Goal: Task Accomplishment & Management: Use online tool/utility

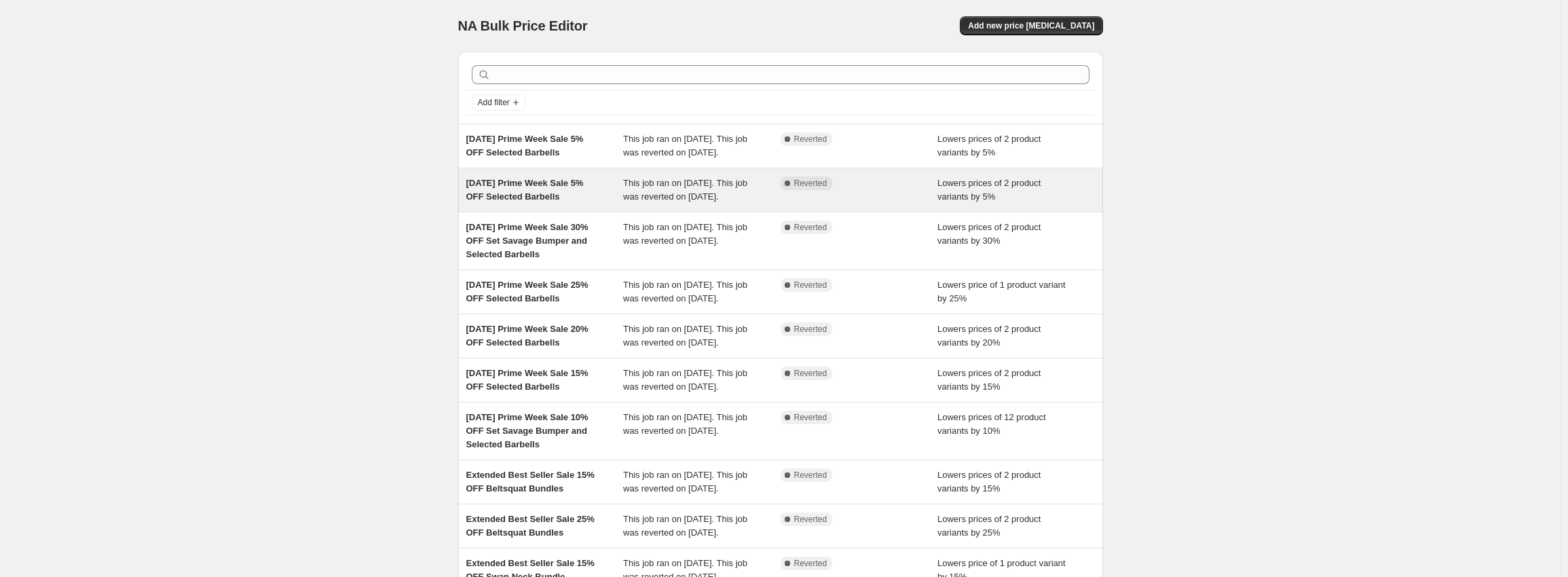
click at [560, 203] on div "[DATE] Prime Week Sale 5% OFF Selected Barbells" at bounding box center [545, 190] width 158 height 27
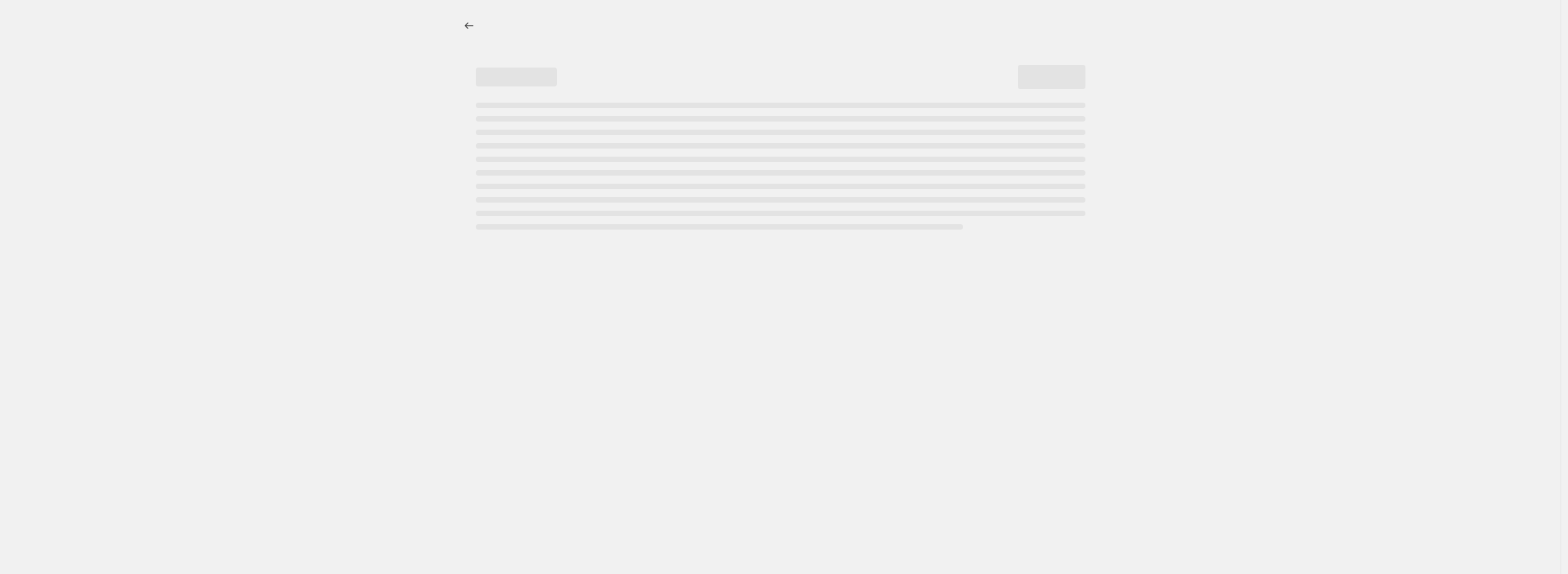
select select "percentage"
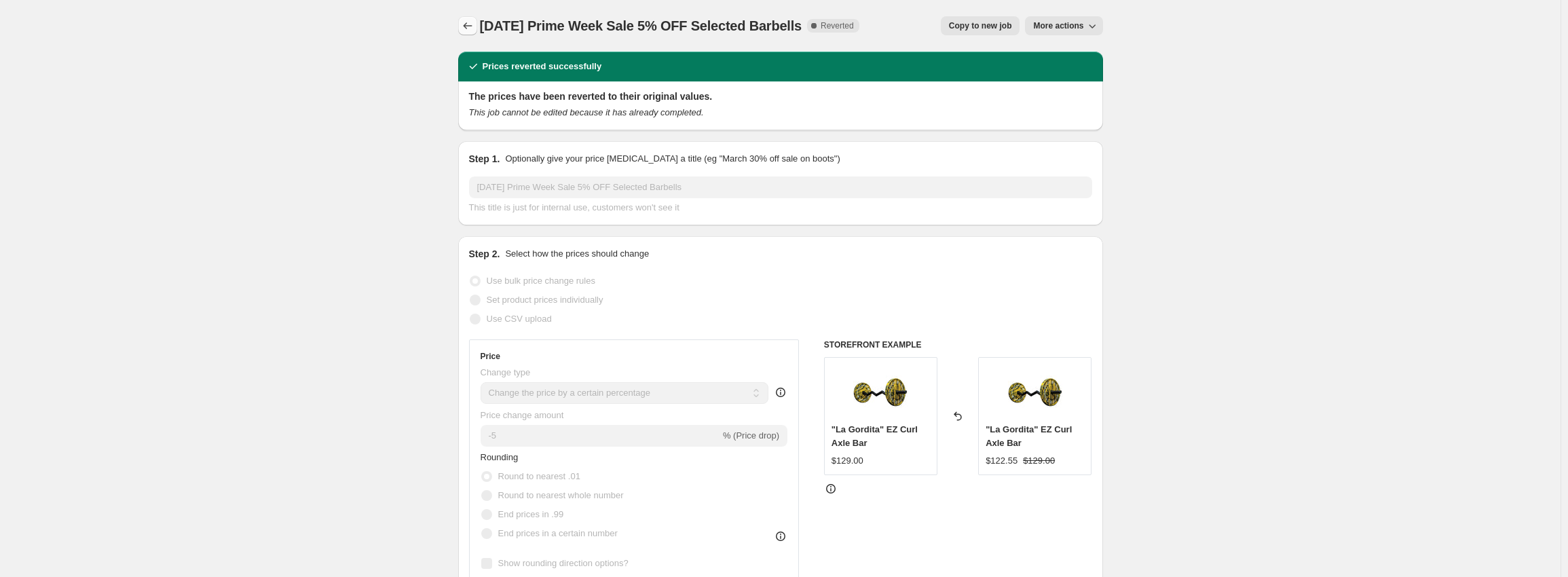
drag, startPoint x: 820, startPoint y: 26, endPoint x: 463, endPoint y: 31, distance: 357.0
click at [463, 31] on div "Oct 7, 2025 Prime Week Sale 5% OFF Selected Barbells Complete Reverted Copy to …" at bounding box center [781, 26] width 645 height 19
copy span "Oct 7, 2025 Prime Week Sale 5% OFF Selected Barbells"
click at [475, 26] on icon "Price change jobs" at bounding box center [467, 26] width 14 height 14
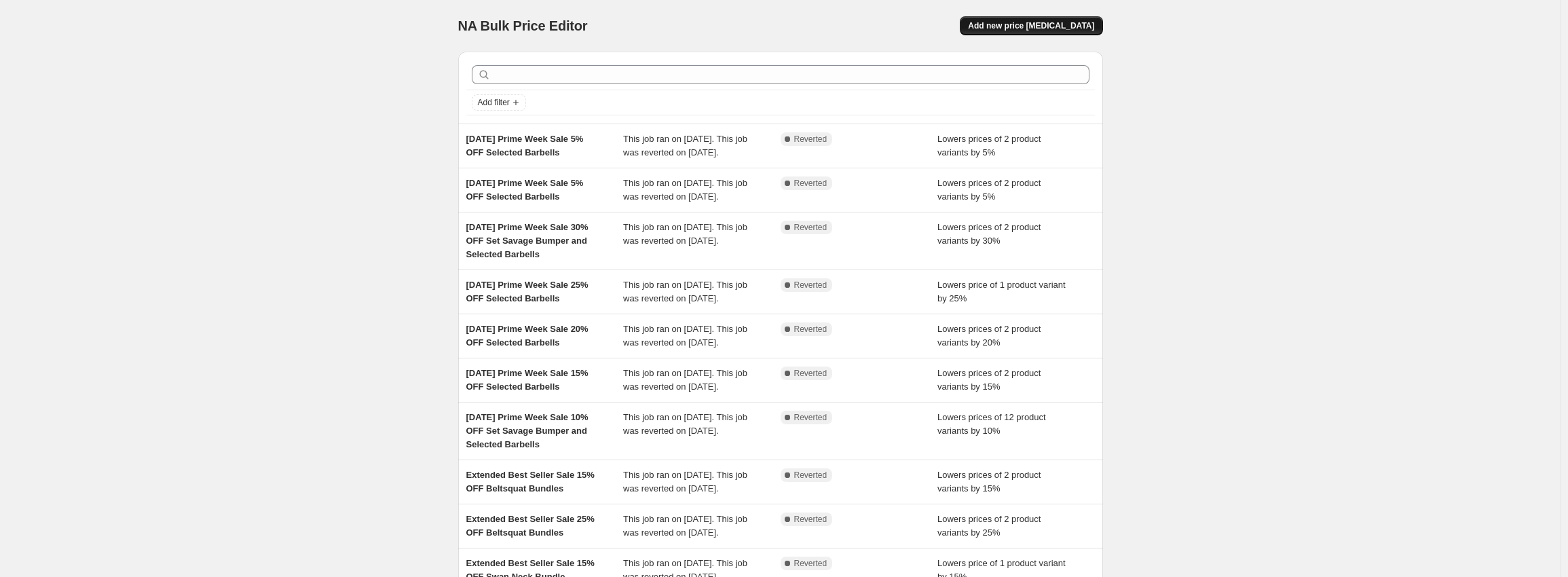
click at [1057, 18] on button "Add new price change job" at bounding box center [1031, 26] width 142 height 19
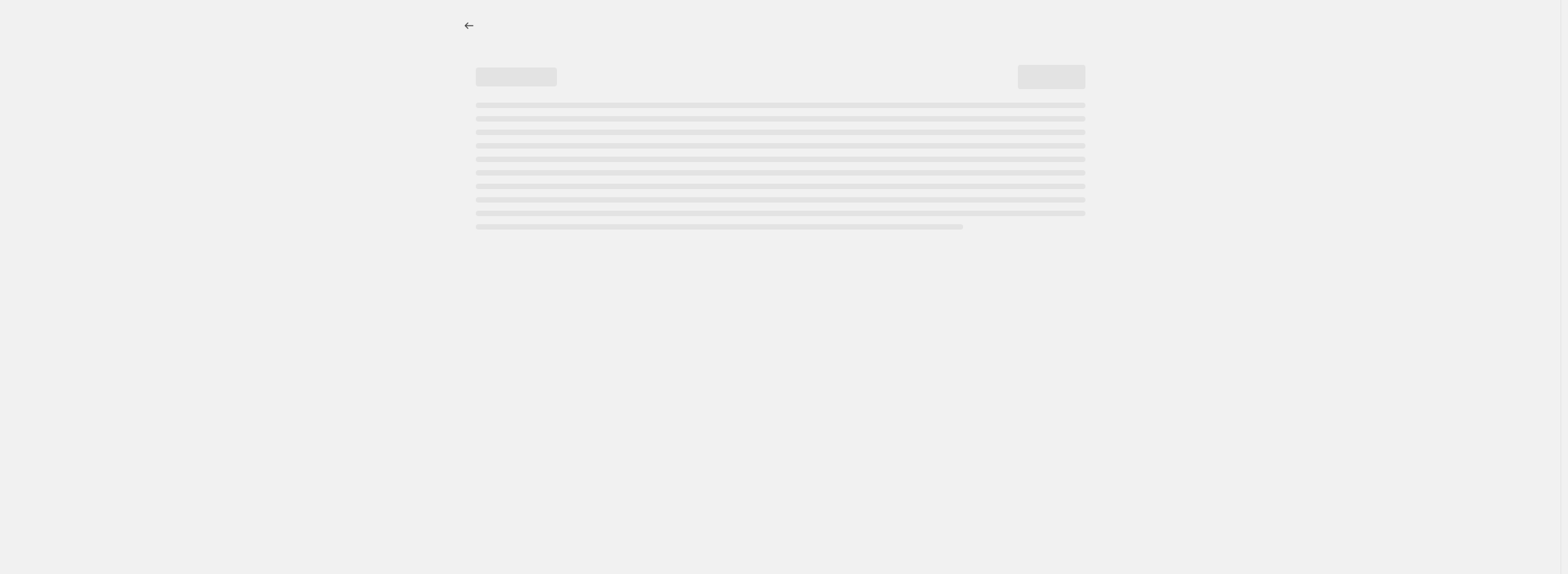
select select "percentage"
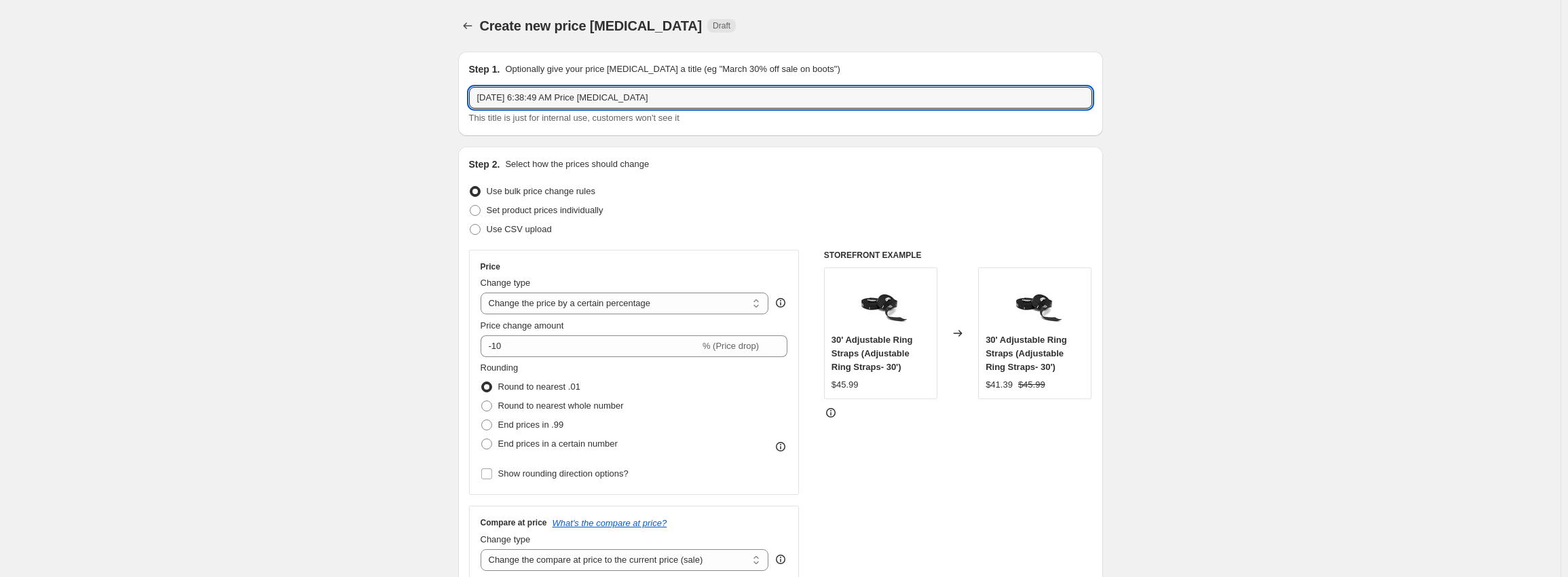
drag, startPoint x: 689, startPoint y: 100, endPoint x: 165, endPoint y: 86, distance: 524.2
paste input "Prime Week Sale P2 10% OFF Selected Benches"
click at [610, 94] on input "Oct 10, 2025 Prime Week Sale P2 10% OFF Selected Benches" at bounding box center [780, 98] width 624 height 22
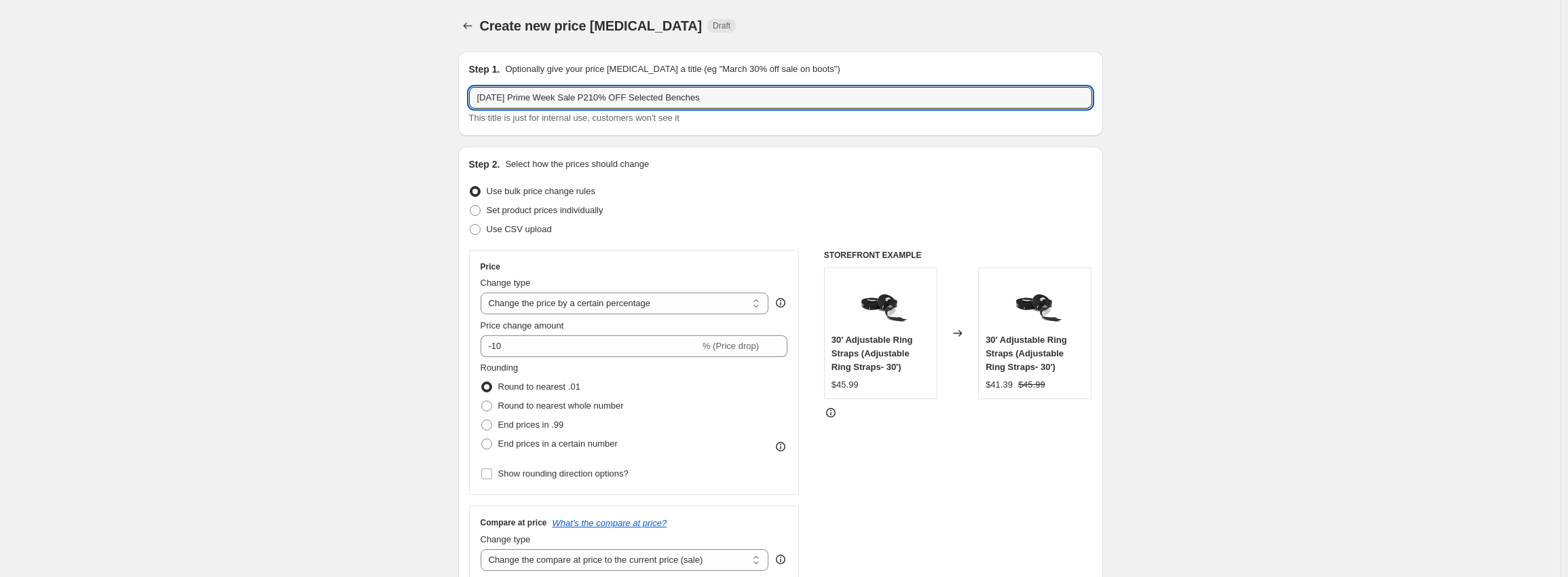
type input "Oct 10, 2025 Prime Week Sale P2 10% OFF Selected Benches"
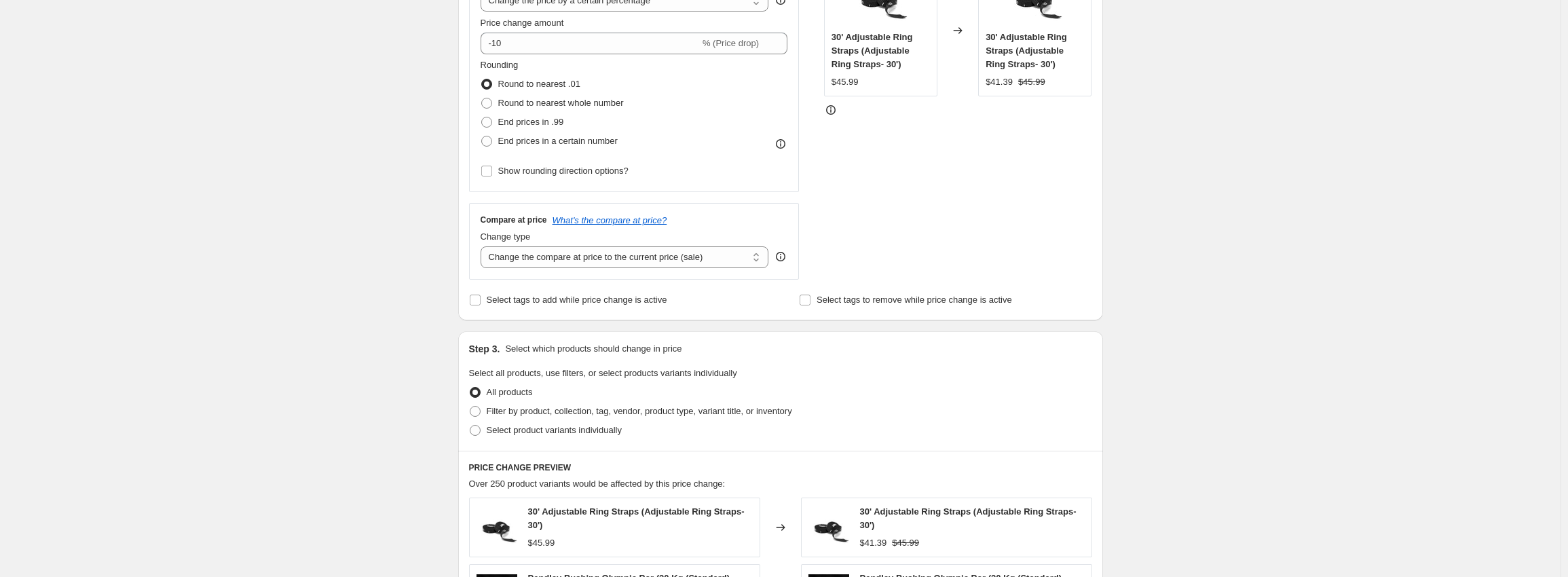
scroll to position [339, 0]
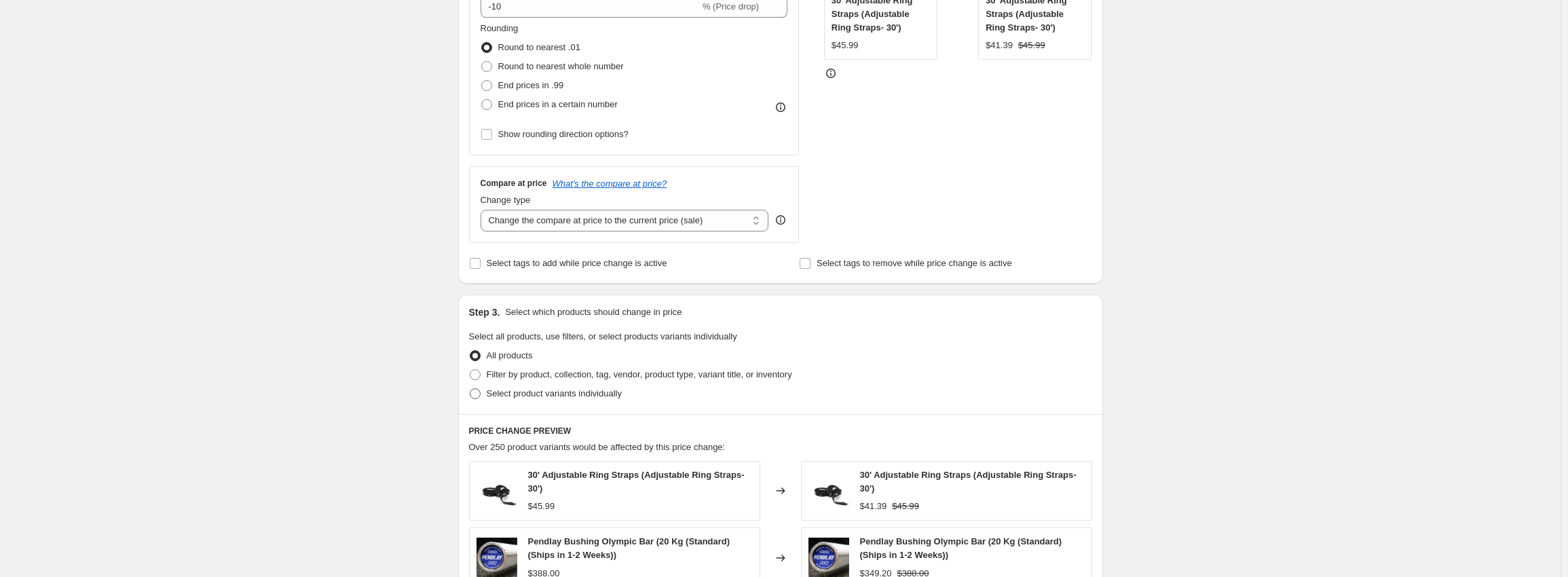
click at [538, 395] on span "Select product variants individually" at bounding box center [554, 393] width 135 height 10
click at [471, 389] on input "Select product variants individually" at bounding box center [470, 388] width 1 height 1
radio input "true"
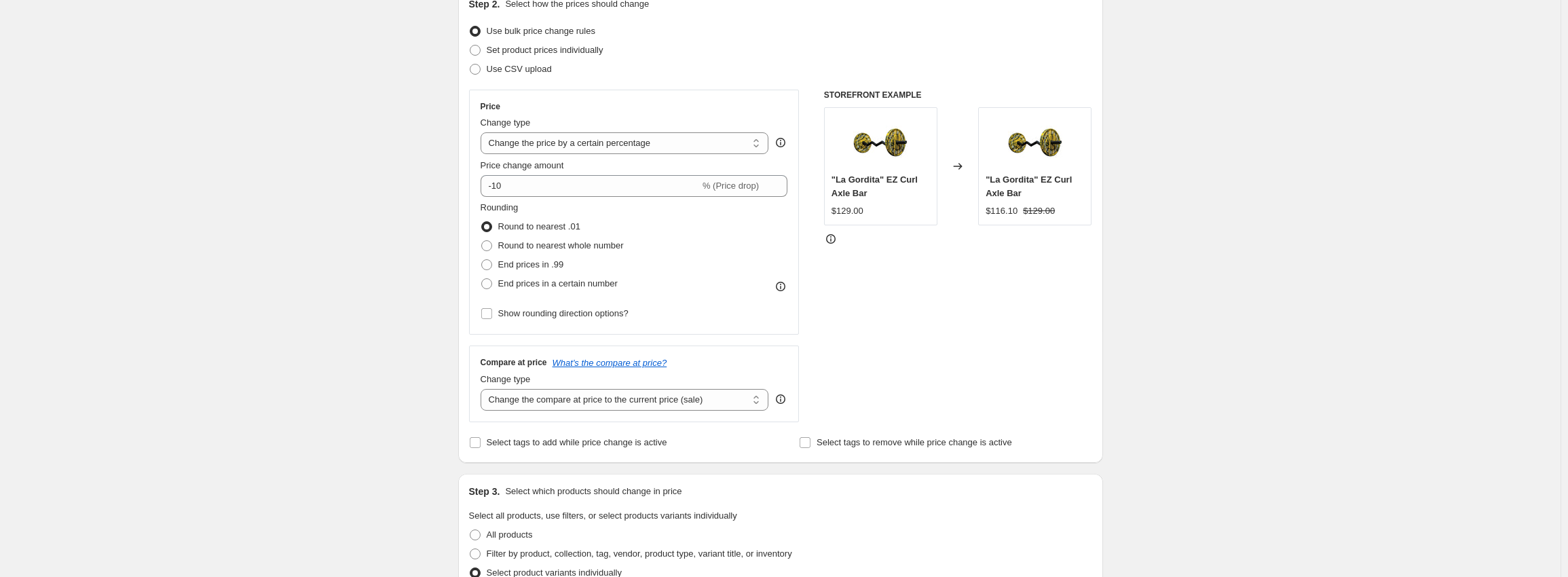
scroll to position [407, 0]
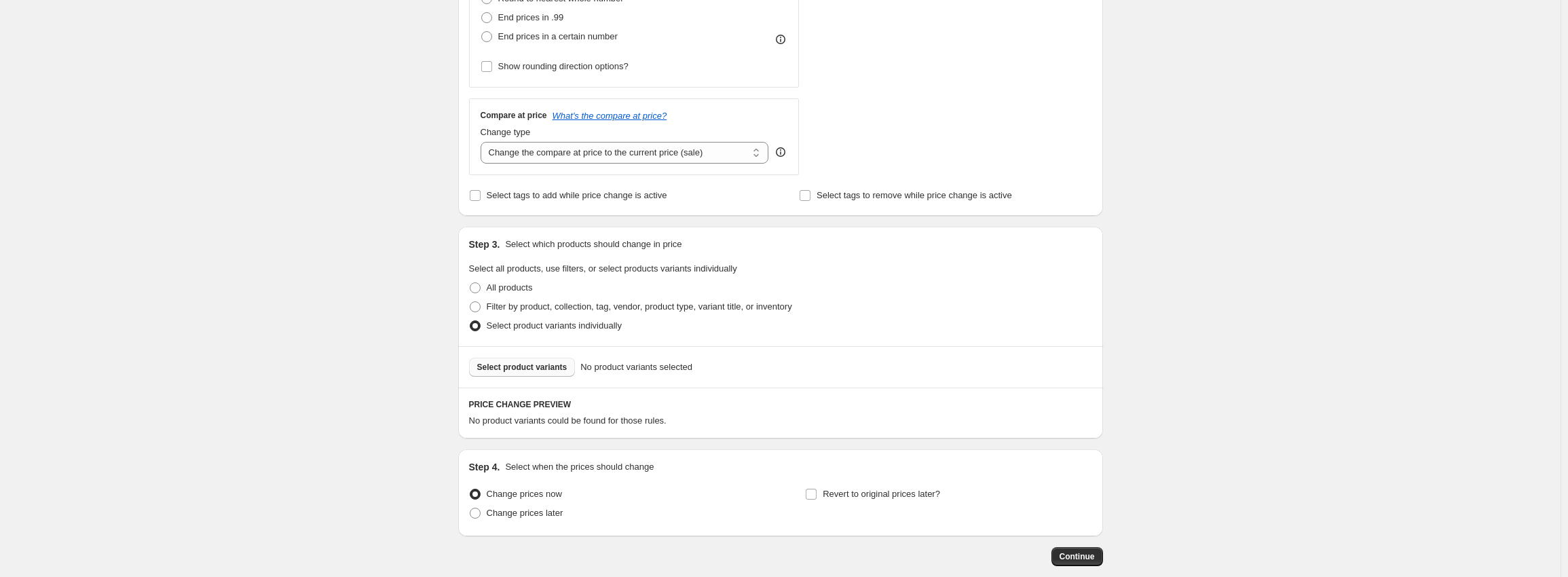
click at [526, 368] on span "Select product variants" at bounding box center [522, 367] width 90 height 11
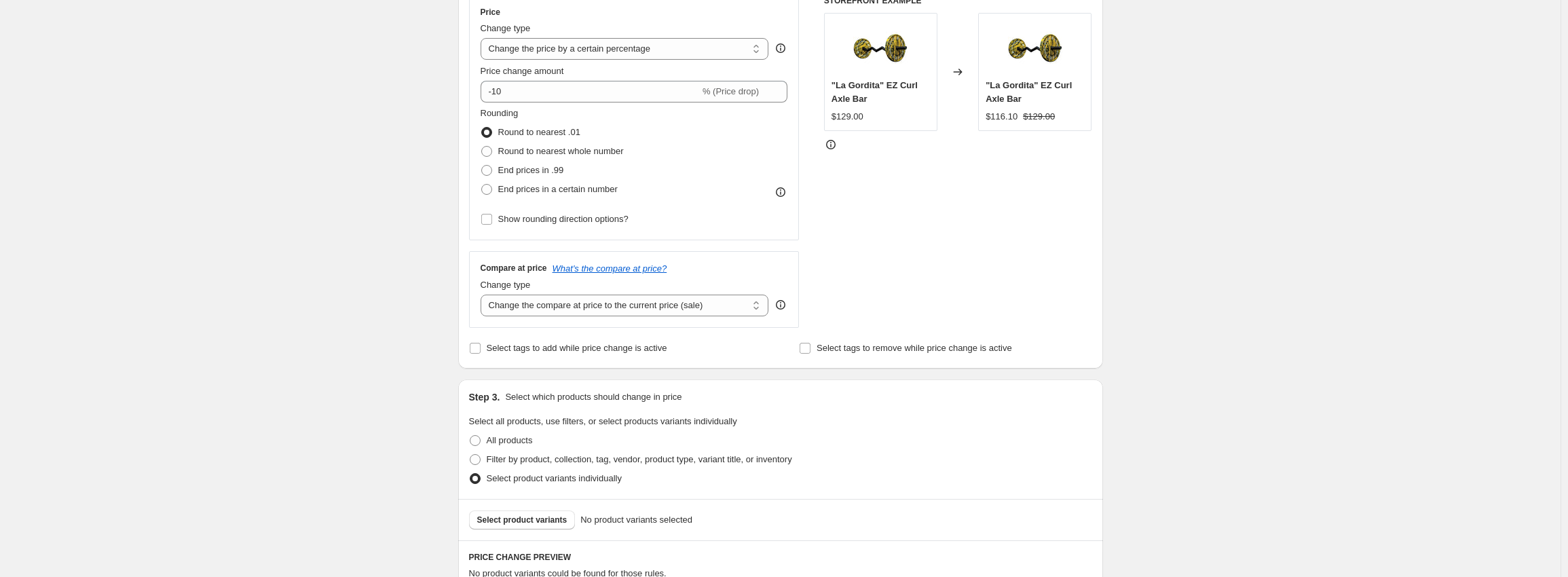
scroll to position [0, 0]
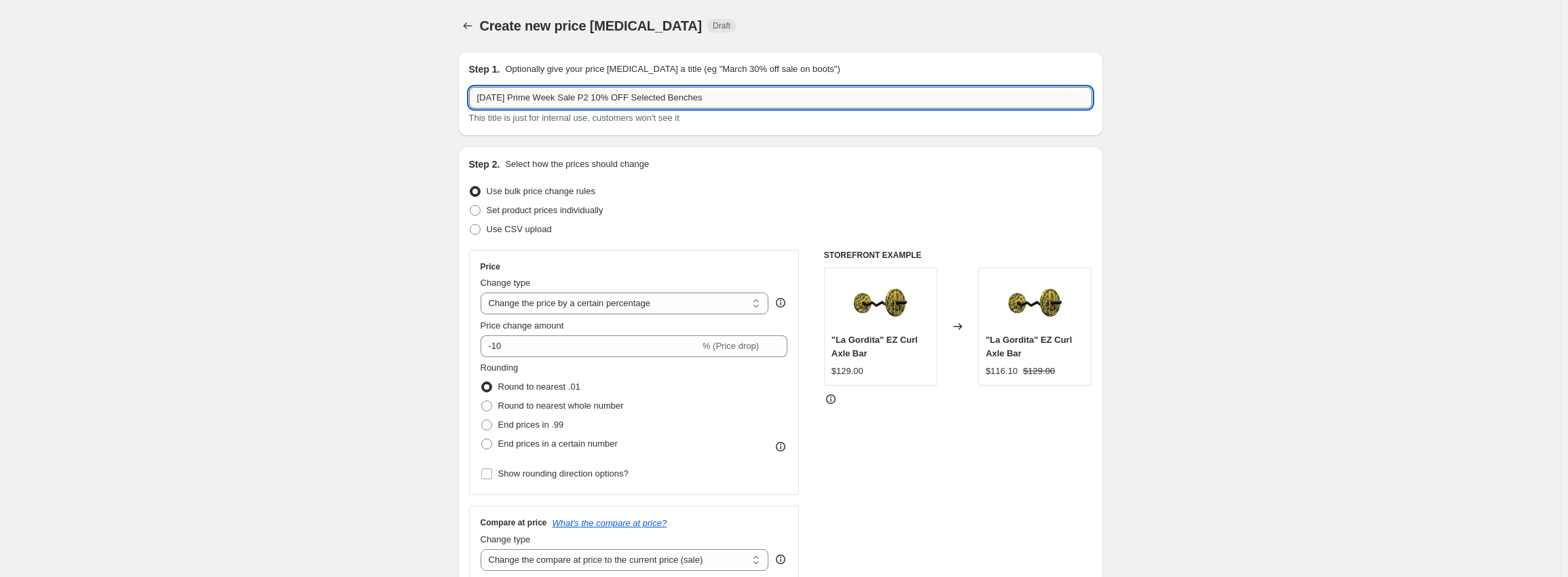
click at [757, 98] on input "Oct 10, 2025 Prime Week Sale P2 10% OFF Selected Benches" at bounding box center [780, 98] width 624 height 22
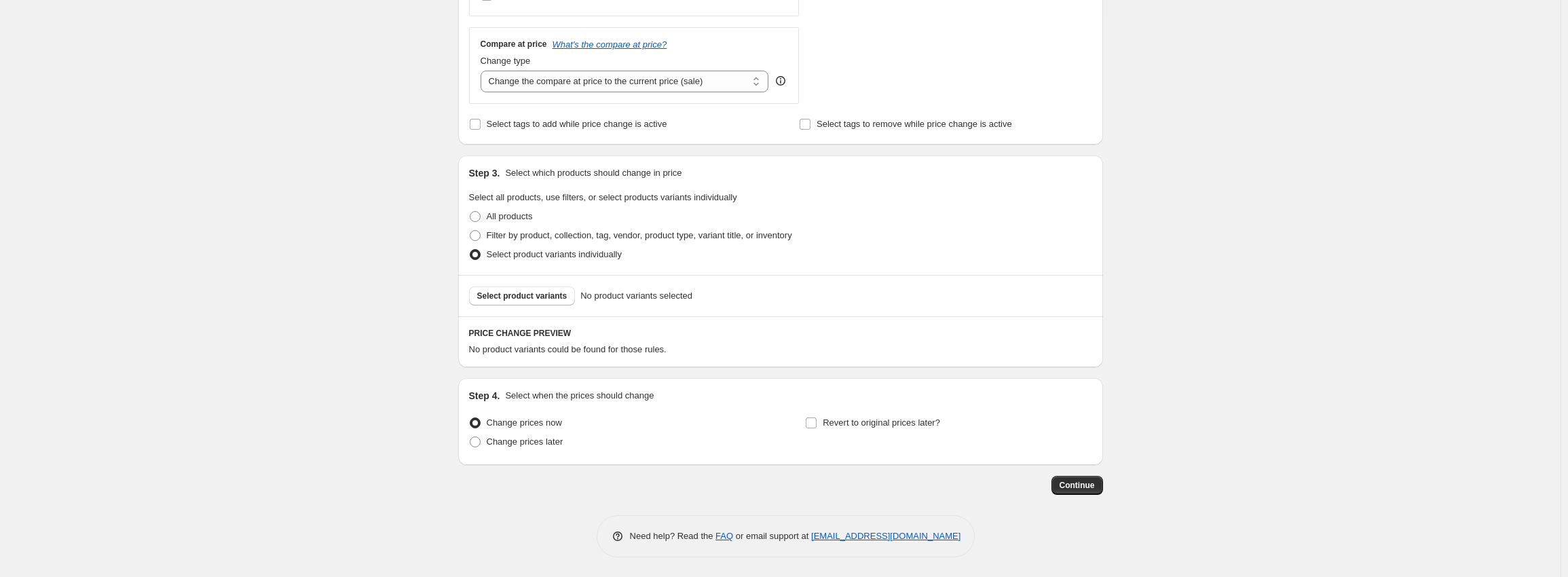
scroll to position [480, 0]
type input "Oct 10, 2025 Prime Week Sale P2 10% OFF Selected Benches and Garage Cage"
click at [525, 299] on span "Select product variants" at bounding box center [522, 295] width 90 height 11
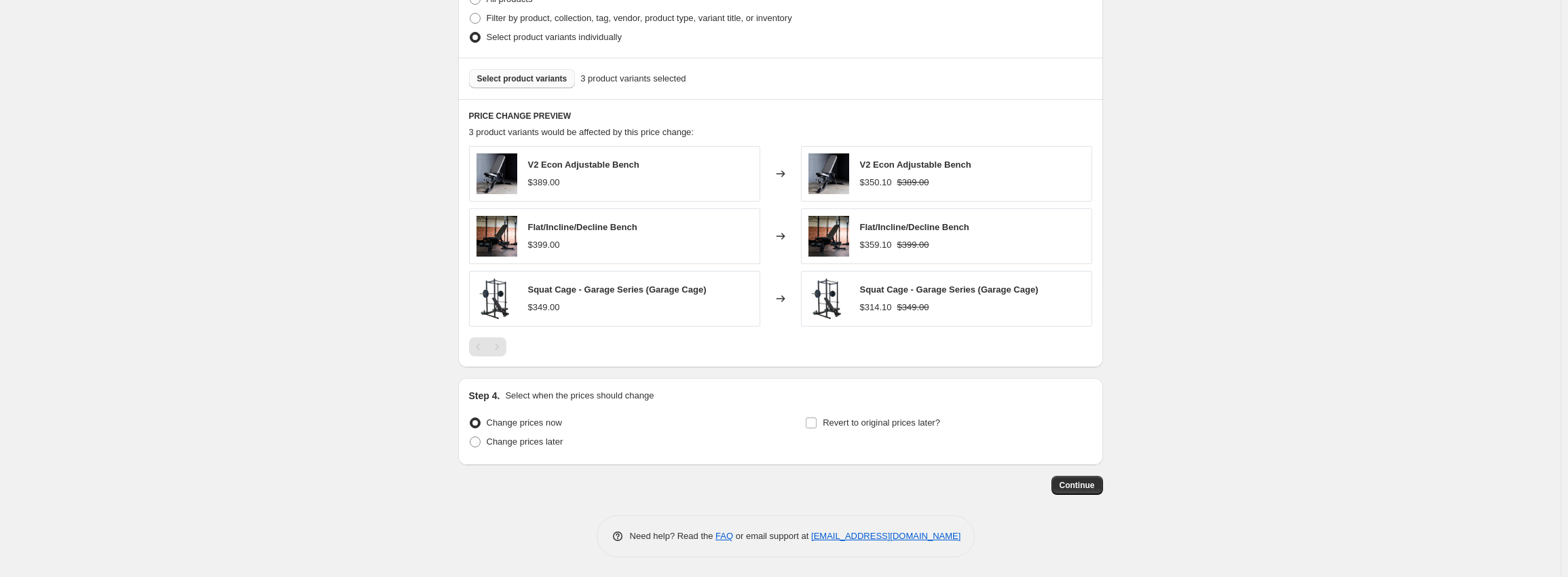
scroll to position [697, 0]
click at [900, 423] on span "Revert to original prices later?" at bounding box center [881, 422] width 118 height 10
click at [816, 423] on input "Revert to original prices later?" at bounding box center [812, 423] width 11 height 11
checkbox input "true"
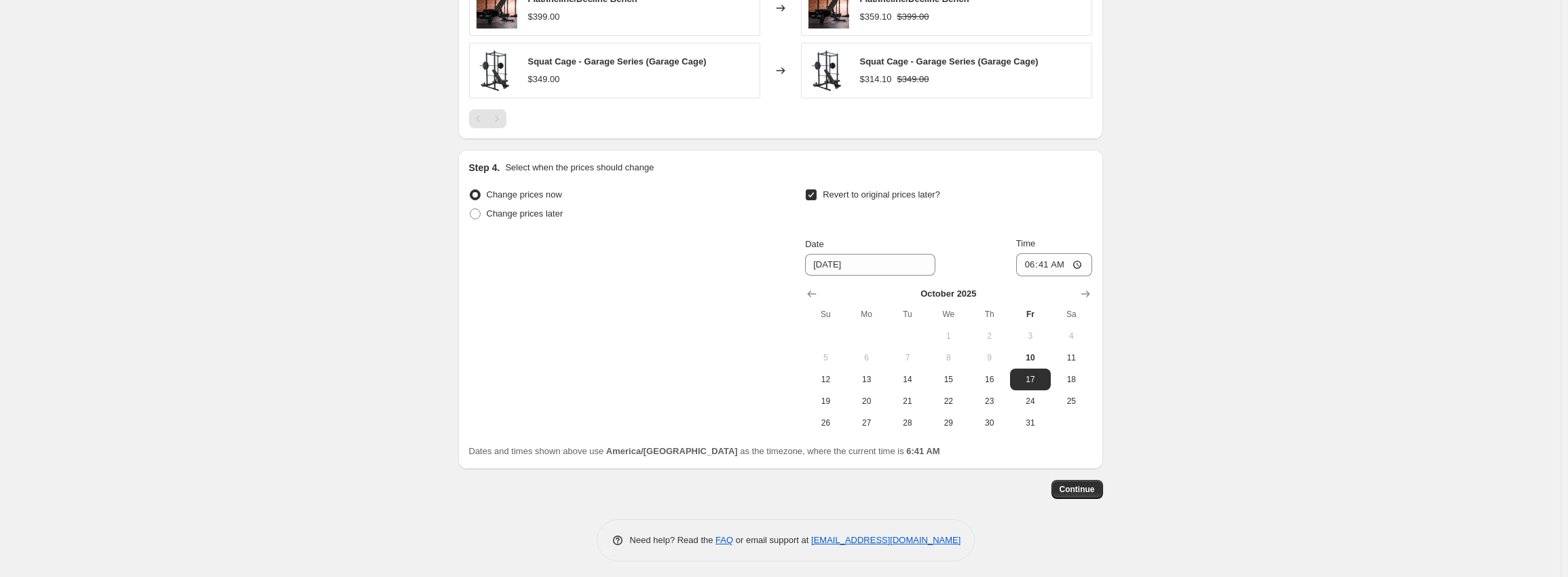
scroll to position [929, 0]
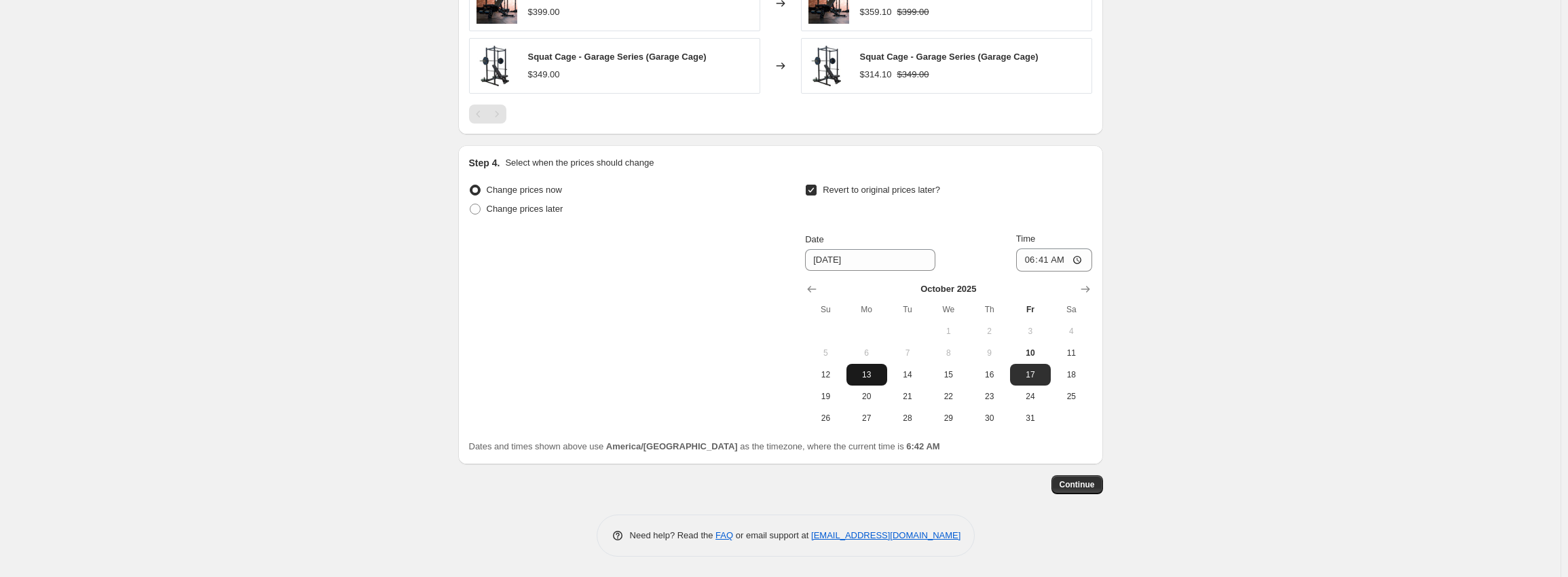
click at [861, 374] on span "13" at bounding box center [866, 375] width 30 height 11
type input "10/13/2025"
click at [1030, 266] on input "06:41" at bounding box center [1054, 259] width 76 height 23
type input "00:06"
type input "06:00"
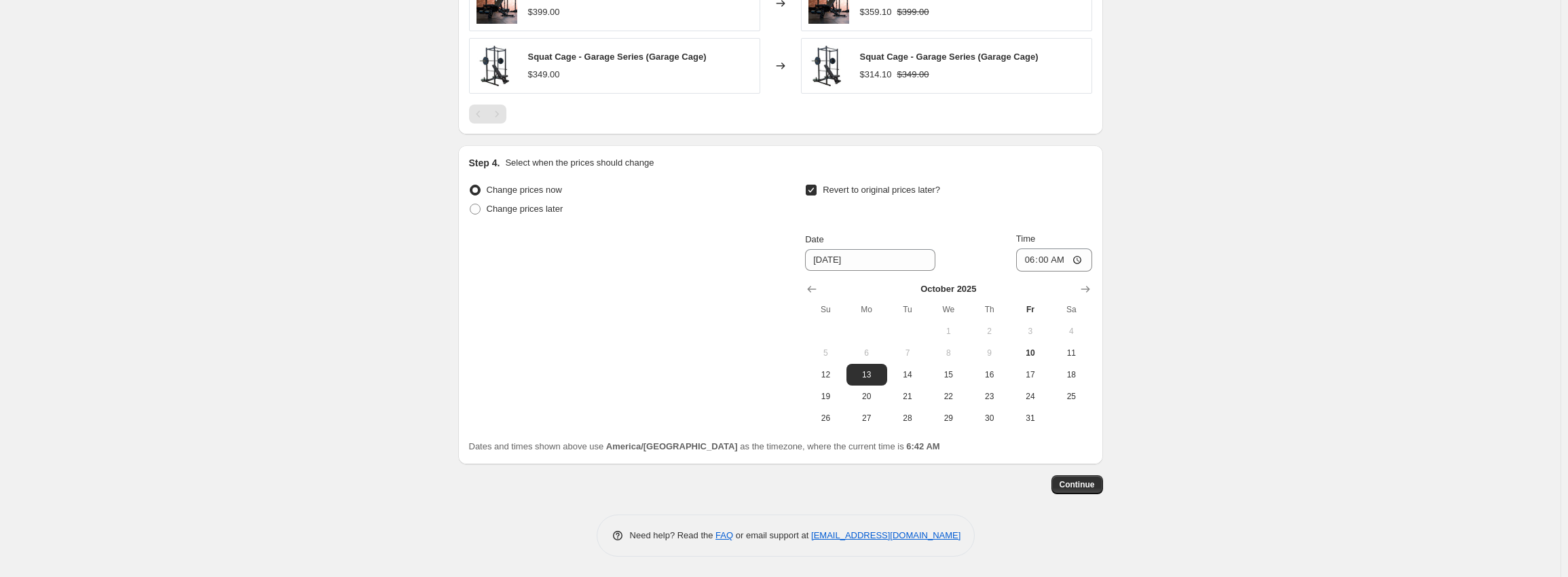
click at [1080, 491] on button "Continue" at bounding box center [1077, 485] width 51 height 19
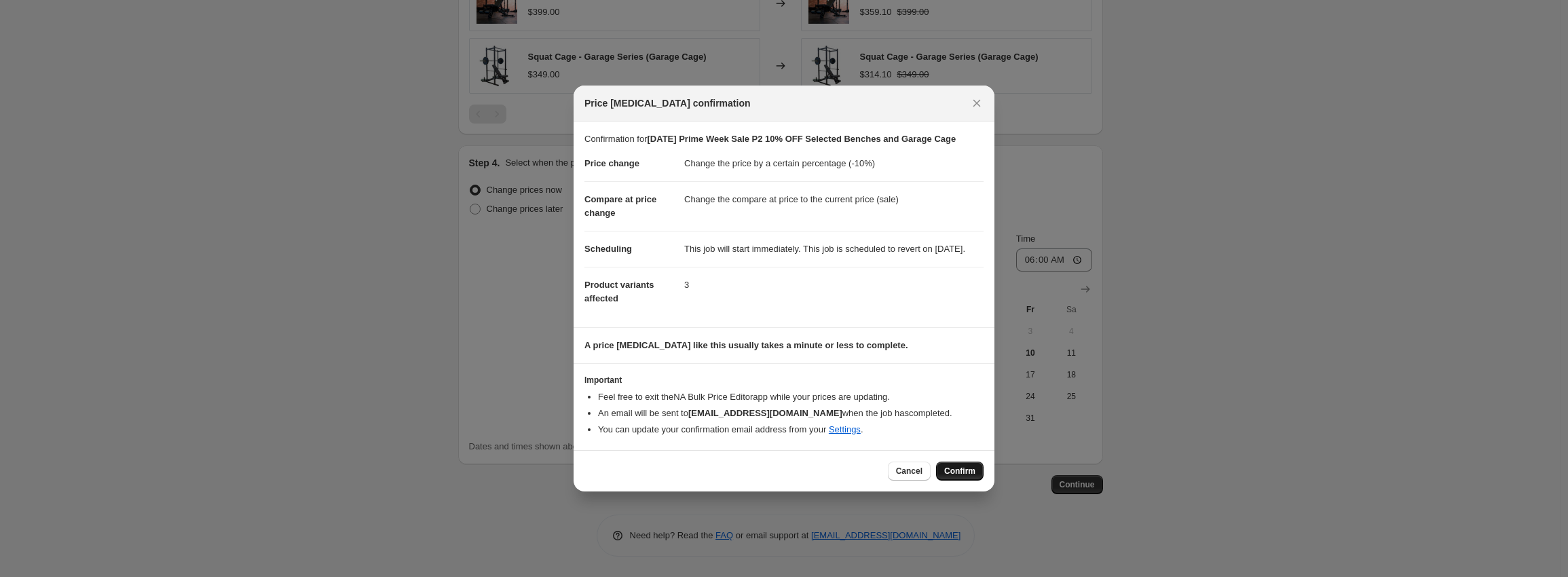
click at [965, 476] on span "Confirm" at bounding box center [960, 471] width 31 height 11
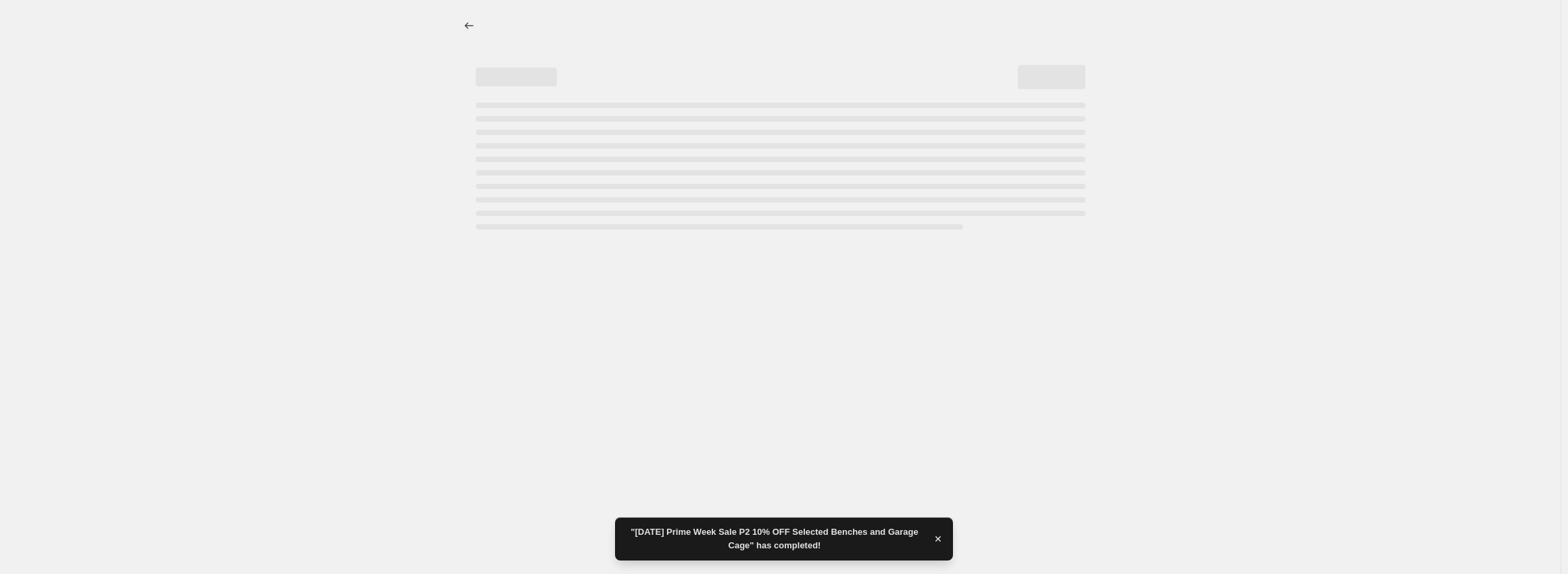
select select "percentage"
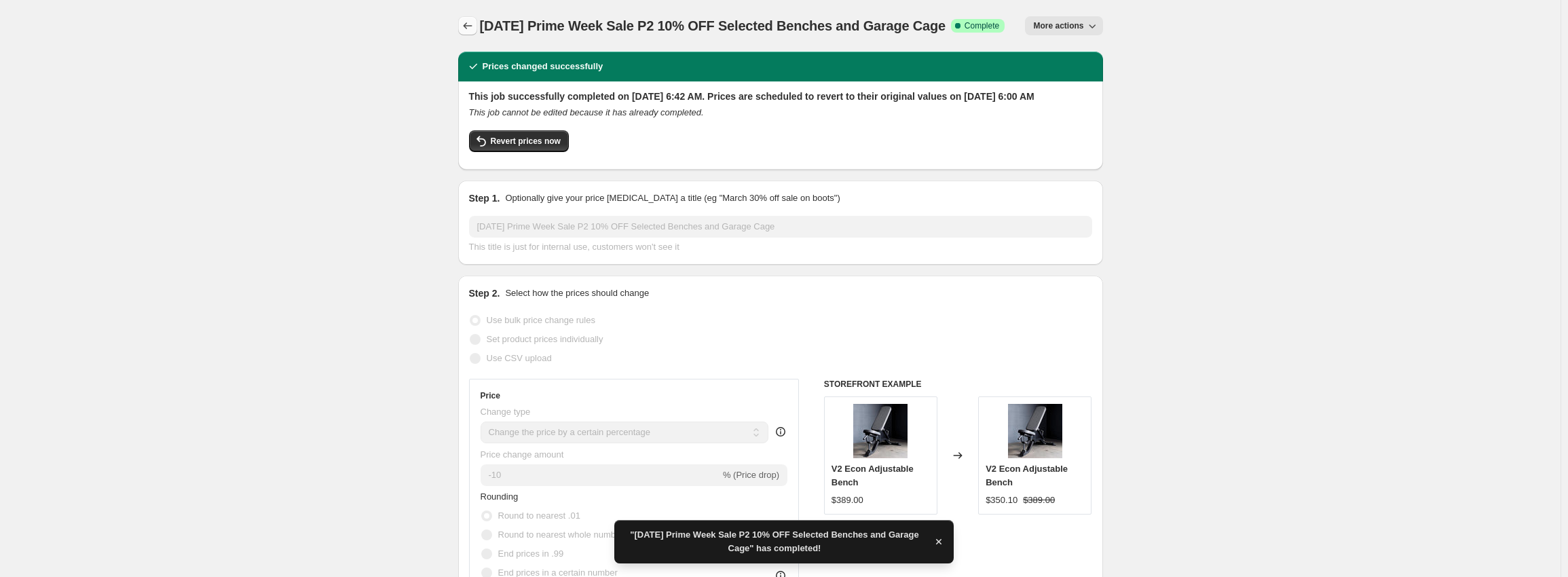
click at [470, 23] on icon "Price change jobs" at bounding box center [467, 26] width 14 height 14
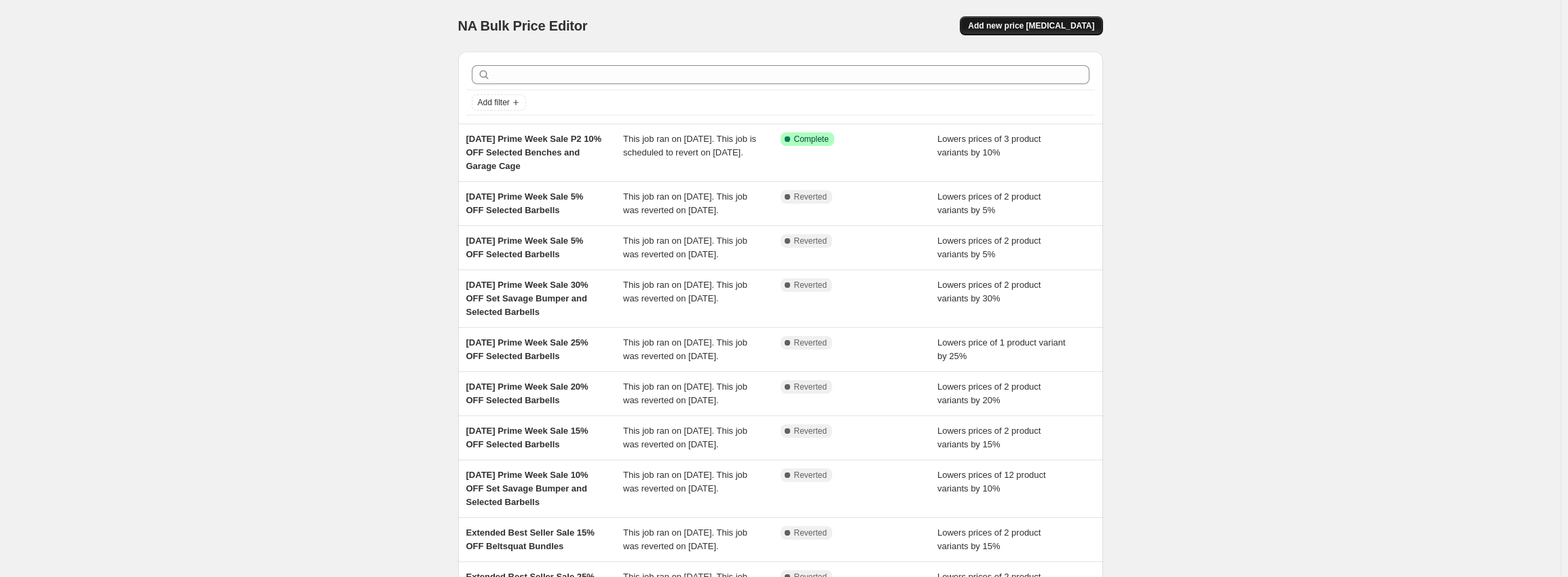
click at [1063, 20] on button "Add new price change job" at bounding box center [1031, 26] width 142 height 19
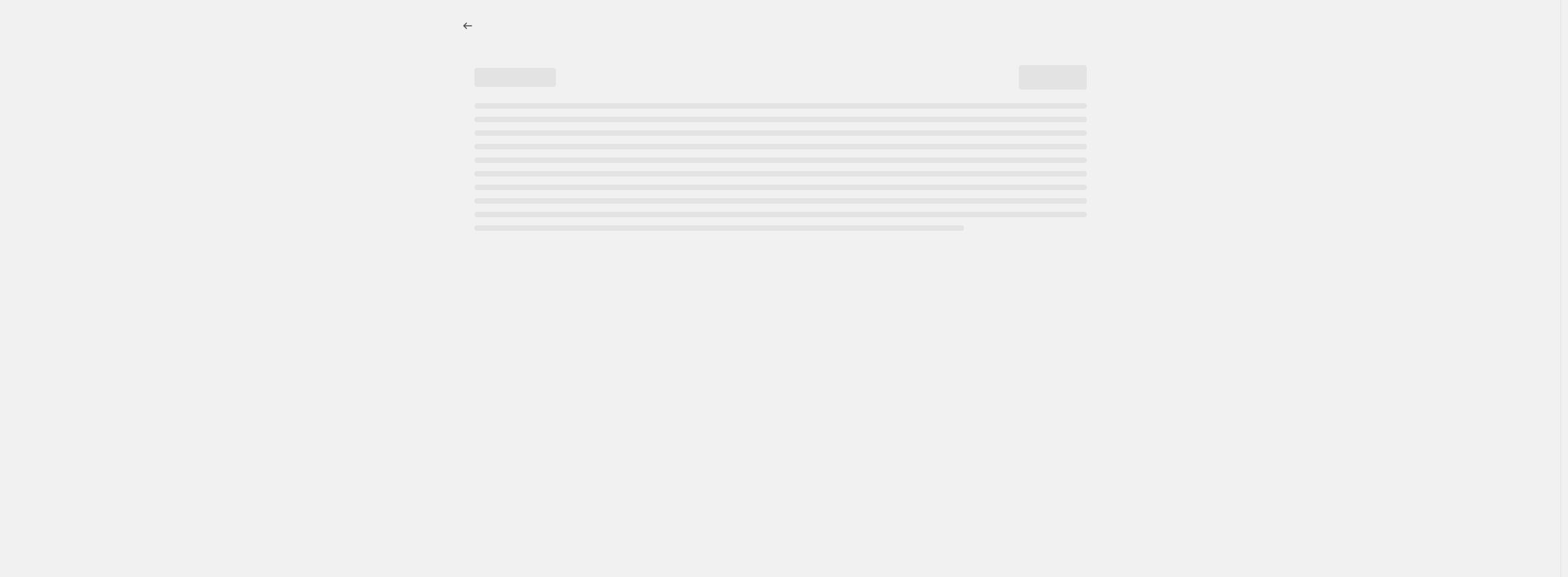
select select "percentage"
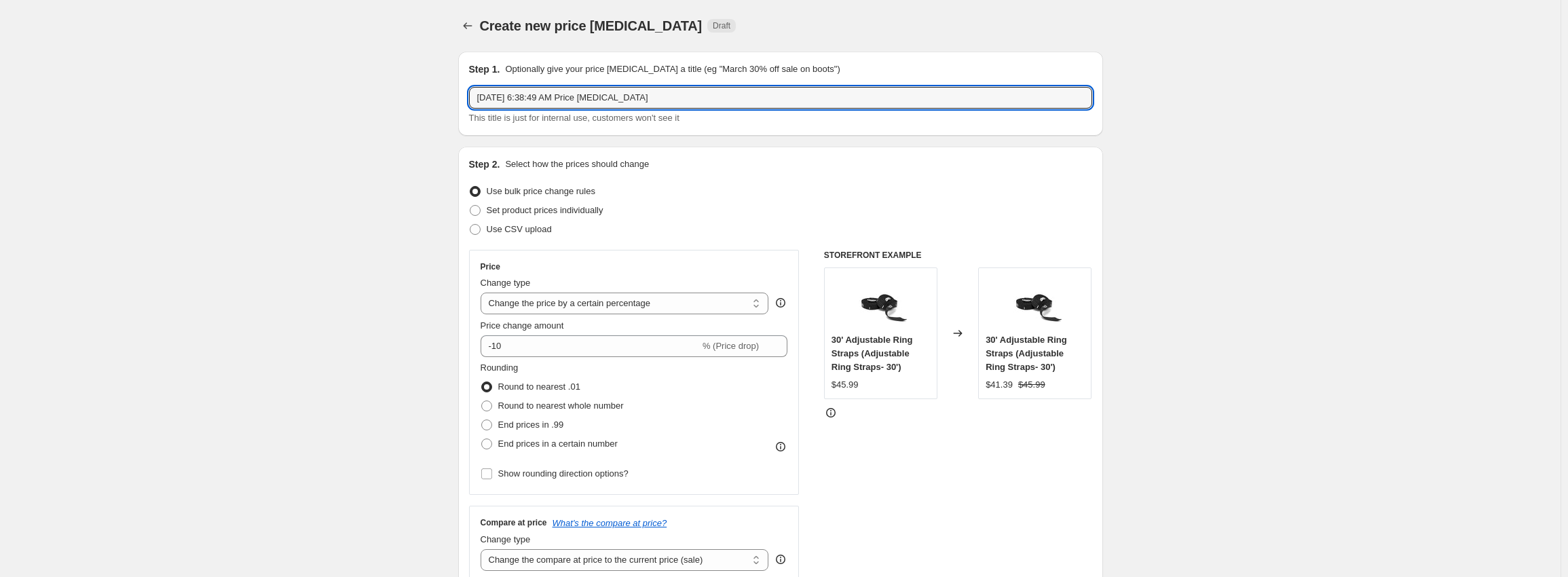
drag, startPoint x: 675, startPoint y: 92, endPoint x: 122, endPoint y: 74, distance: 553.3
paste input "Prime Week Sale P2 10% OFF Selected Benches"
click at [625, 100] on input "Oct 10, 2025 Prime Week Sale P2 10% OFF Selected Benches" at bounding box center [780, 98] width 624 height 22
click at [620, 98] on input "Oct 10, 2025 Prime Week Sale P2 10% OFF Selected Benches" at bounding box center [780, 98] width 624 height 22
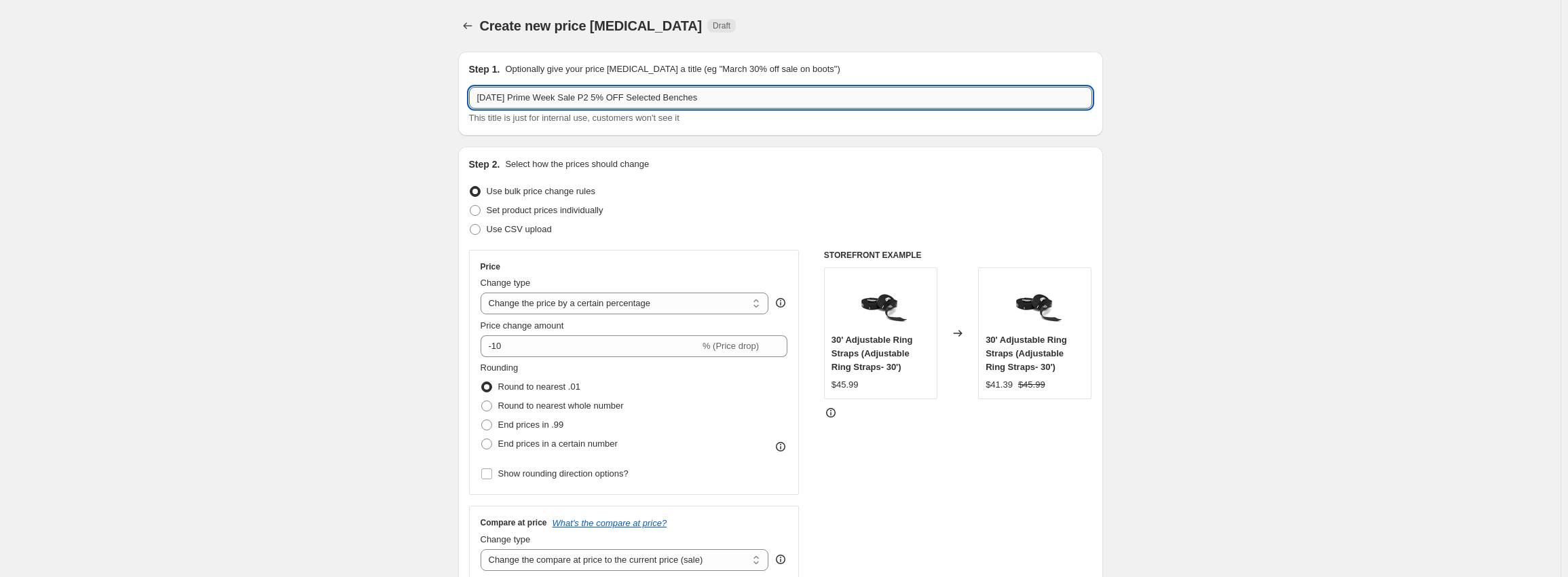
click at [628, 97] on input "Oct 10, 2025 Prime Week Sale P2 5% OFF Selected Benches" at bounding box center [780, 98] width 624 height 22
drag, startPoint x: 649, startPoint y: 99, endPoint x: 1297, endPoint y: 118, distance: 648.3
type input "Oct 10, 2025 Prime Week Sale P2 5% OFF Garage Series Squat Rack Pull Up Bar"
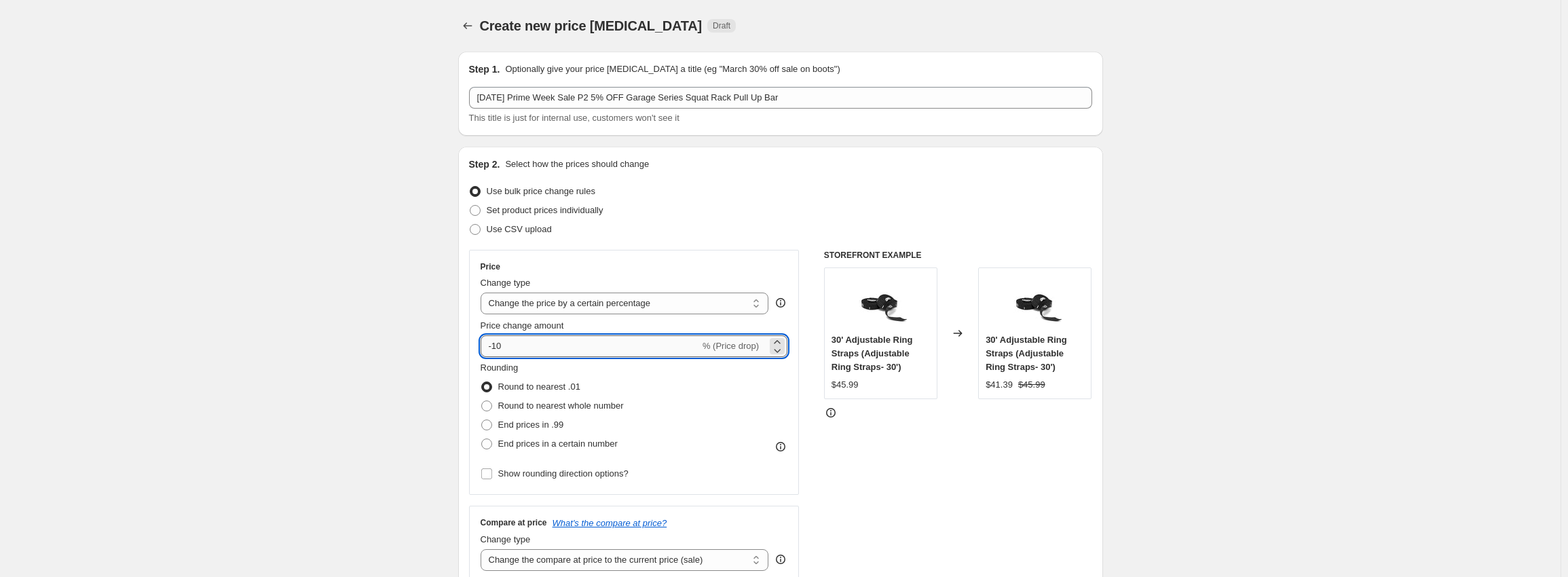
click at [516, 347] on input "-10" at bounding box center [590, 346] width 219 height 22
type input "-1"
type input "-5"
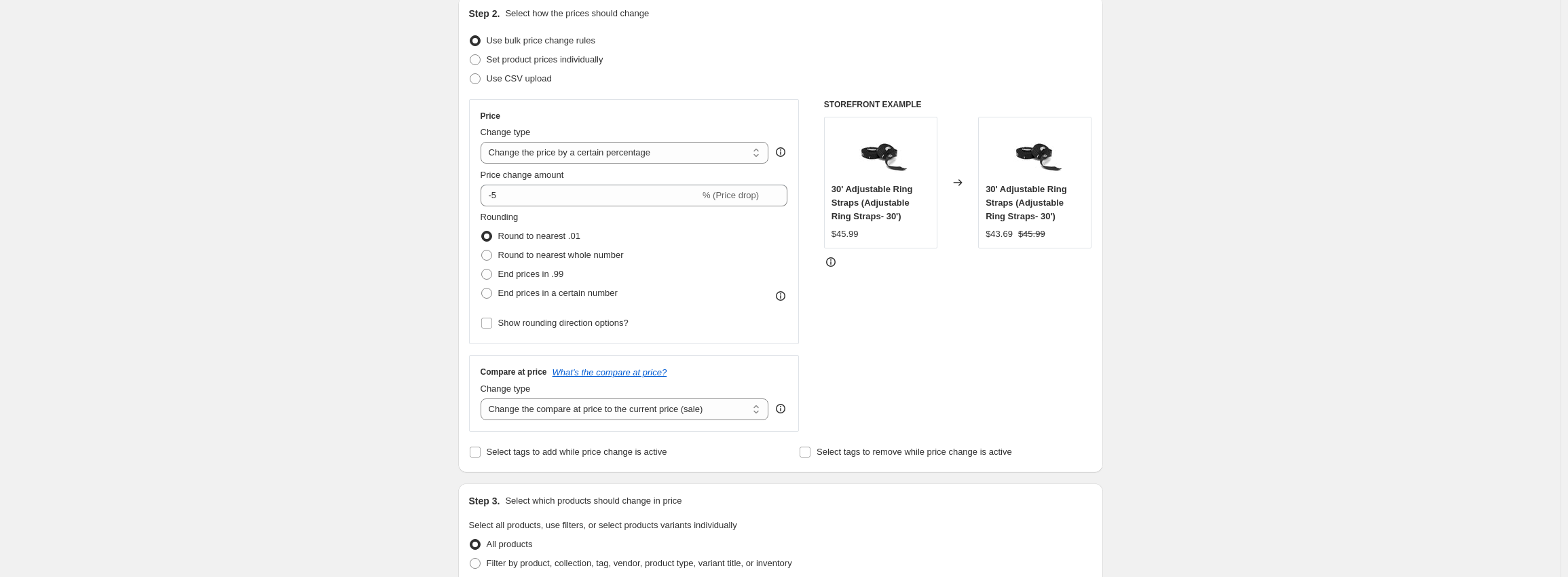
scroll to position [407, 0]
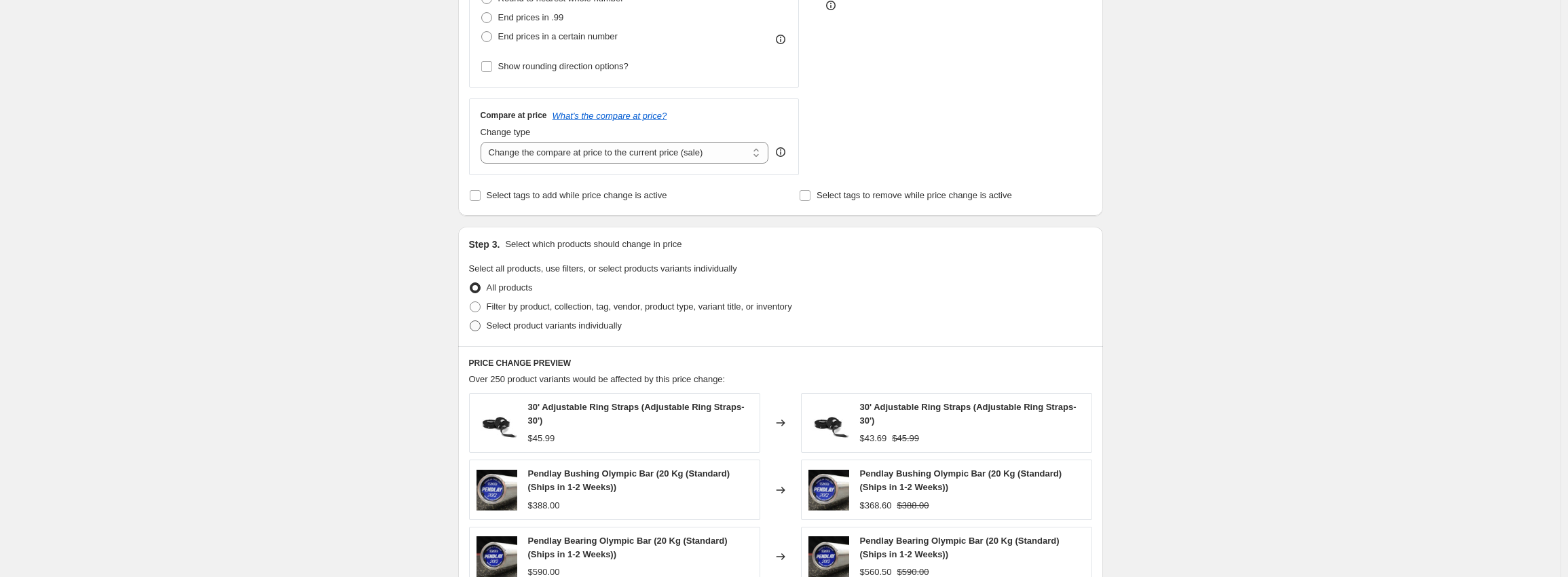
click at [521, 331] on span "Select product variants individually" at bounding box center [554, 325] width 135 height 10
click at [471, 321] on input "Select product variants individually" at bounding box center [470, 320] width 1 height 1
radio input "true"
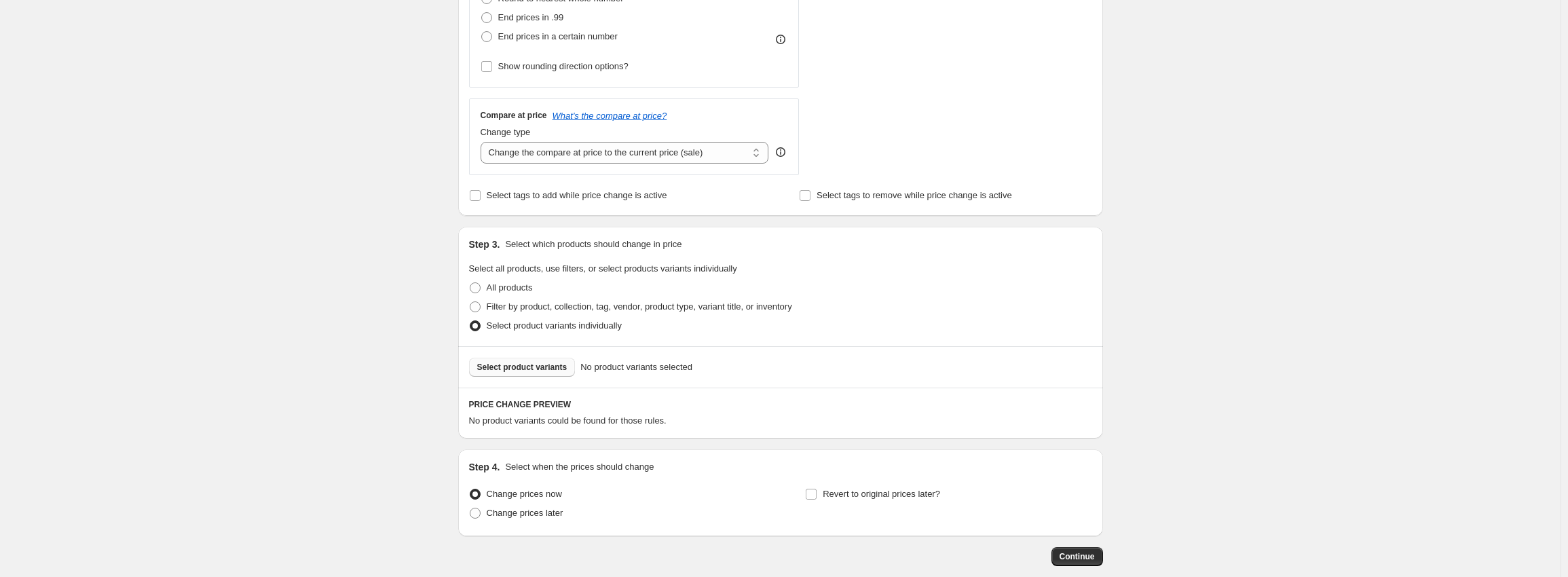
click at [539, 376] on button "Select product variants" at bounding box center [522, 367] width 106 height 19
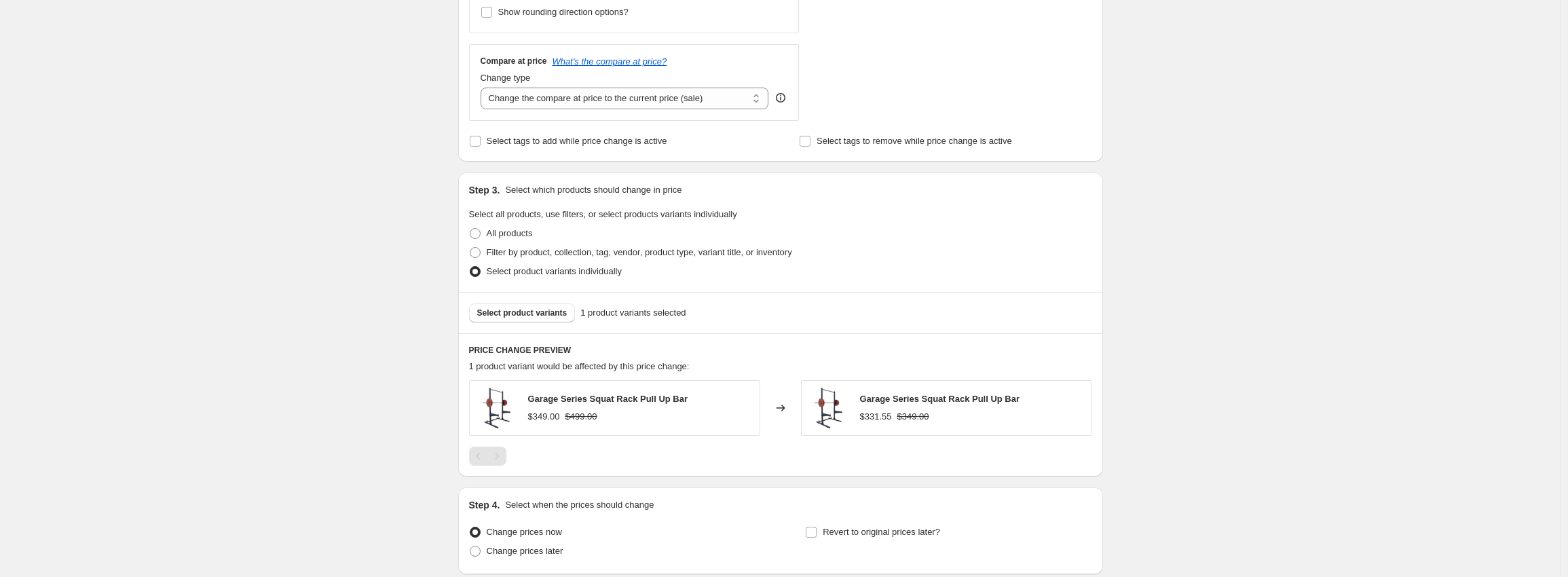
scroll to position [572, 0]
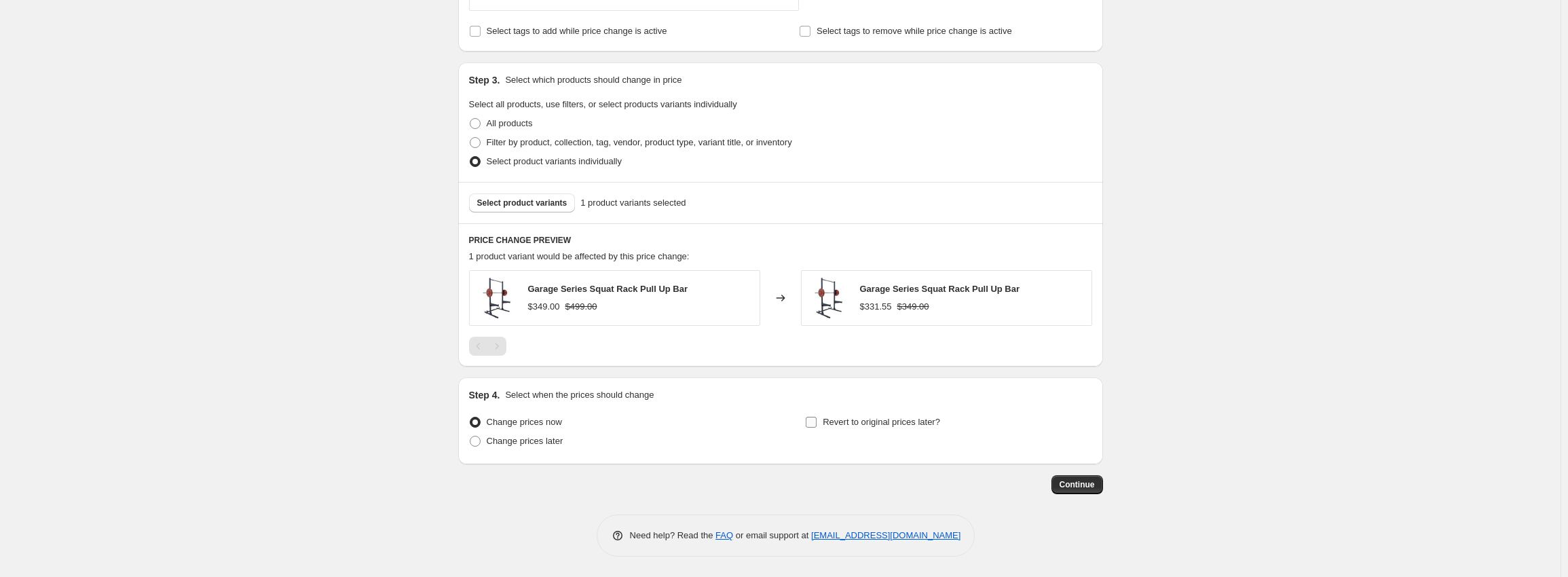
click at [851, 423] on span "Revert to original prices later?" at bounding box center [881, 422] width 118 height 10
click at [816, 423] on input "Revert to original prices later?" at bounding box center [812, 423] width 11 height 11
checkbox input "true"
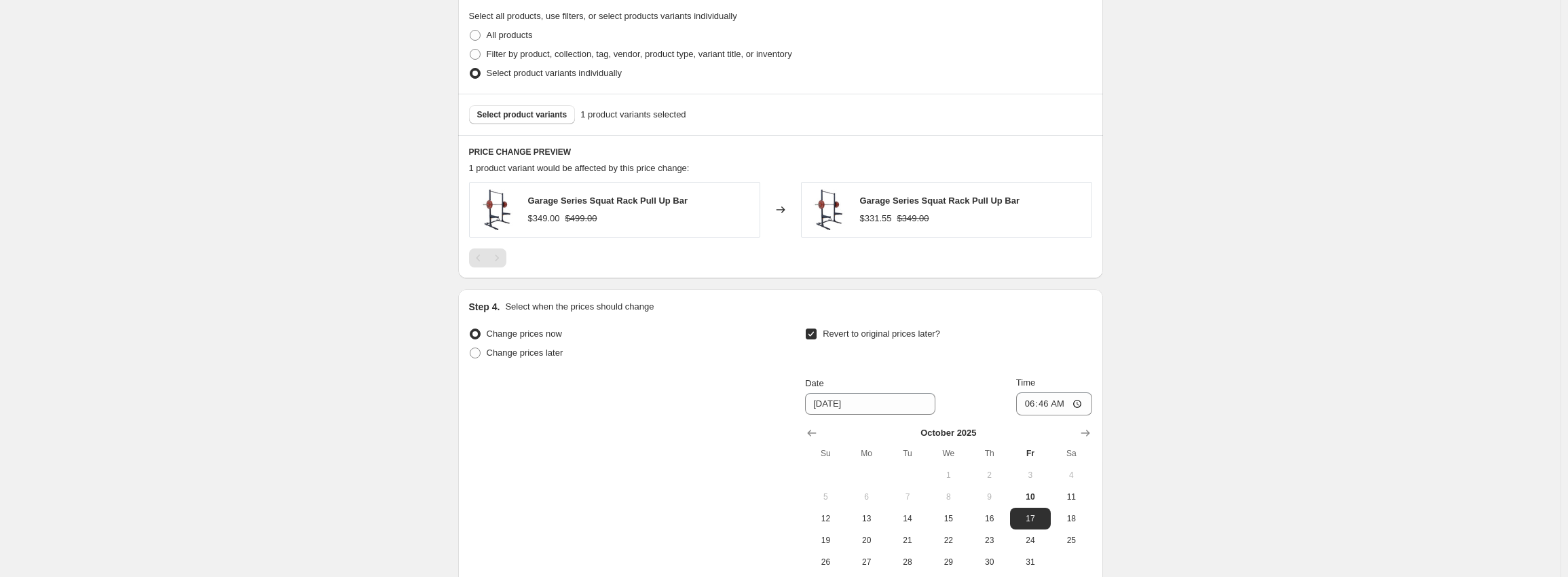
scroll to position [804, 0]
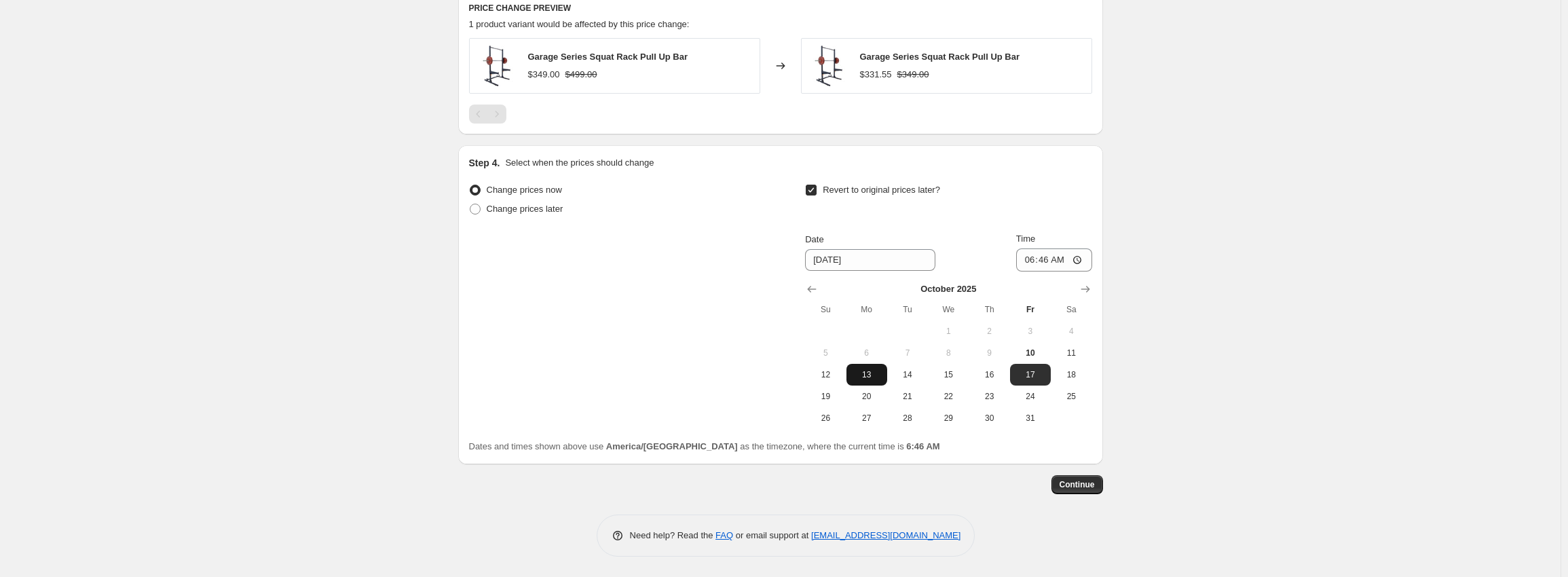
click at [871, 377] on span "13" at bounding box center [866, 375] width 30 height 11
type input "10/13/2025"
click at [1033, 258] on input "06:46" at bounding box center [1054, 259] width 76 height 23
type input "05:00"
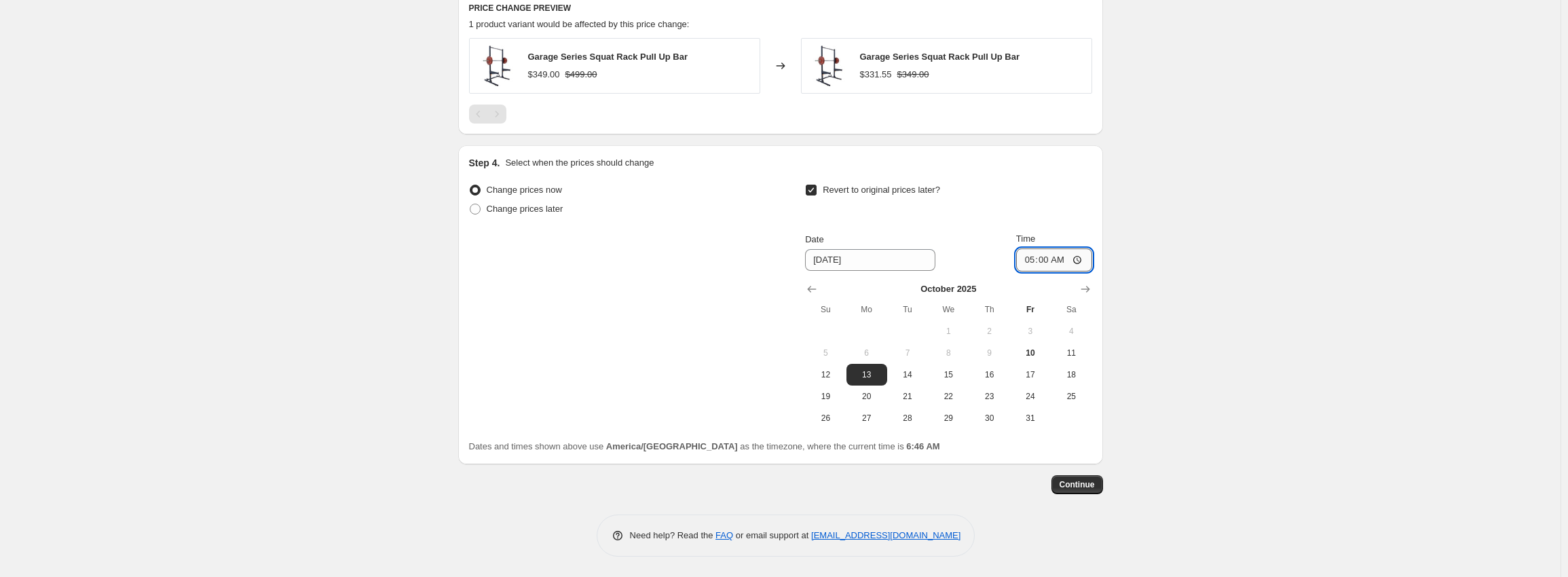
click at [1033, 259] on input "05:00" at bounding box center [1054, 259] width 76 height 23
type input "06:00"
click at [1066, 484] on span "Continue" at bounding box center [1077, 485] width 35 height 11
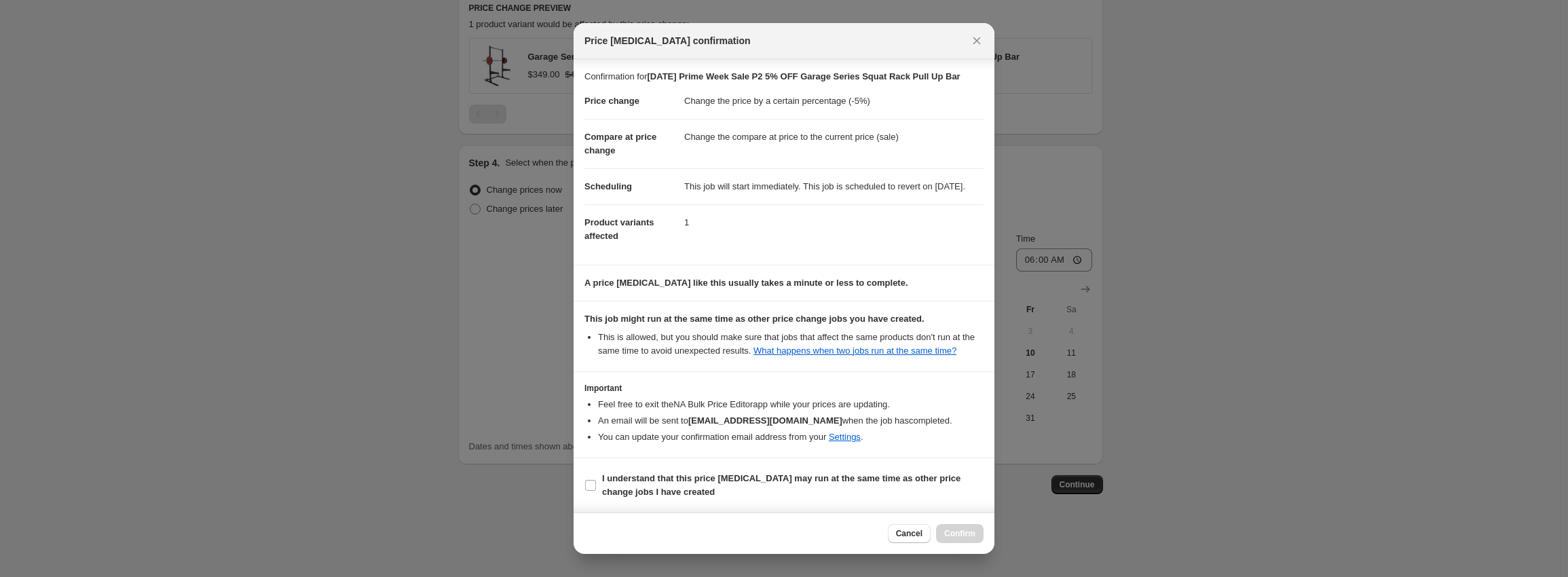
scroll to position [22, 0]
drag, startPoint x: 816, startPoint y: 467, endPoint x: 812, endPoint y: 473, distance: 7.2
click at [812, 471] on section "I understand that this price change job may run at the same time as other price…" at bounding box center [784, 486] width 421 height 54
click at [804, 476] on b "I understand that this price change job may run at the same time as other price…" at bounding box center [781, 485] width 359 height 24
click at [596, 480] on input "I understand that this price change job may run at the same time as other price…" at bounding box center [591, 486] width 11 height 11
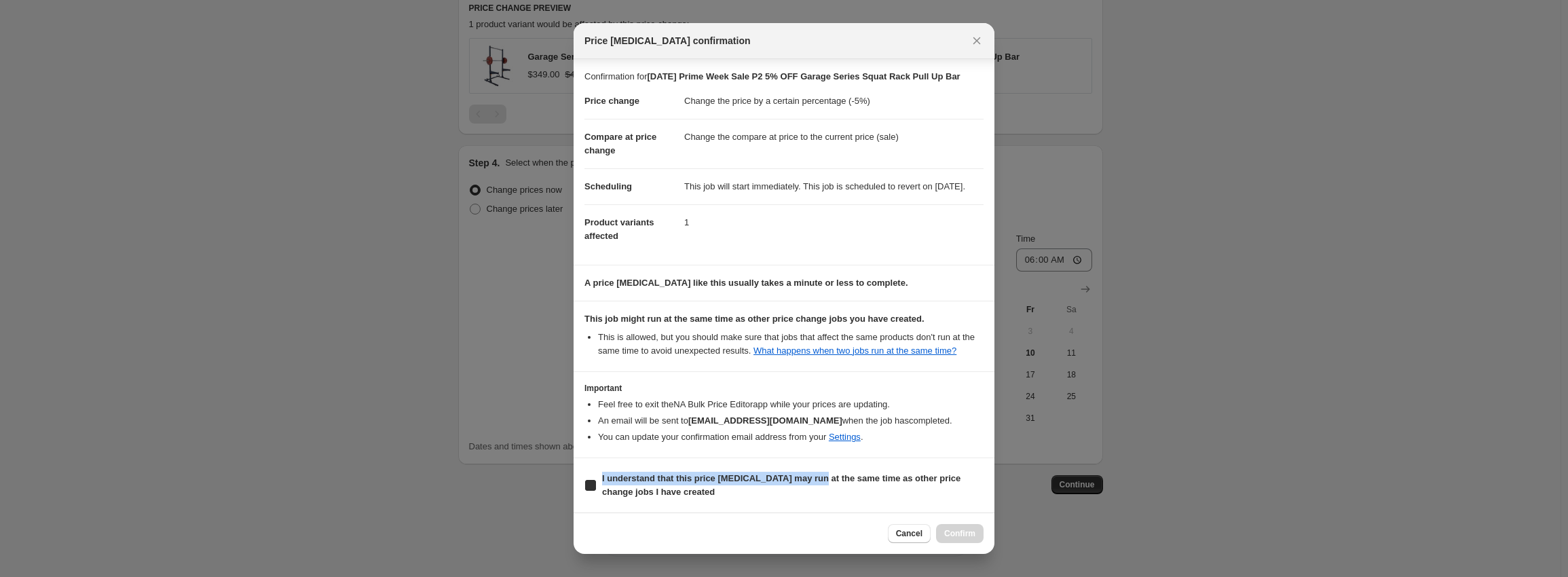
checkbox input "true"
click at [970, 532] on span "Confirm" at bounding box center [960, 534] width 31 height 11
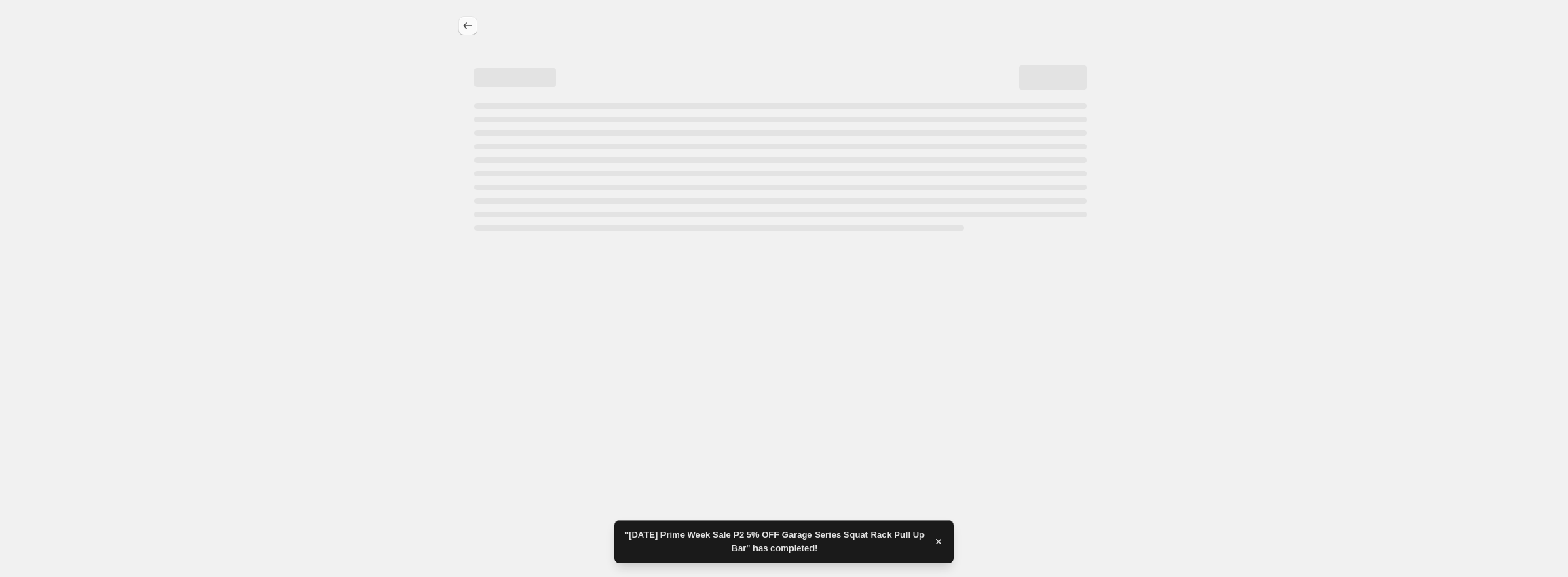
select select "percentage"
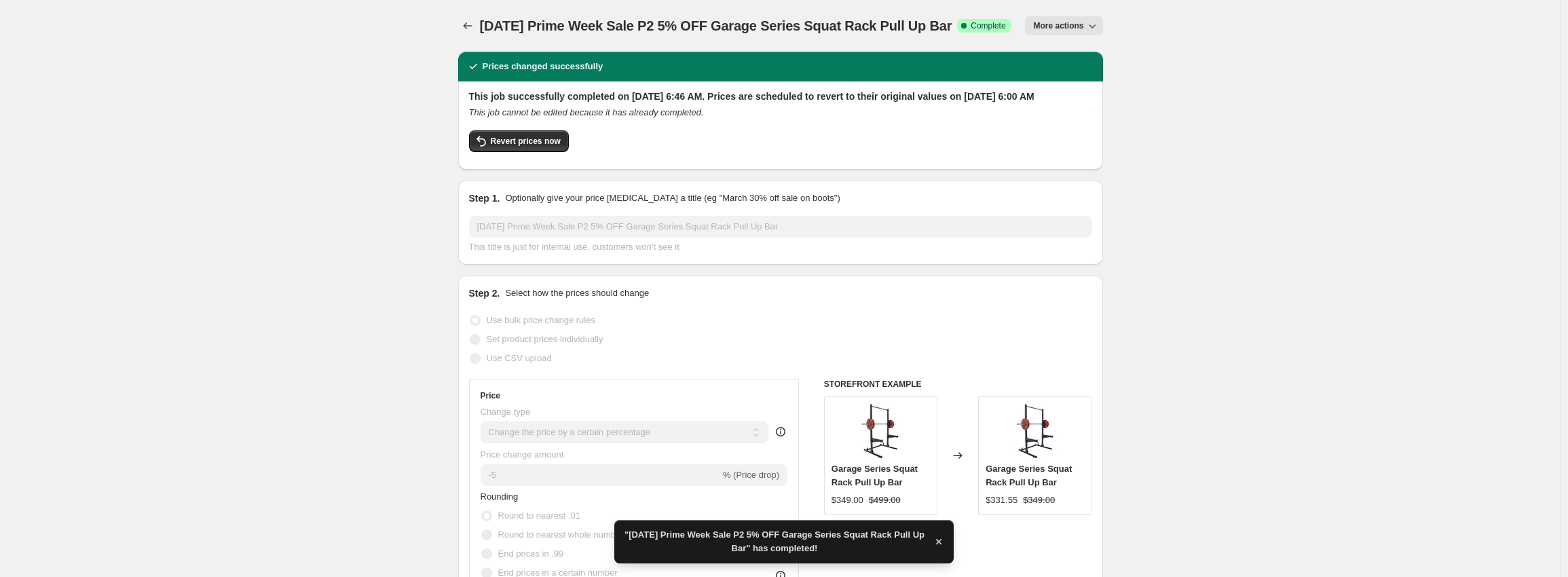
click at [469, 15] on div "Oct 10, 2025 Prime Week Sale P2 5% OFF Garage Series Squat Rack Pull Up Bar. Th…" at bounding box center [781, 26] width 645 height 51
click at [469, 26] on icon "Price change jobs" at bounding box center [467, 26] width 14 height 14
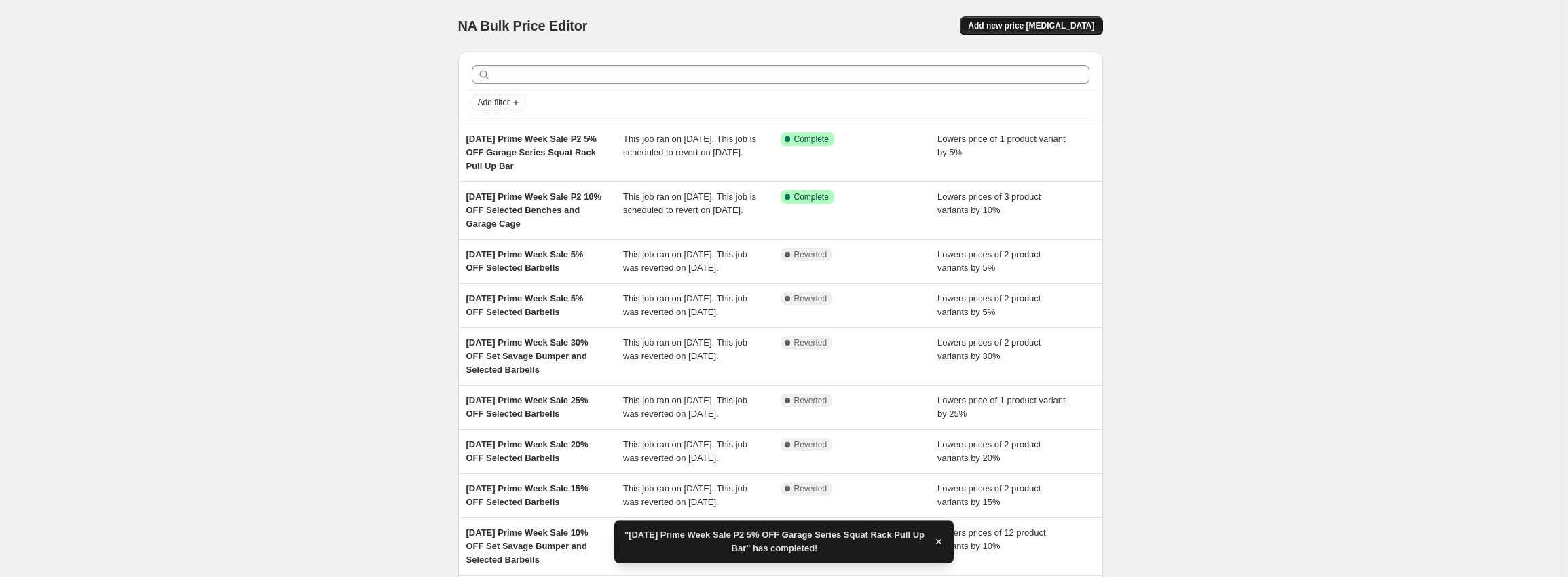
click at [1054, 25] on span "Add new price change job" at bounding box center [1031, 26] width 126 height 11
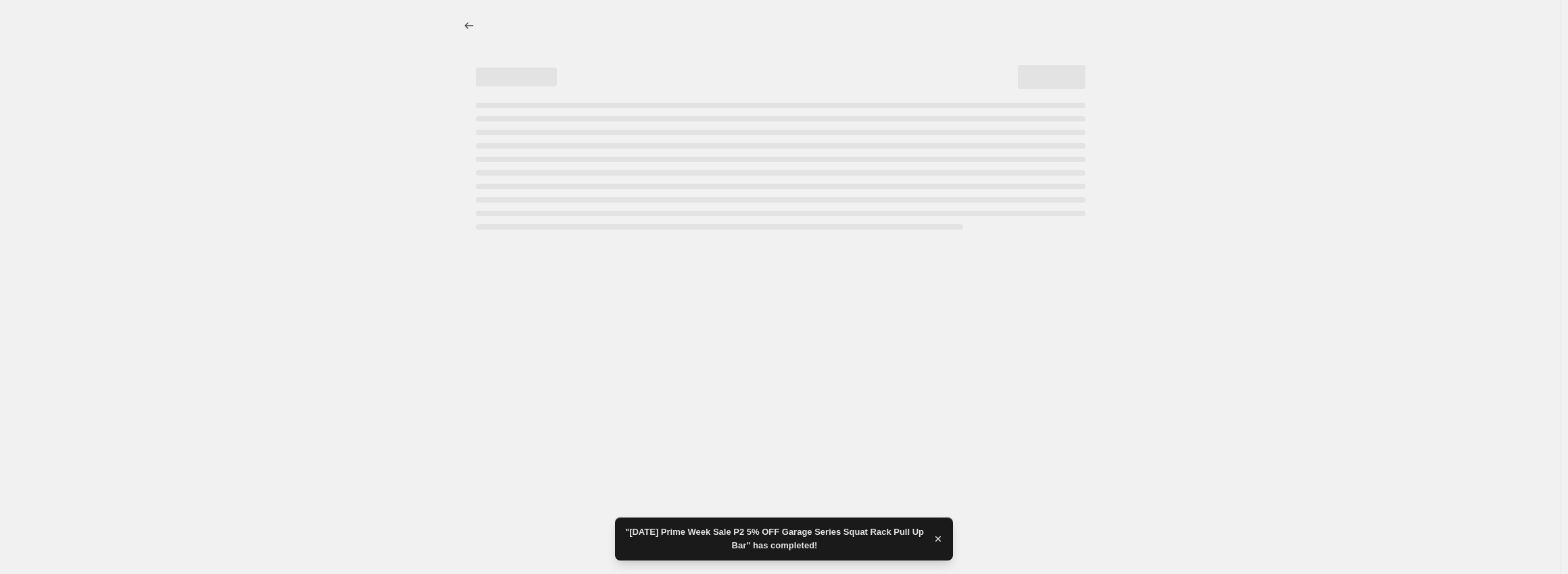
select select "percentage"
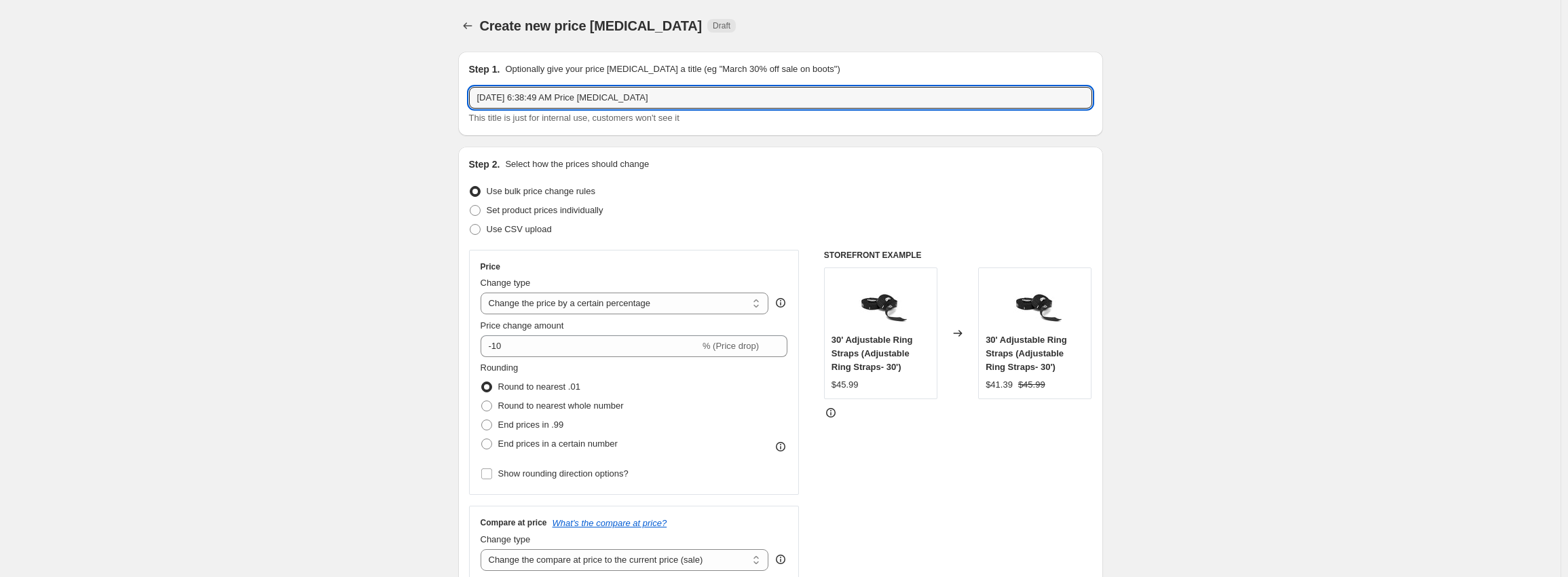
drag, startPoint x: 676, startPoint y: 96, endPoint x: 200, endPoint y: 77, distance: 476.4
paste input "Prime Week Sale P2 10% OFF Selected Benches"
click at [620, 99] on input "Oct 10, 2025 Prime Week Sale P2 10% OFF Selected Benches" at bounding box center [780, 98] width 624 height 22
drag, startPoint x: 646, startPoint y: 98, endPoint x: 1574, endPoint y: 99, distance: 928.0
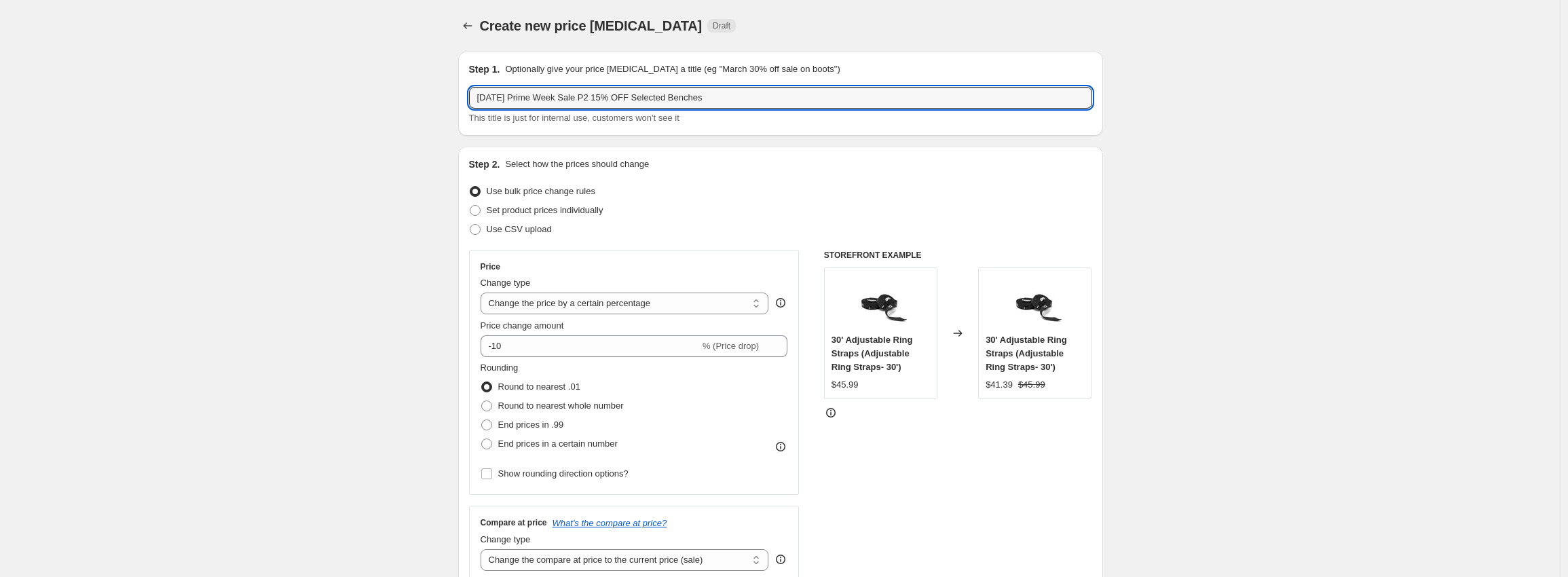
click at [1568, 110] on html "Home Settings Plans Skip to content Create new price change job. This page is r…" at bounding box center [784, 288] width 1568 height 577
type input "Oct 10, 2025 Prime Week Sale P2 15% OFF Swan Neck"
click at [552, 345] on input "-10" at bounding box center [590, 346] width 219 height 22
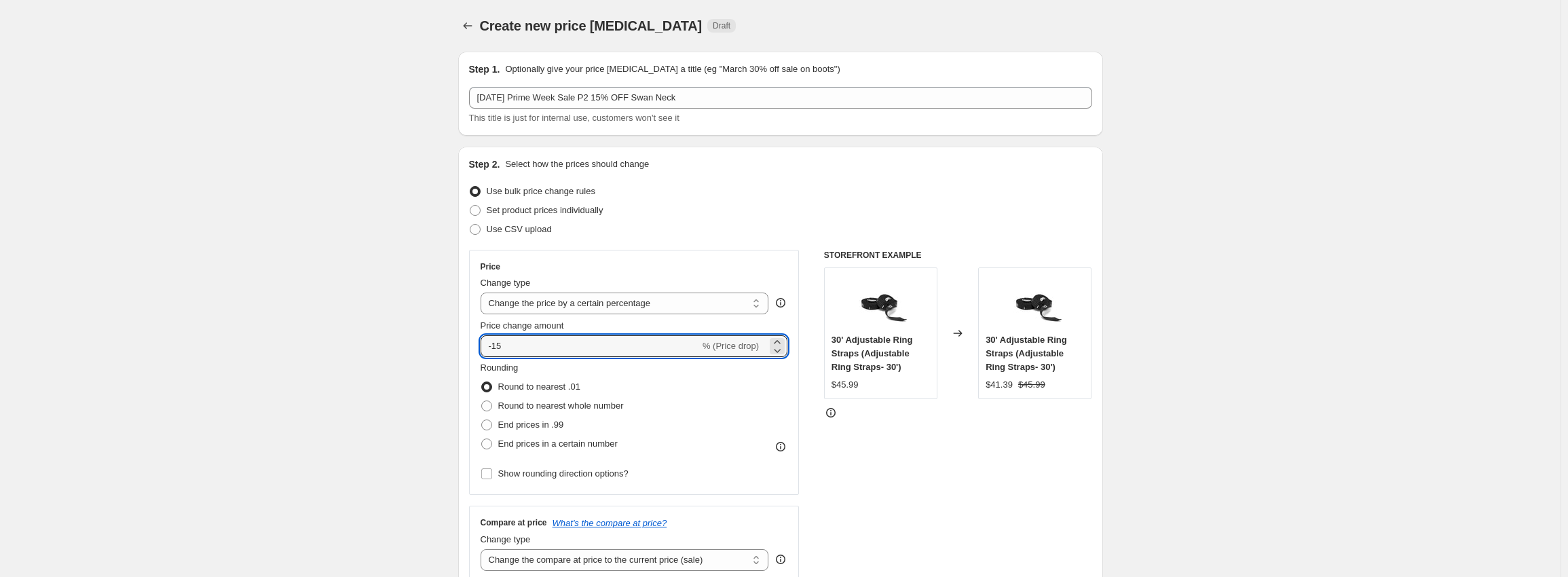
type input "-15"
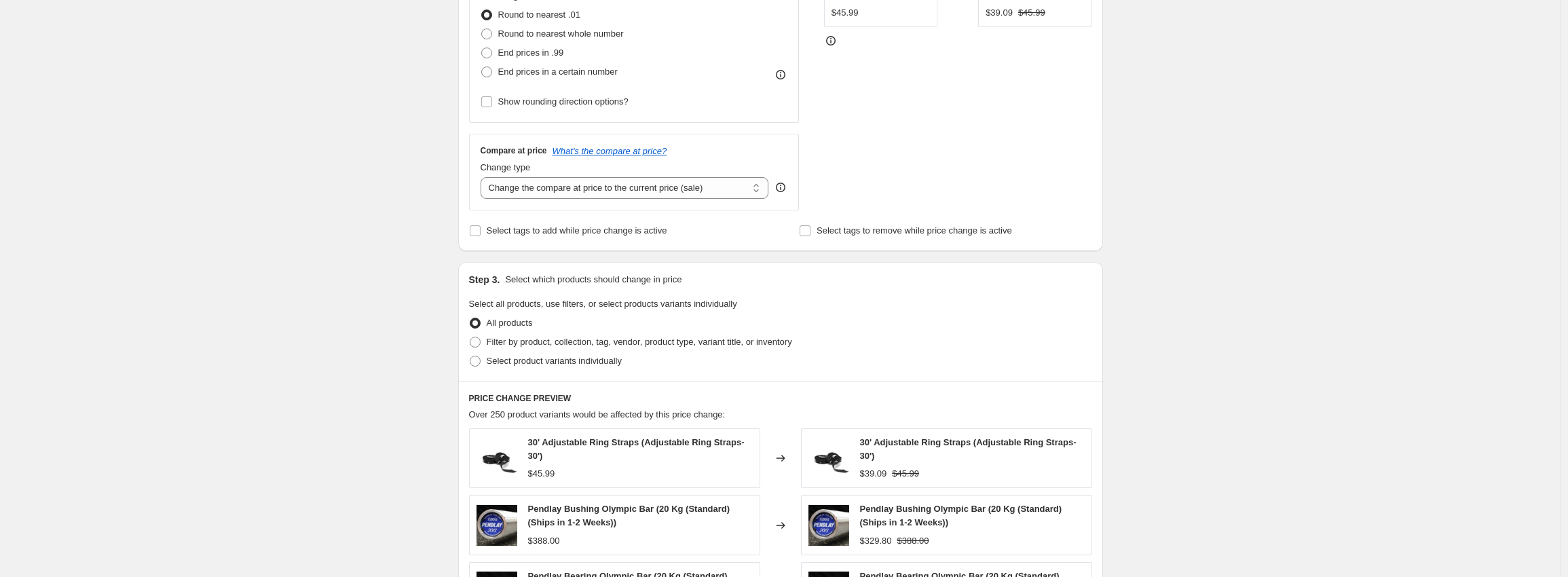
scroll to position [407, 0]
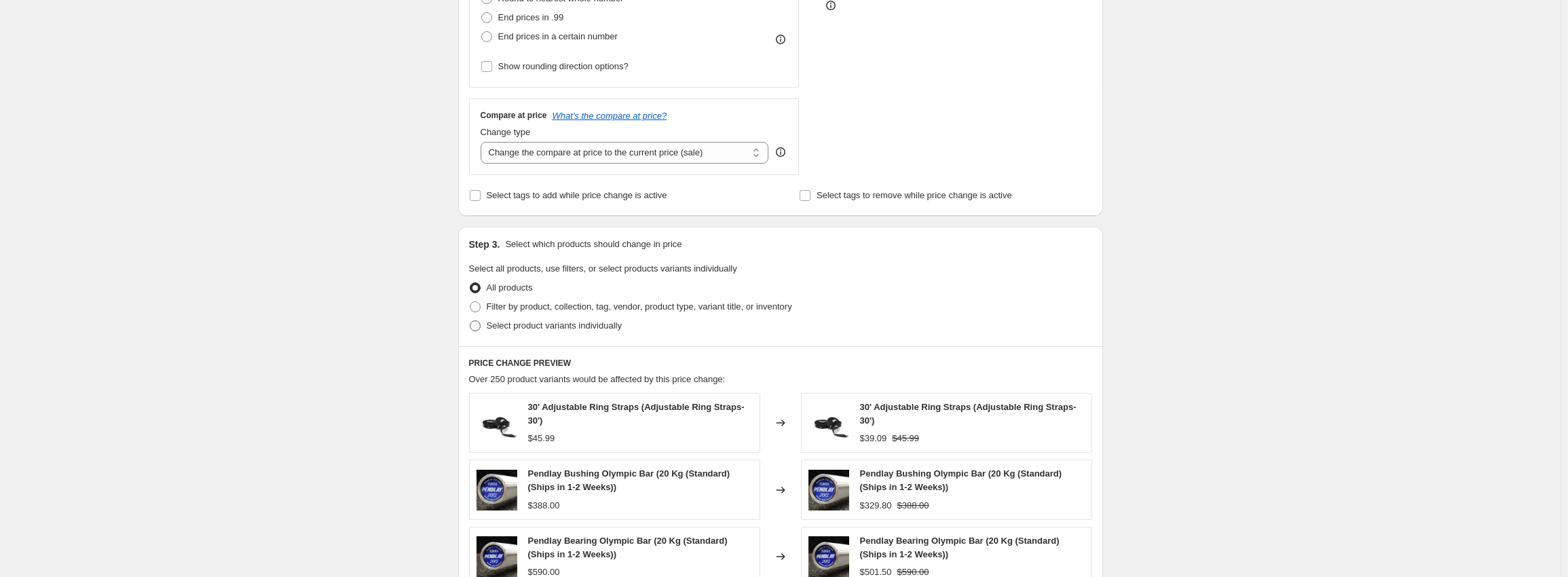
click at [515, 327] on span "Select product variants individually" at bounding box center [554, 325] width 135 height 10
click at [471, 321] on input "Select product variants individually" at bounding box center [470, 320] width 1 height 1
radio input "true"
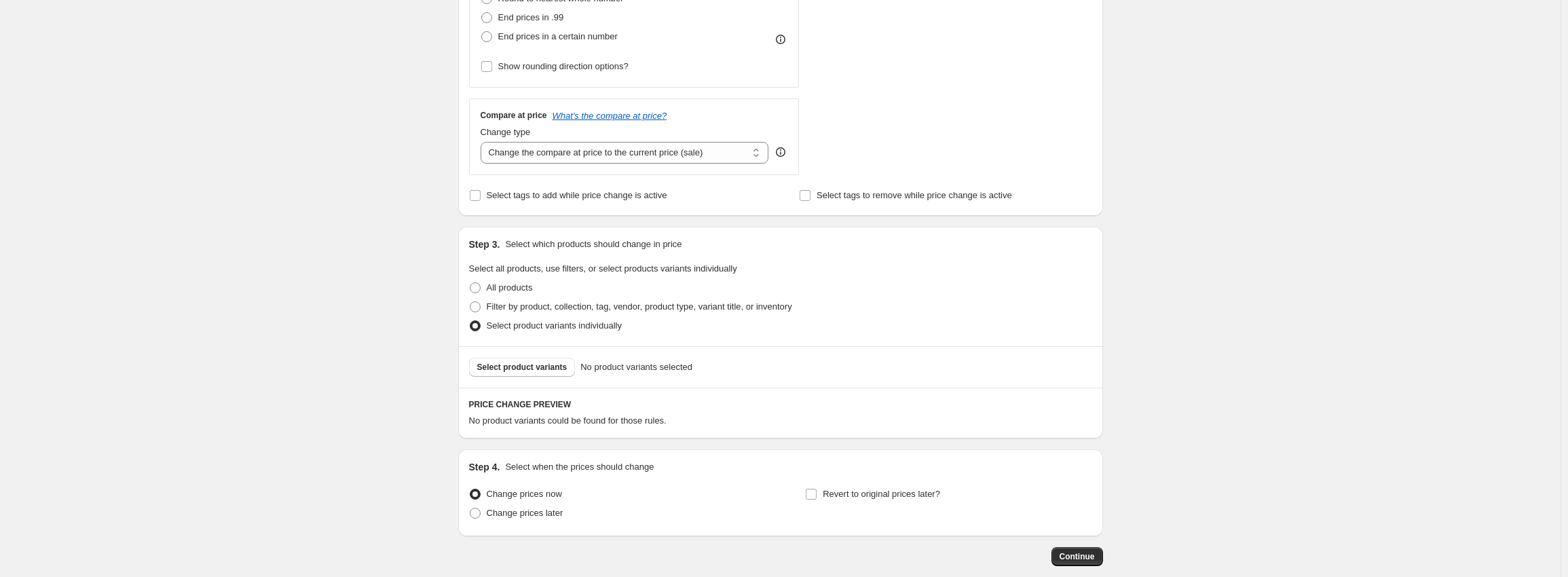
click at [535, 364] on span "Select product variants" at bounding box center [522, 367] width 90 height 11
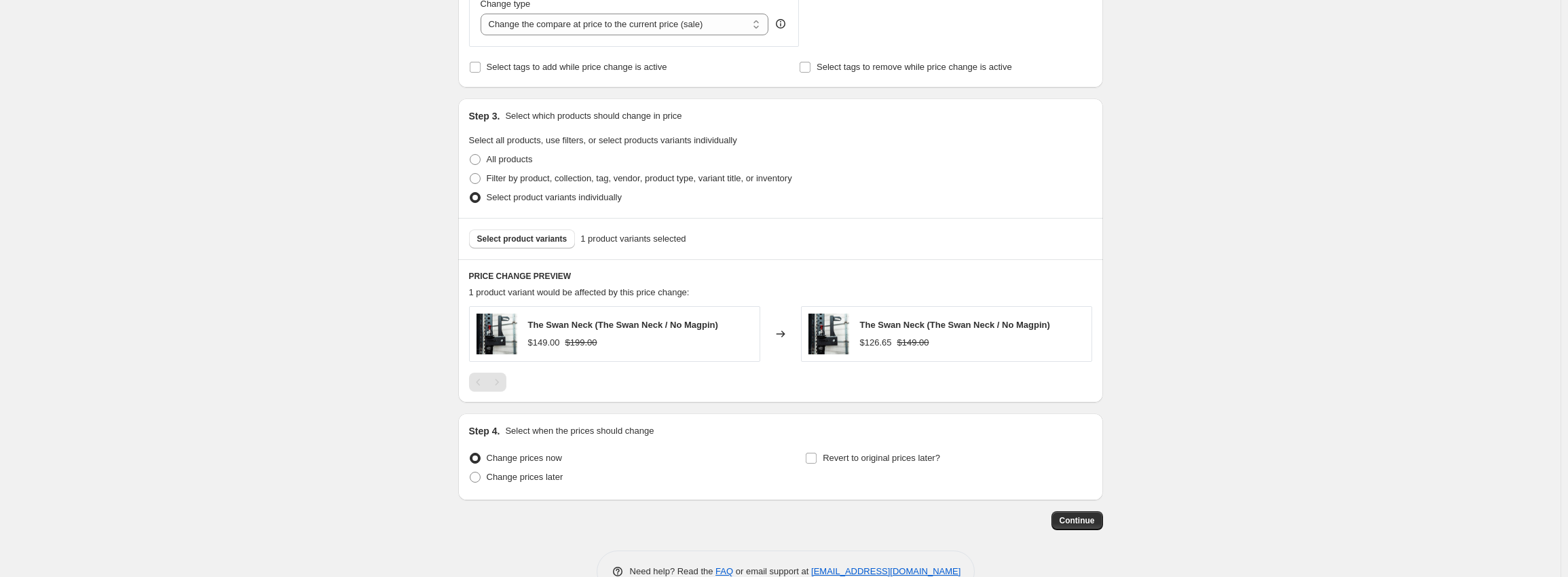
scroll to position [543, 0]
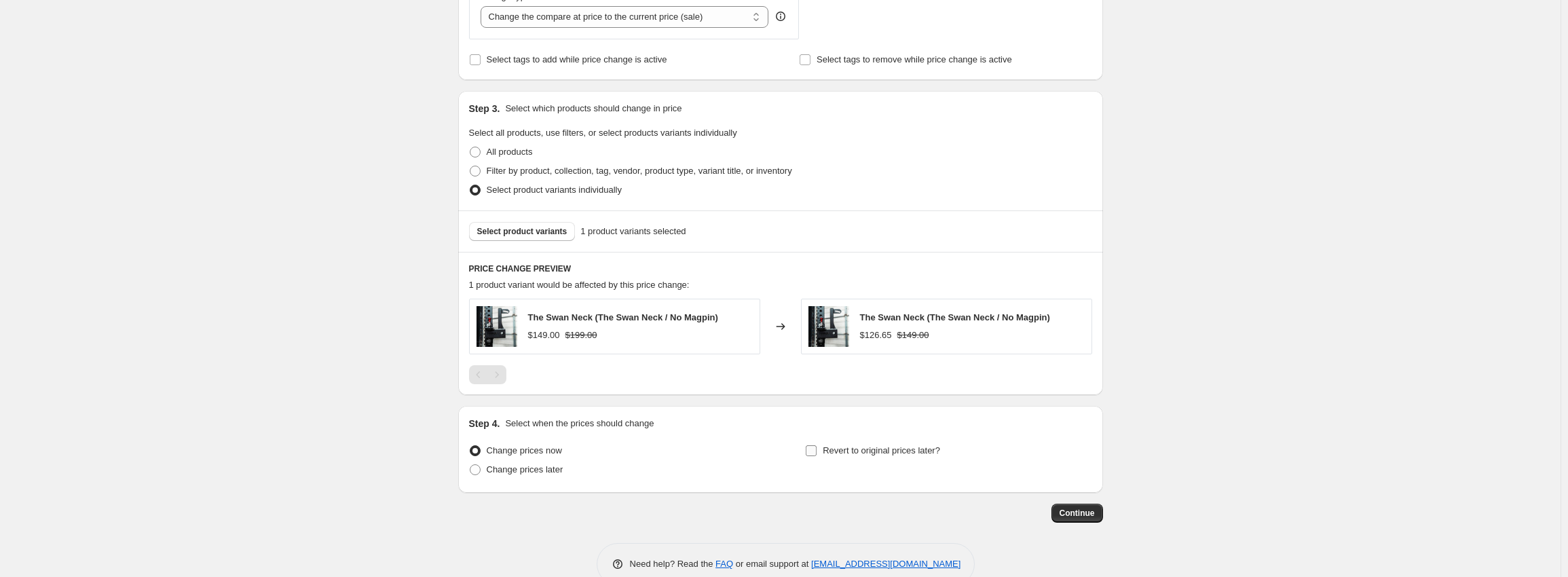
click at [836, 449] on span "Revert to original prices later?" at bounding box center [881, 450] width 118 height 10
click at [816, 449] on input "Revert to original prices later?" at bounding box center [812, 451] width 11 height 11
checkbox input "true"
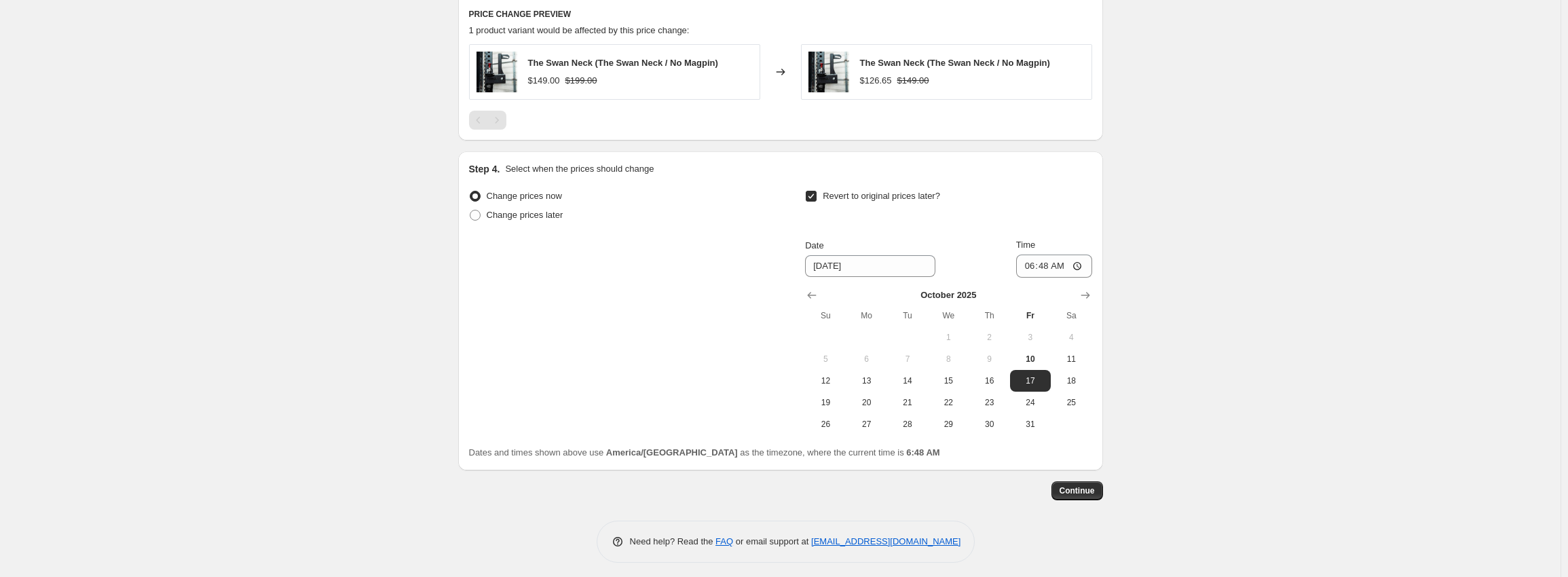
scroll to position [804, 0]
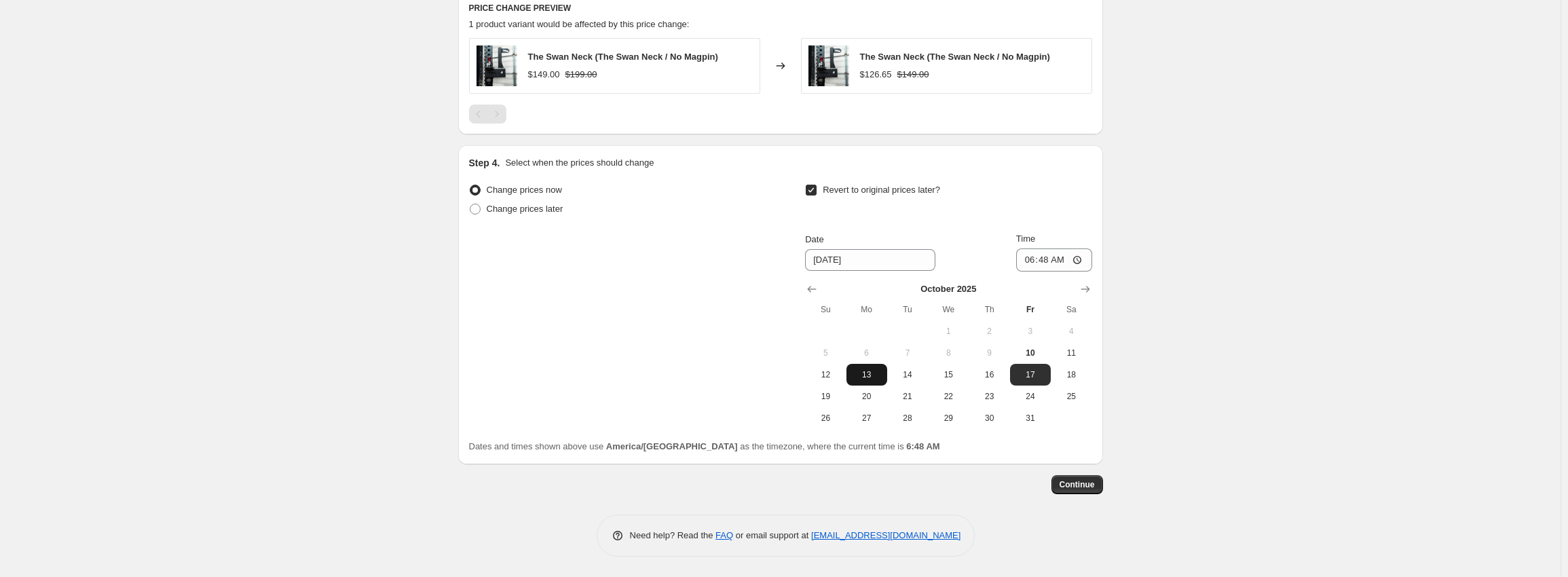
click at [872, 375] on span "13" at bounding box center [866, 375] width 30 height 11
type input "10/13/2025"
click at [1034, 262] on input "06:48" at bounding box center [1054, 259] width 76 height 23
type input "06:00"
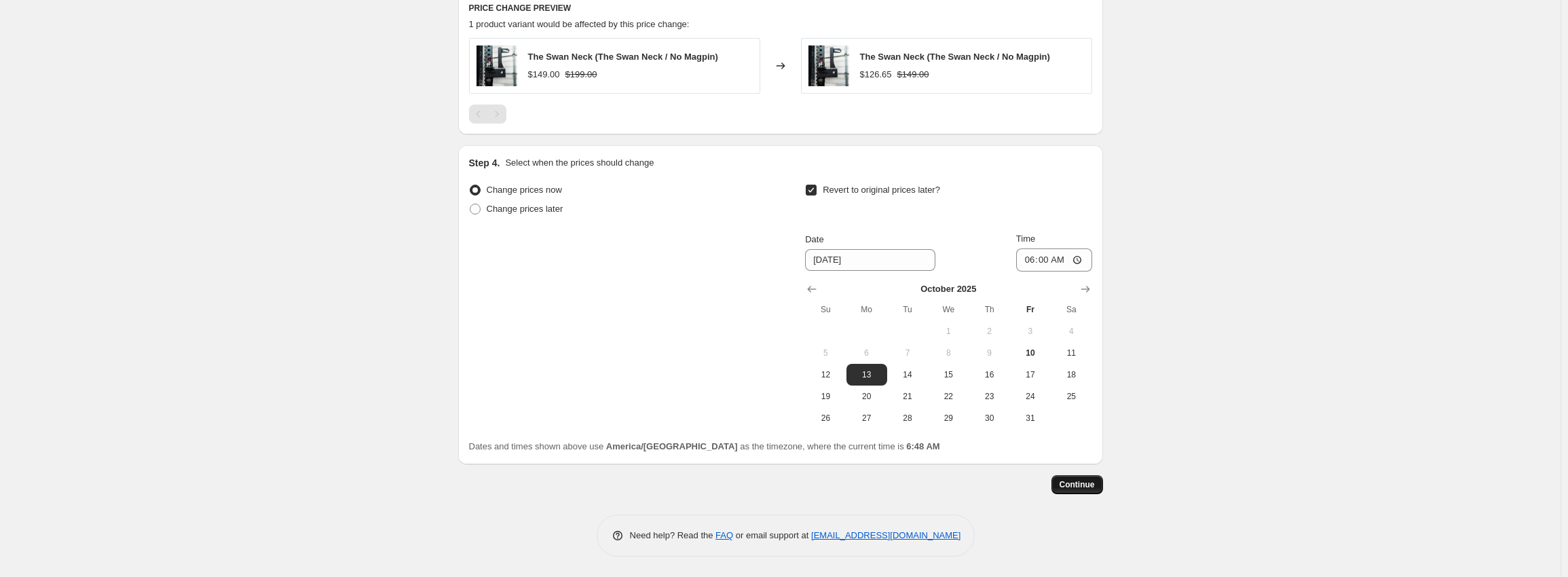
click at [1093, 489] on span "Continue" at bounding box center [1077, 485] width 35 height 11
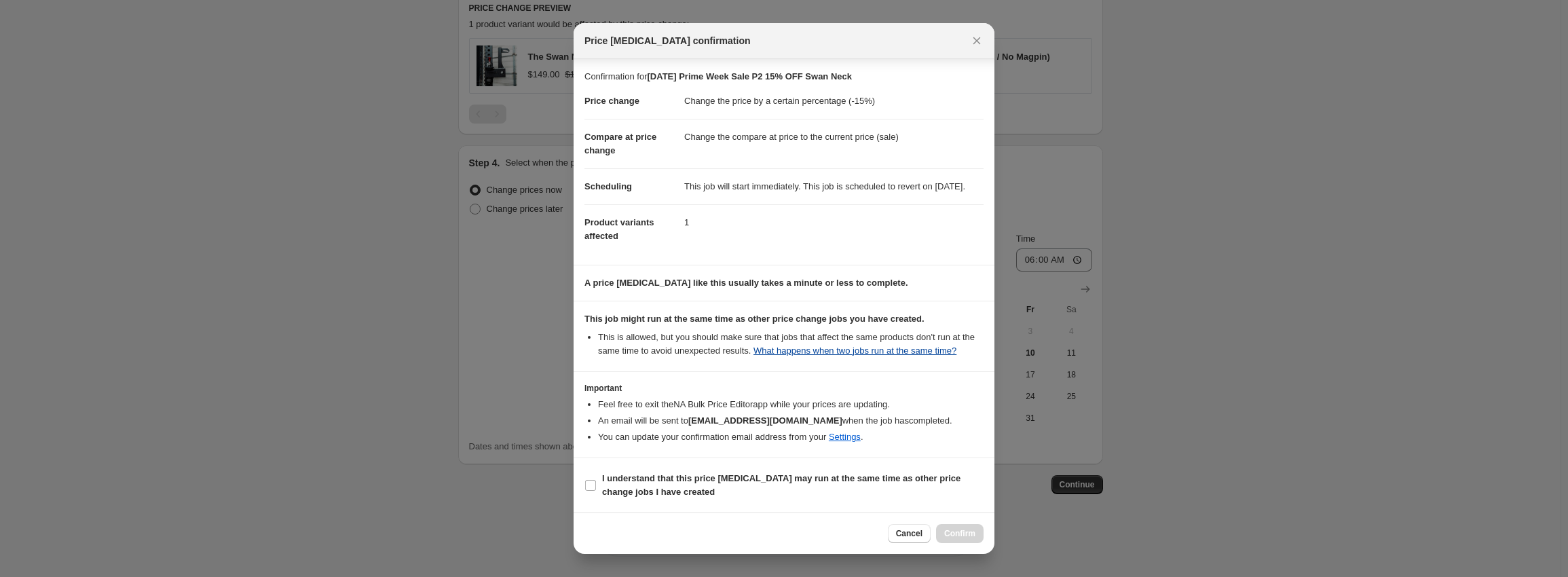
scroll to position [8, 0]
click at [645, 492] on b "I understand that this price change job may run at the same time as other price…" at bounding box center [781, 485] width 359 height 24
click at [596, 491] on input "I understand that this price change job may run at the same time as other price…" at bounding box center [591, 486] width 11 height 11
checkbox input "true"
click at [976, 541] on button "Confirm" at bounding box center [960, 534] width 47 height 19
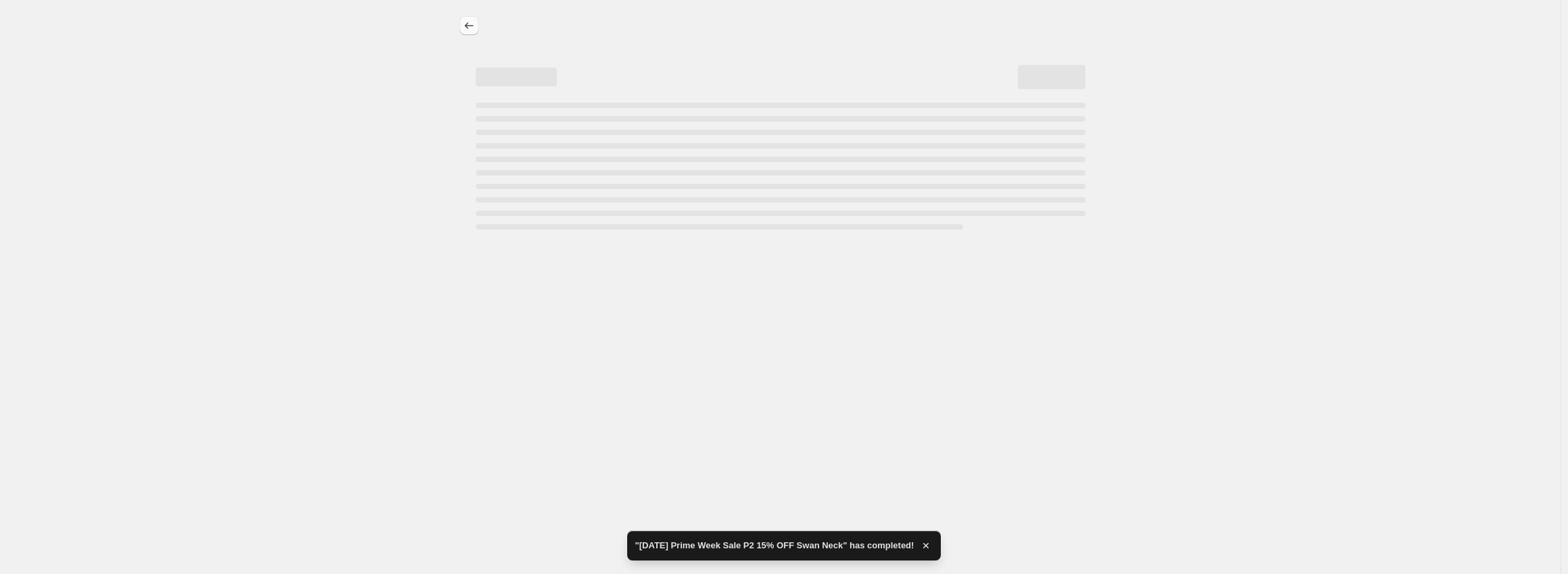
select select "percentage"
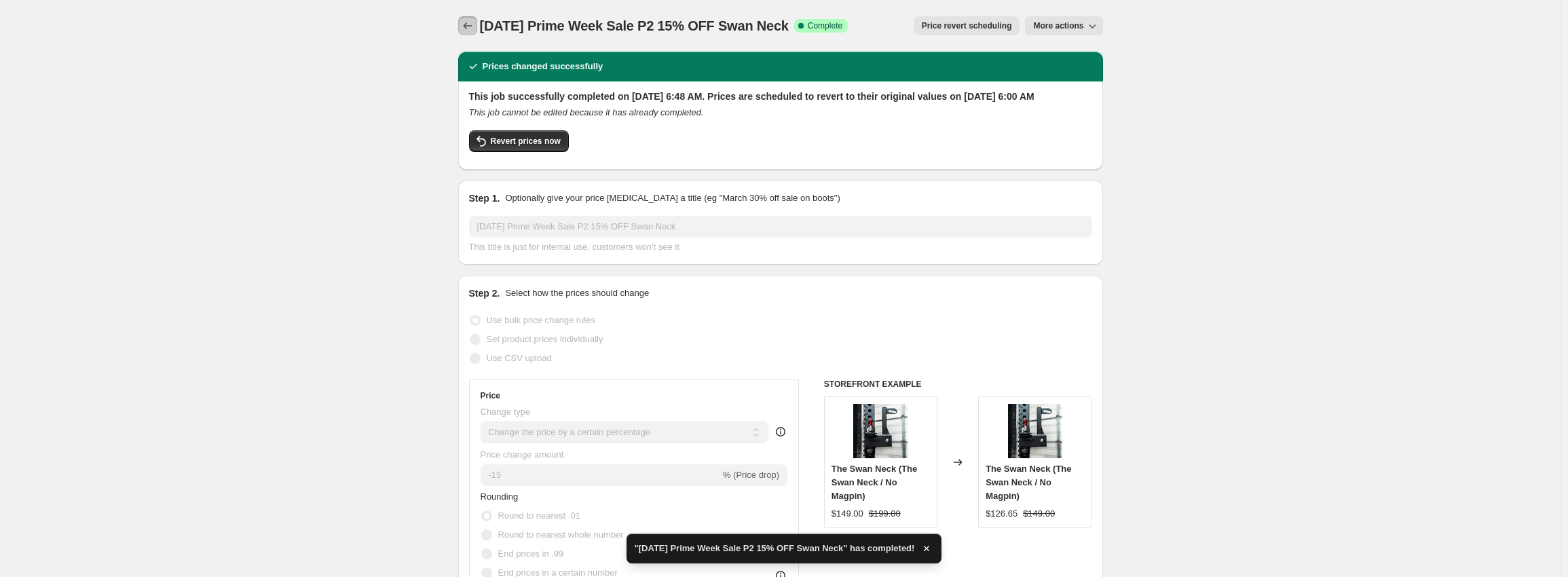
click at [471, 24] on icon "Price change jobs" at bounding box center [467, 26] width 14 height 14
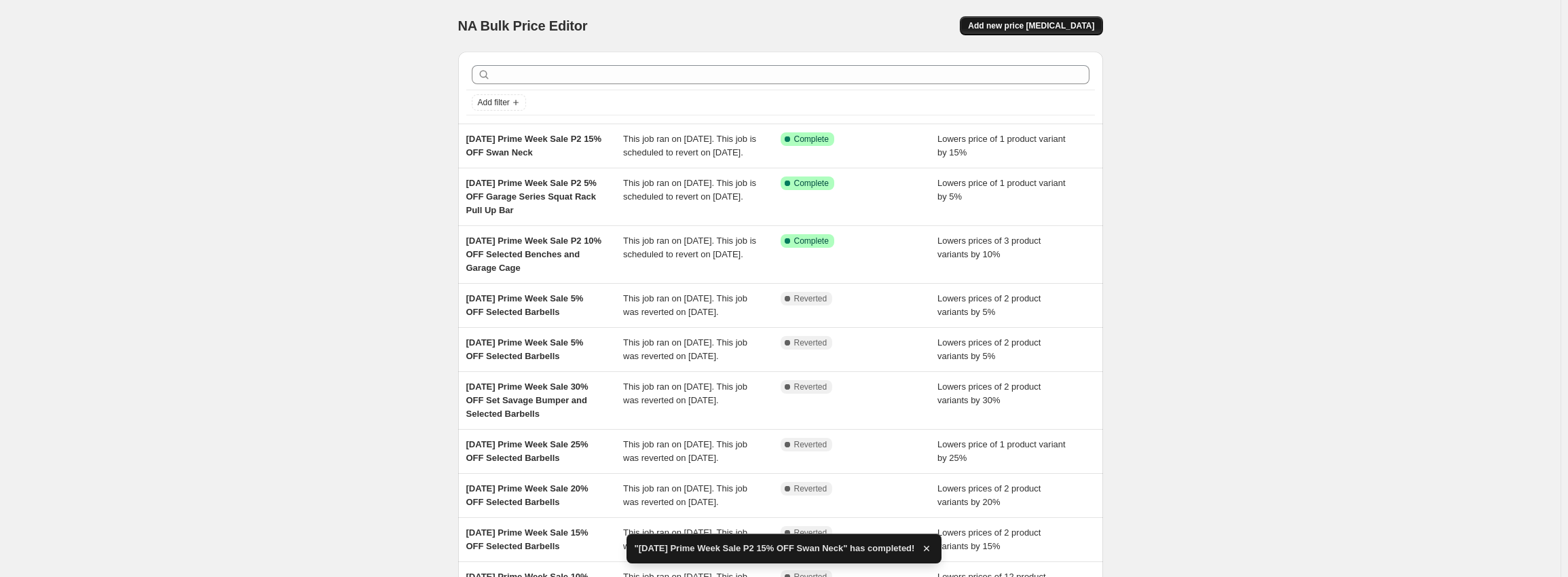
click at [1043, 21] on span "Add new price change job" at bounding box center [1031, 26] width 126 height 11
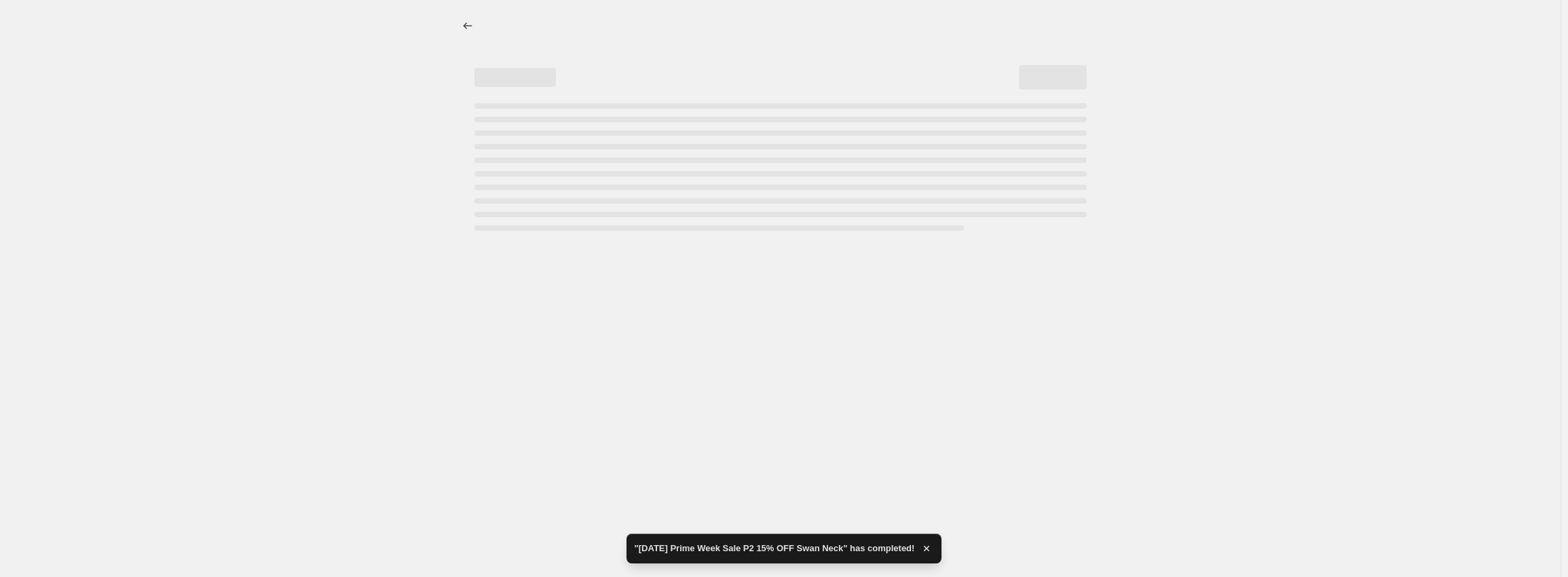
select select "percentage"
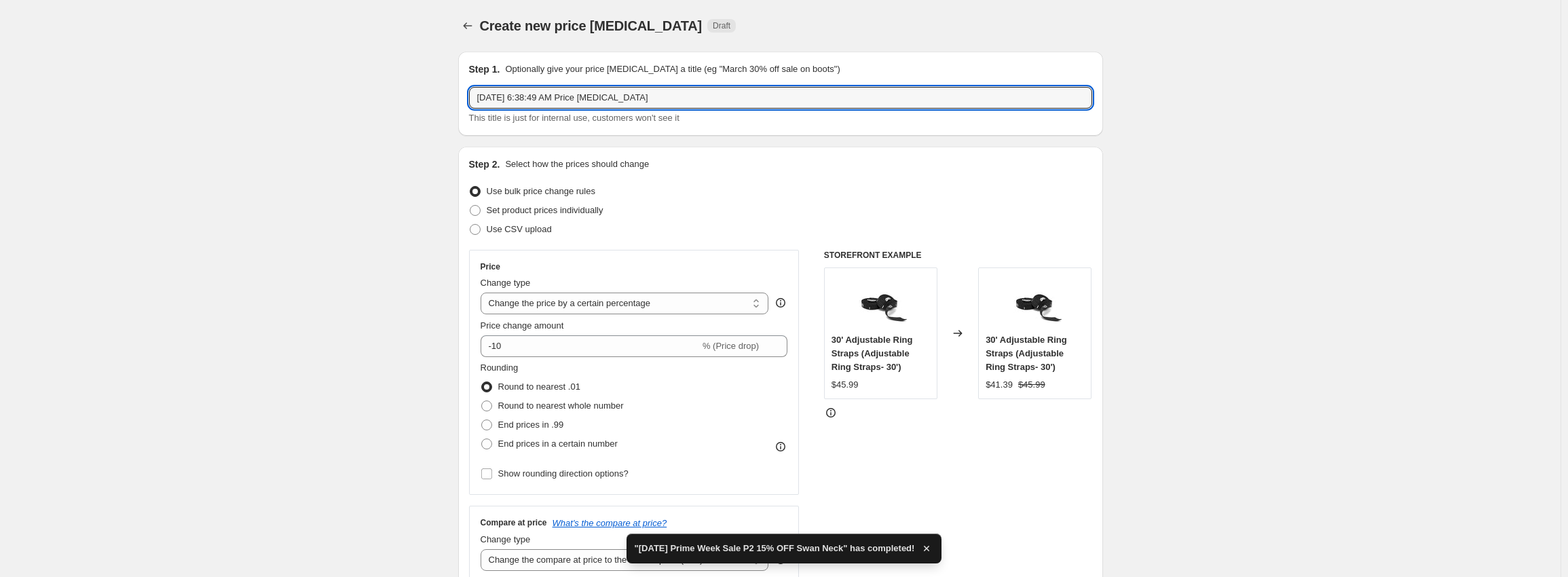
drag, startPoint x: 698, startPoint y: 97, endPoint x: 188, endPoint y: 76, distance: 510.4
paste input "Prime Week Sale P2 10% OFF Selected Benches"
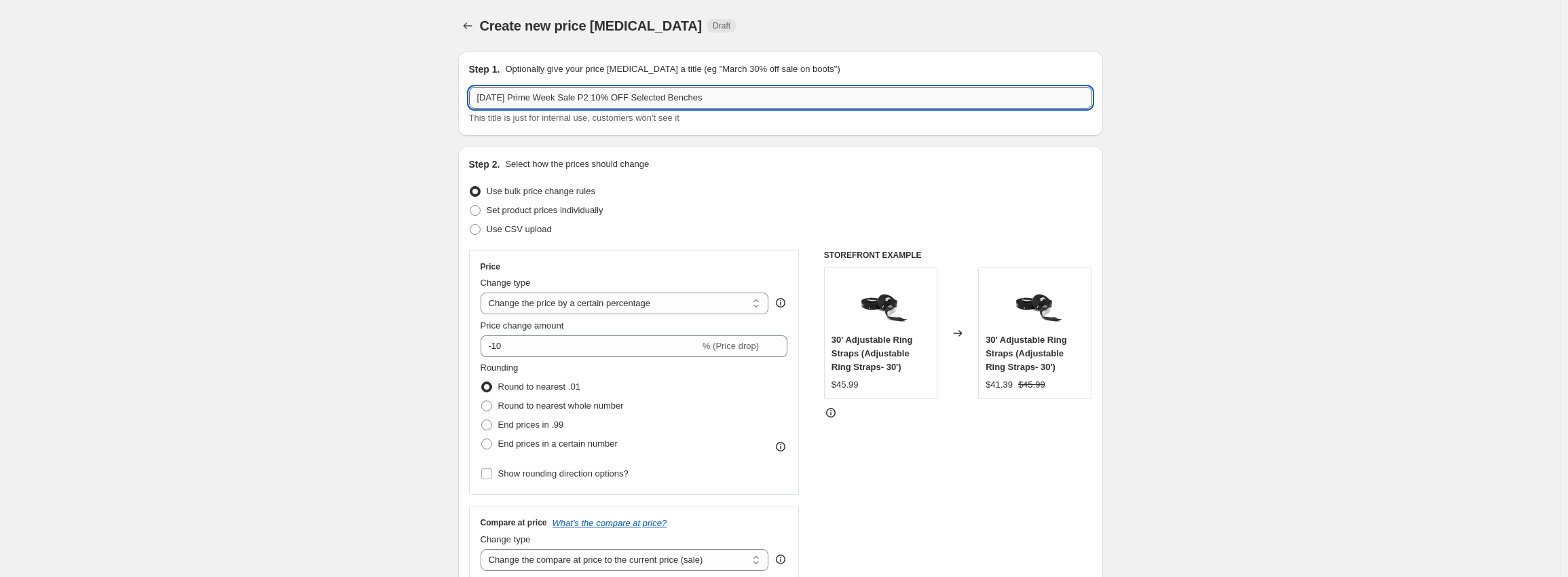
click at [614, 98] on input "Oct 10, 2025 Prime Week Sale P2 10% OFF Selected Benches" at bounding box center [780, 98] width 624 height 22
drag, startPoint x: 651, startPoint y: 101, endPoint x: 1342, endPoint y: 71, distance: 691.7
click at [732, 101] on input "Oct 10, 2025 Prime Week Sale P2 20% OFF Belt Squat and Swan NEck Bundles" at bounding box center [780, 98] width 624 height 22
click at [739, 98] on input "Oct 10, 2025 Prime Week Sale P2 20% OFF Belt Squat and Swan NEck Bundles" at bounding box center [780, 98] width 624 height 22
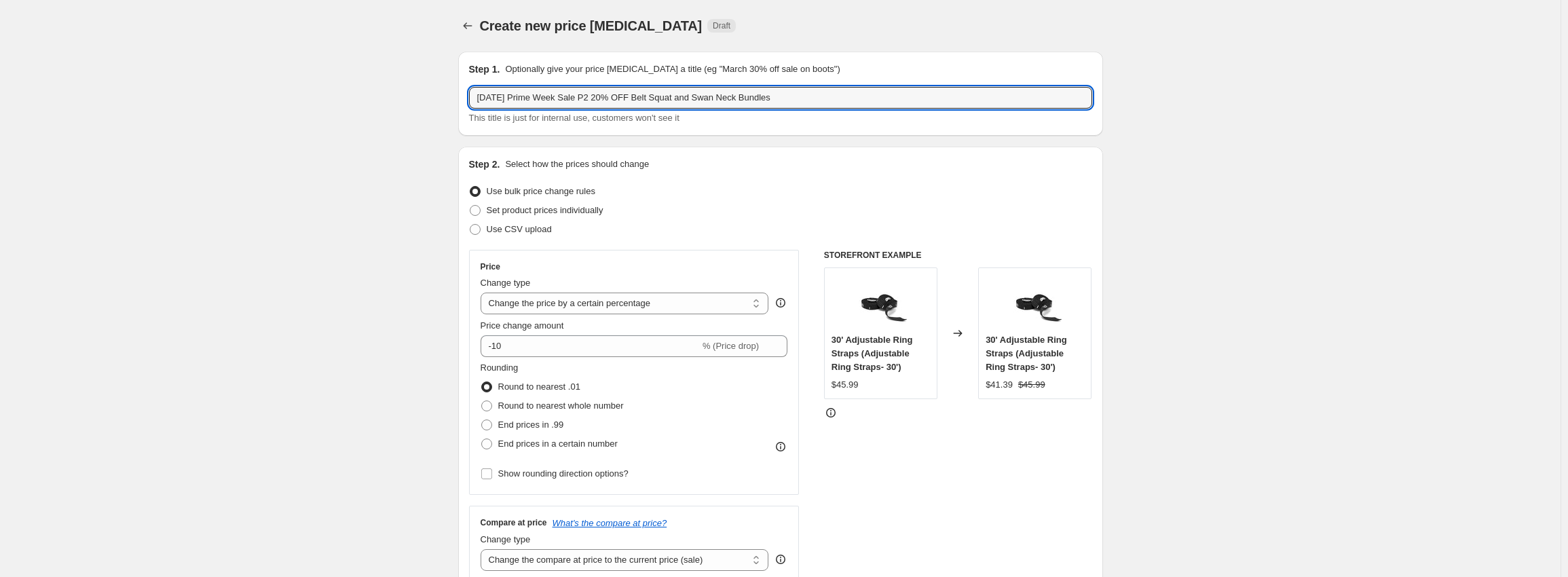
type input "Oct 10, 2025 Prime Week Sale P2 20% OFF Belt Squat and Swan Neck Bundles"
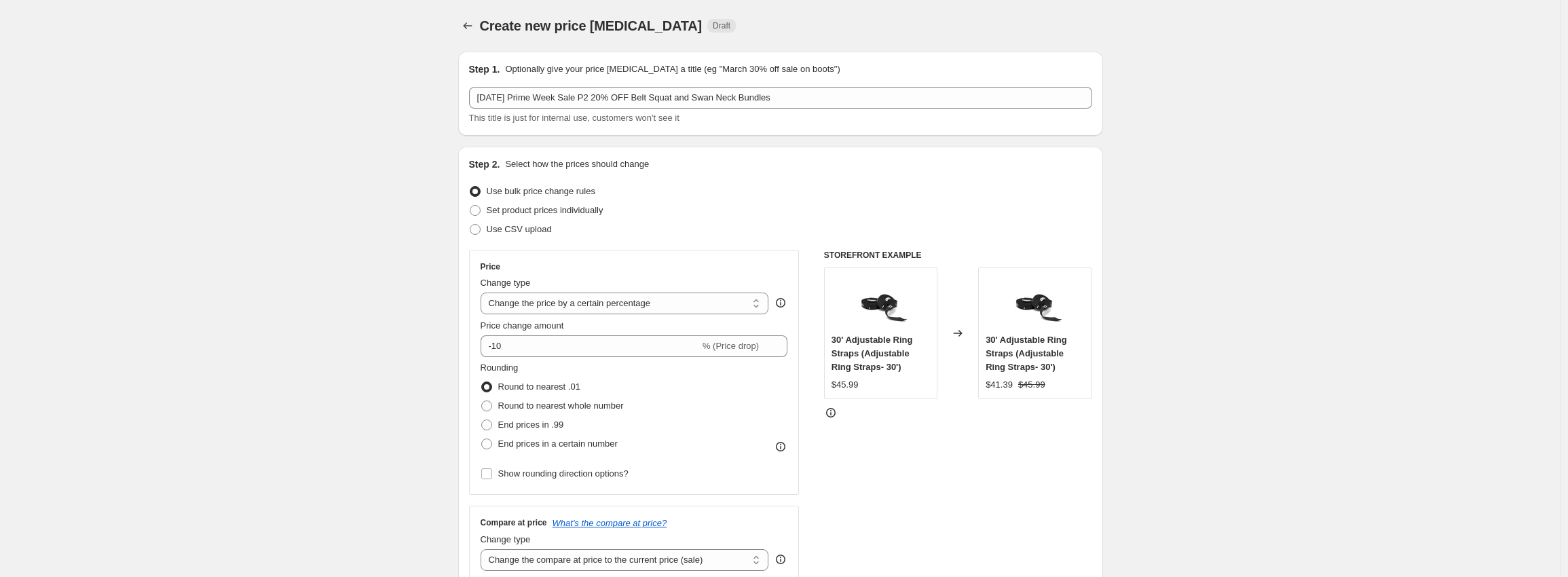
click at [499, 342] on input "-10" at bounding box center [590, 346] width 219 height 22
type input "-20"
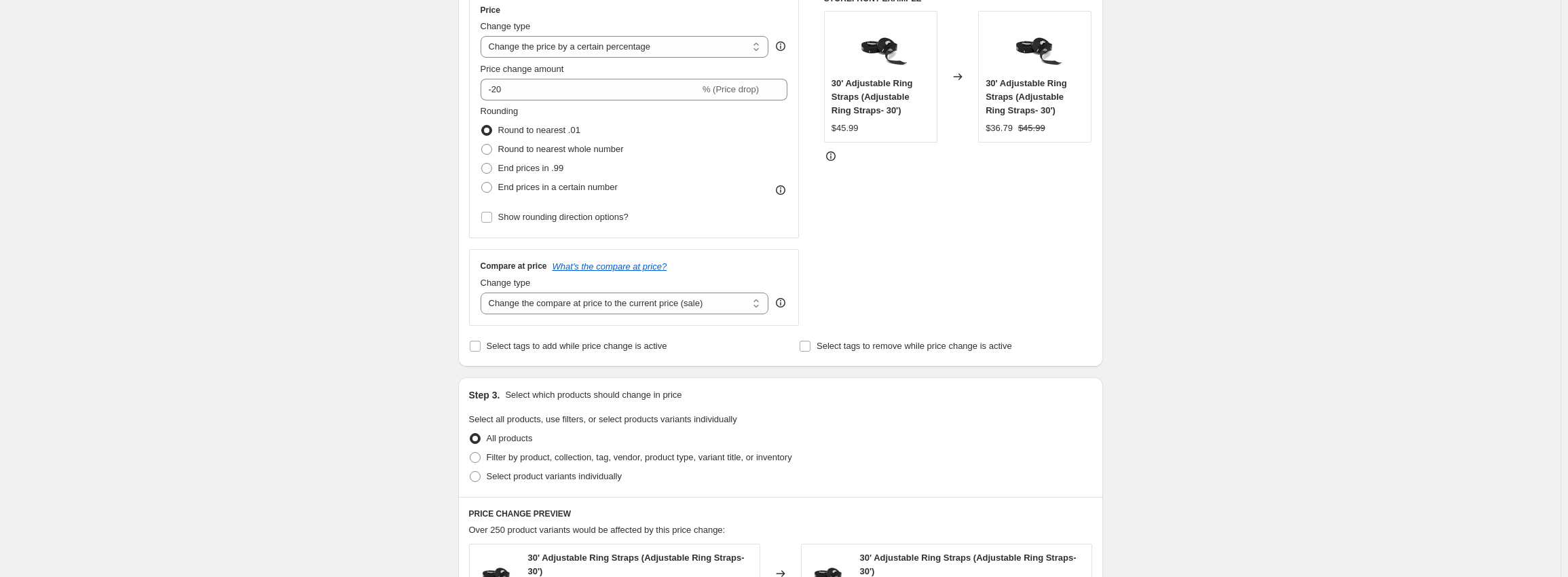
scroll to position [271, 0]
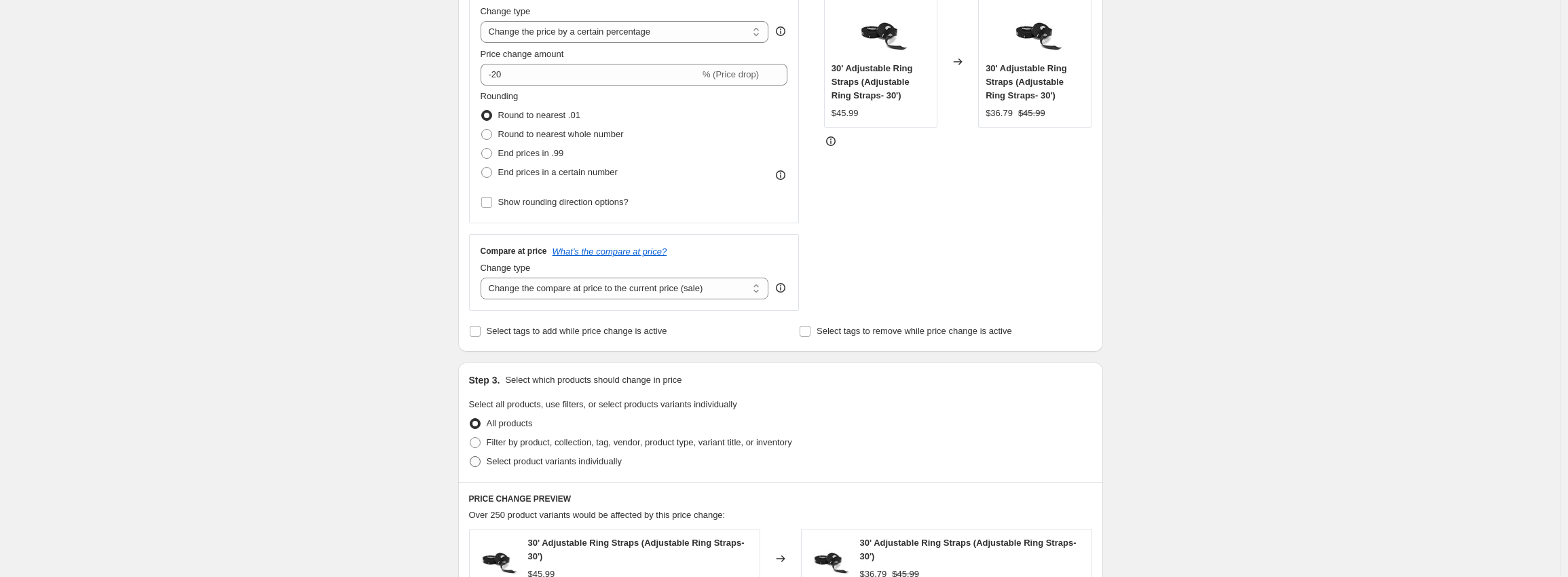
click at [561, 463] on span "Select product variants individually" at bounding box center [554, 461] width 135 height 10
click at [471, 457] on input "Select product variants individually" at bounding box center [470, 456] width 1 height 1
radio input "true"
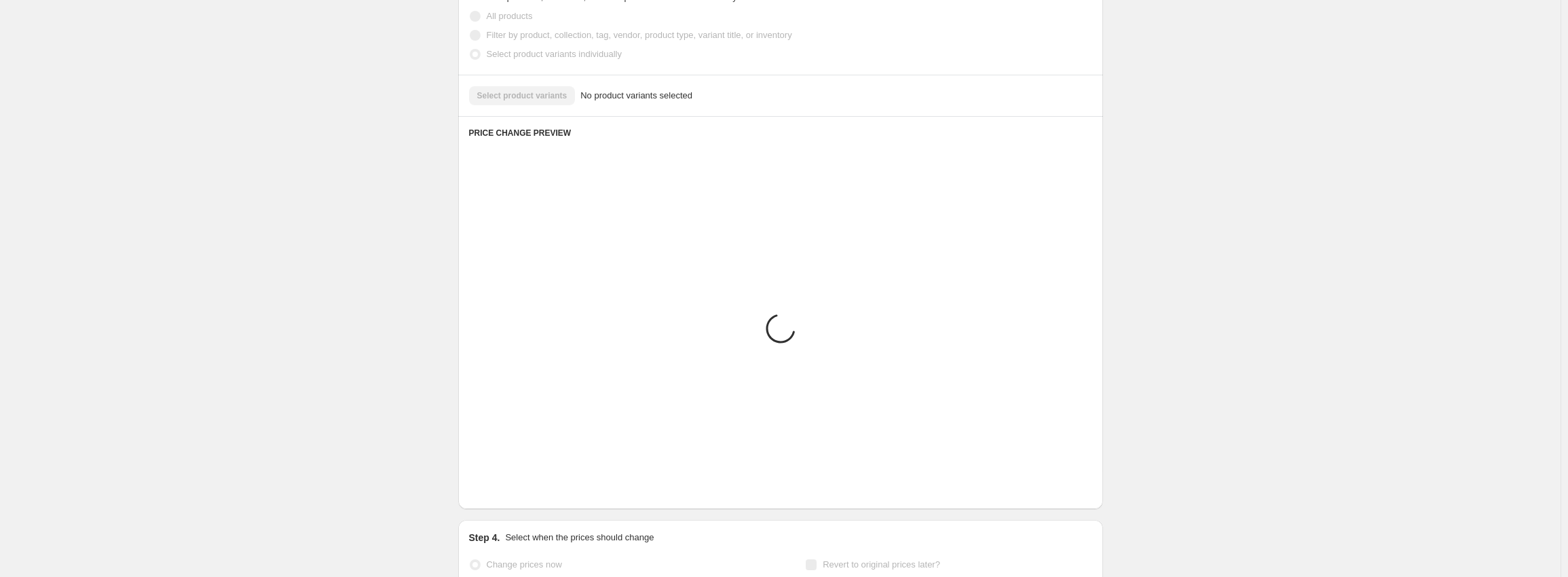
scroll to position [480, 0]
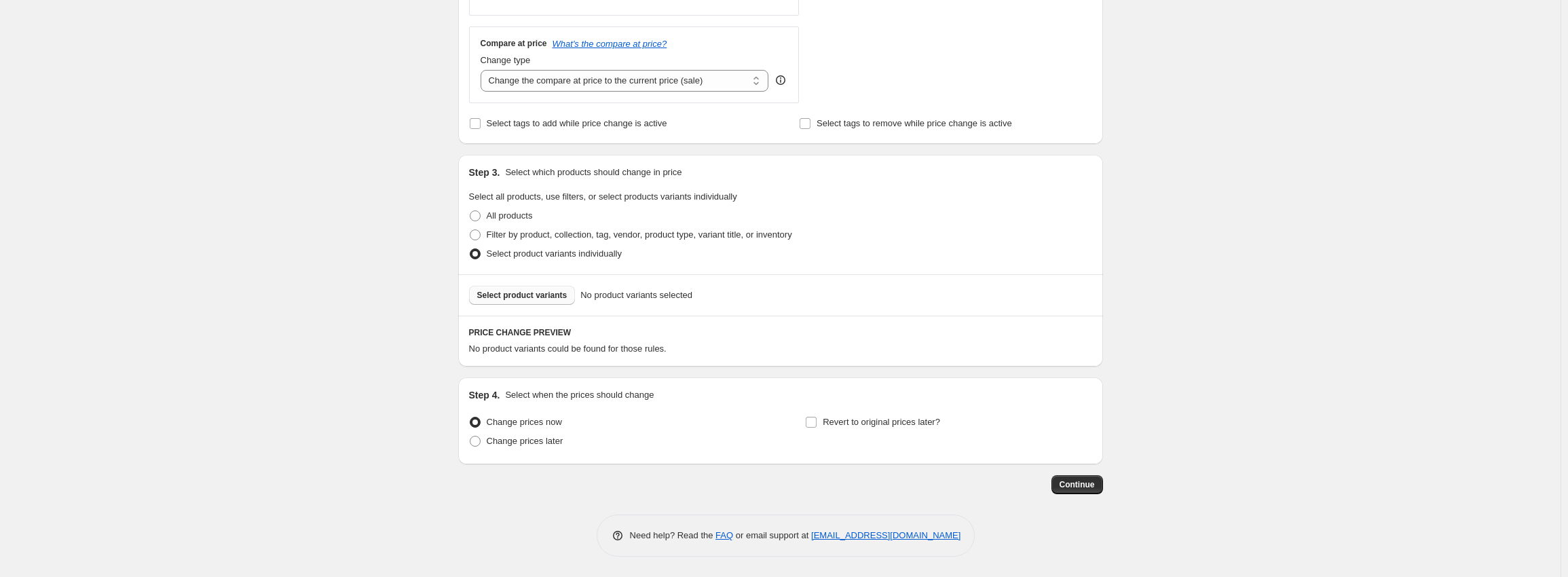
click at [539, 304] on button "Select product variants" at bounding box center [522, 295] width 106 height 19
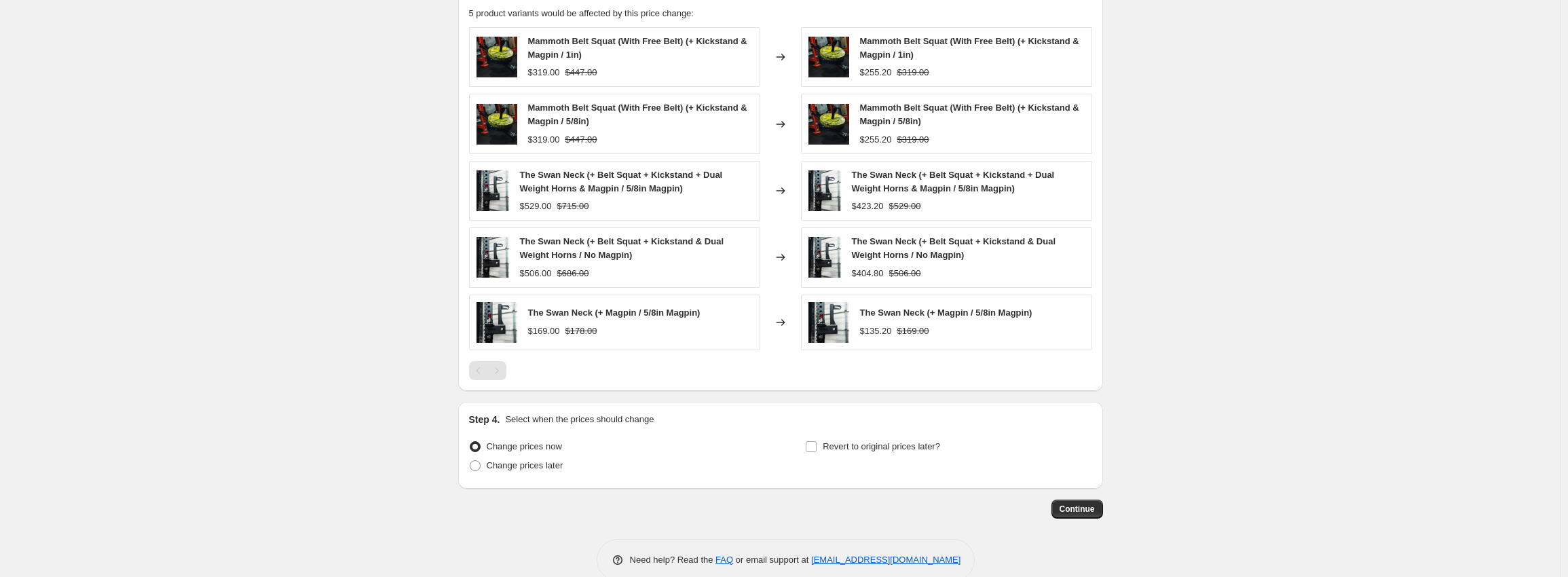
scroll to position [839, 0]
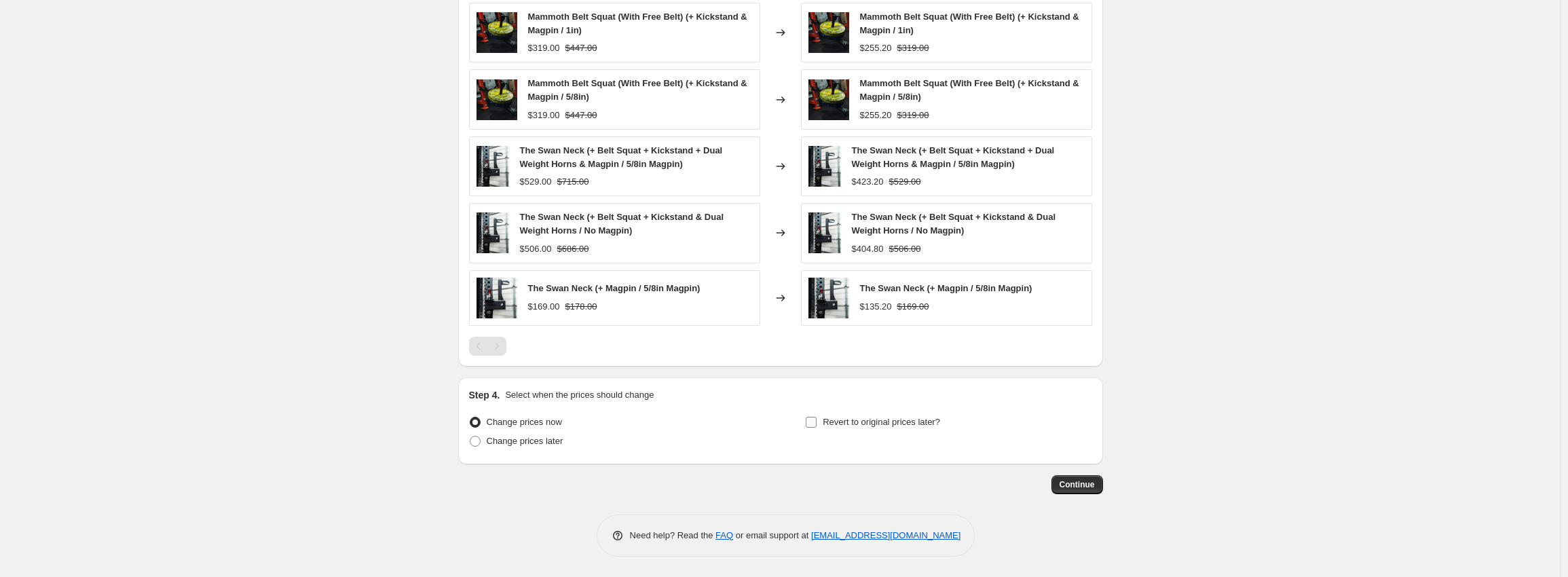
click at [826, 419] on span "Revert to original prices later?" at bounding box center [881, 422] width 118 height 10
click at [816, 419] on input "Revert to original prices later?" at bounding box center [812, 423] width 11 height 11
checkbox input "true"
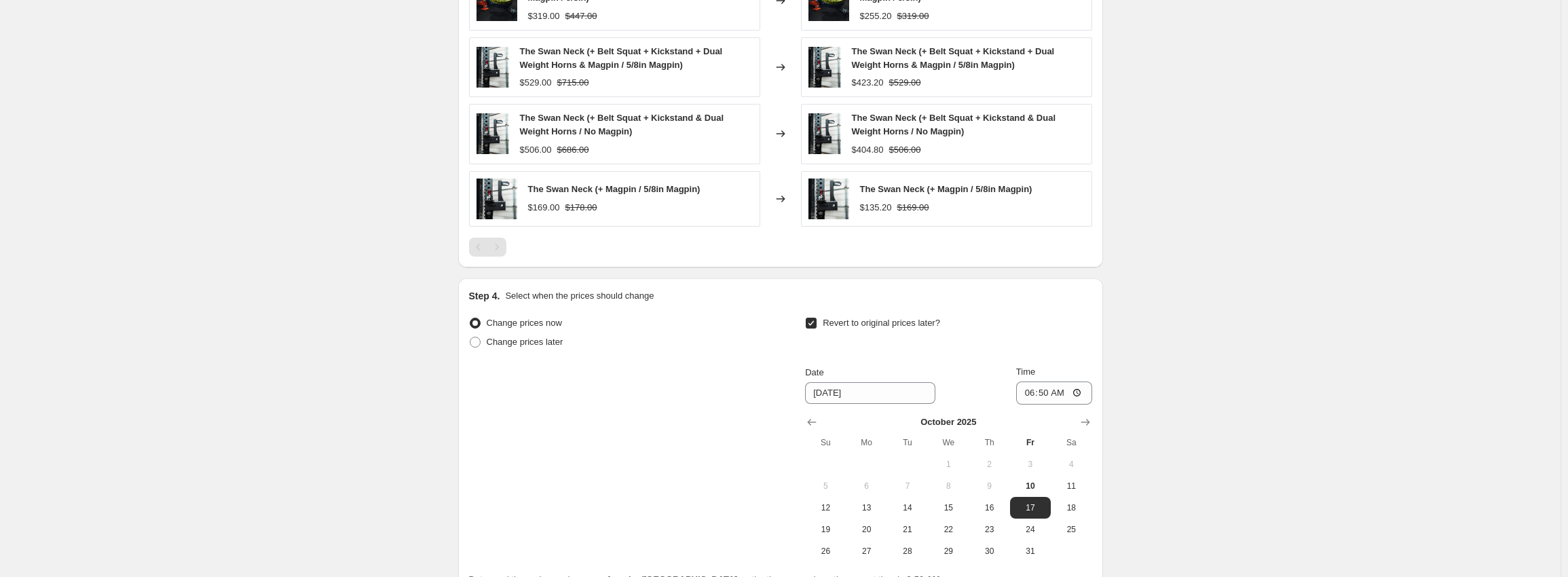
scroll to position [1072, 0]
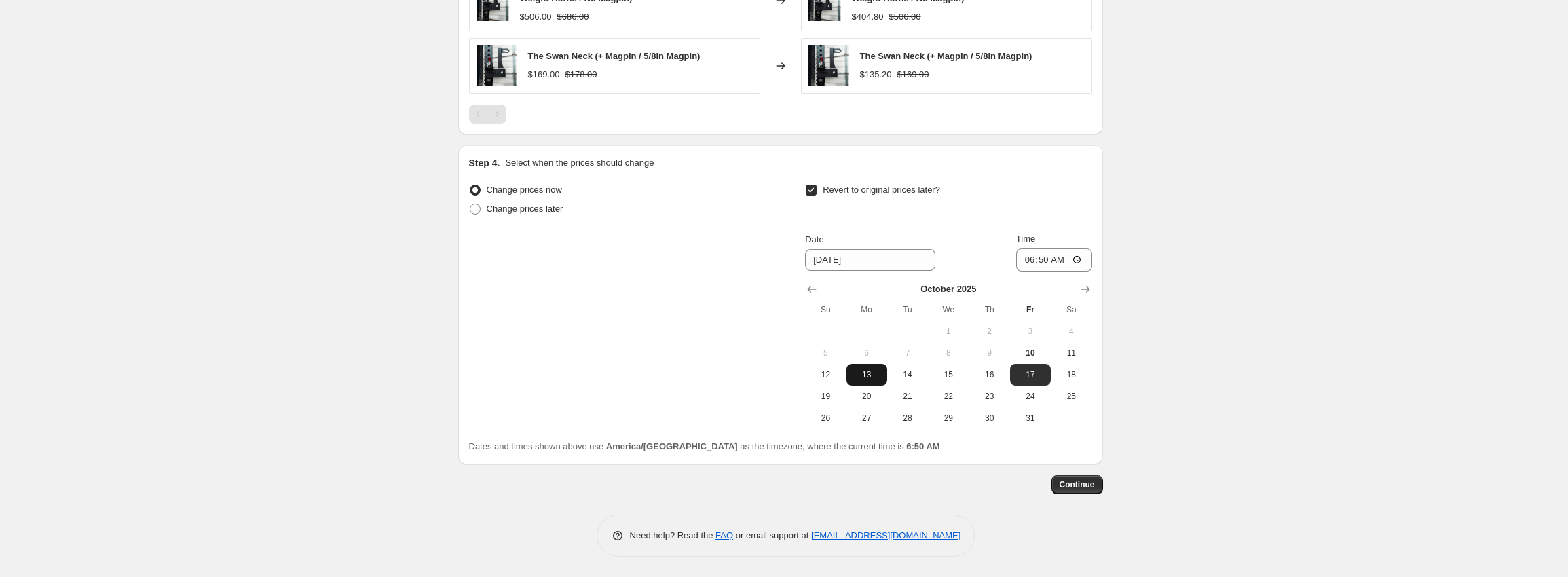
click at [882, 371] on span "13" at bounding box center [866, 375] width 30 height 11
type input "10/13/2025"
click at [1031, 261] on input "06:50" at bounding box center [1054, 259] width 76 height 23
click at [1046, 254] on input "06:50" at bounding box center [1054, 259] width 76 height 23
type input "06:00"
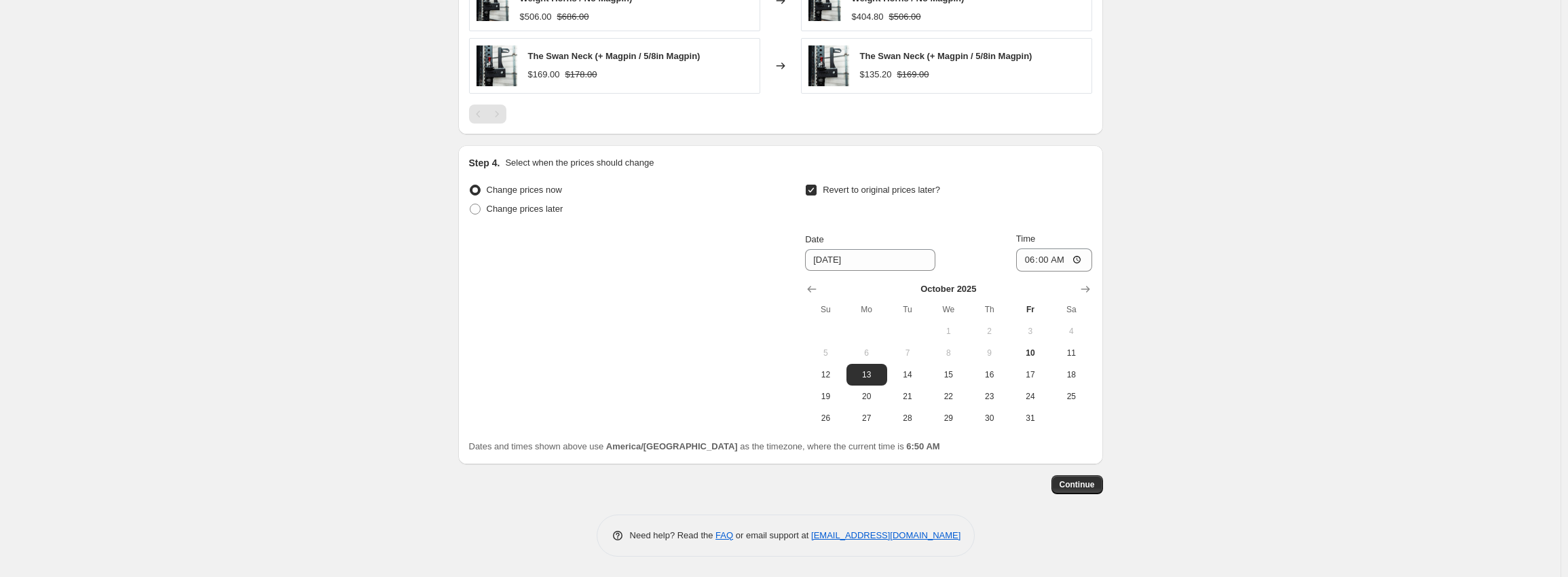
click at [1084, 485] on span "Continue" at bounding box center [1077, 485] width 35 height 11
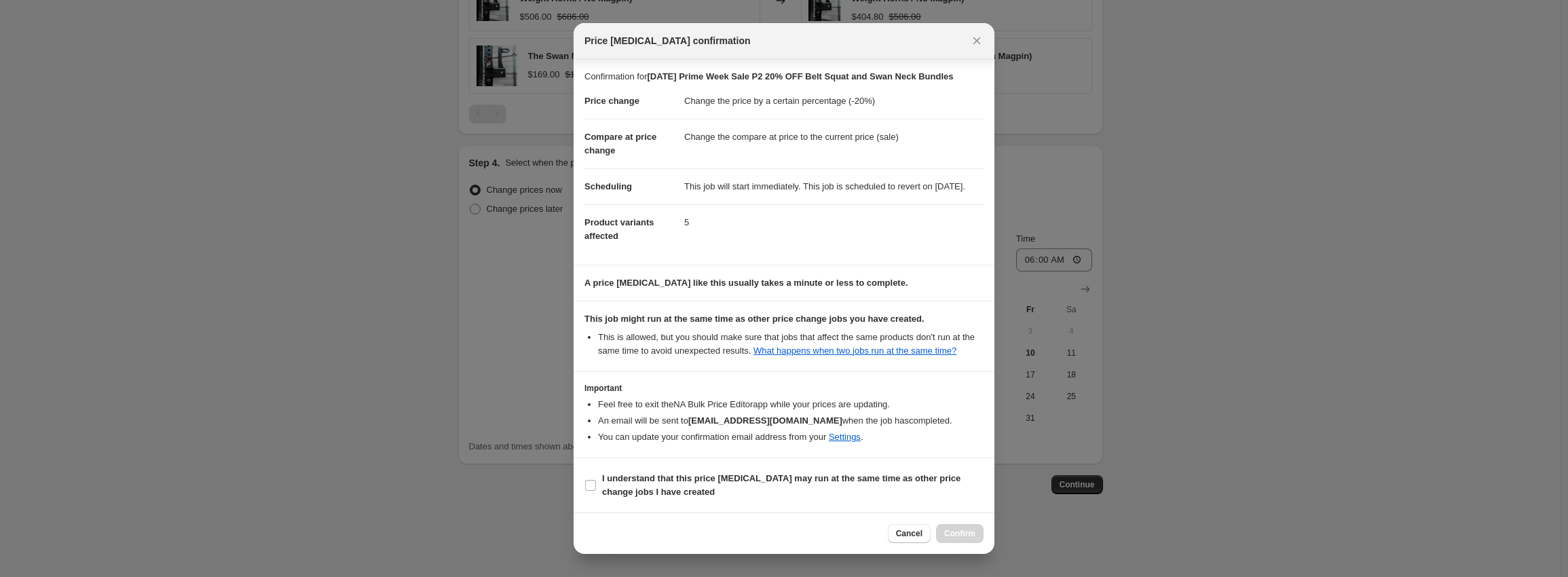
scroll to position [8, 0]
click at [660, 487] on span "I understand that this price change job may run at the same time as other price…" at bounding box center [792, 485] width 382 height 27
click at [596, 487] on input "I understand that this price change job may run at the same time as other price…" at bounding box center [591, 486] width 11 height 11
checkbox input "true"
drag, startPoint x: 956, startPoint y: 530, endPoint x: 995, endPoint y: 523, distance: 39.6
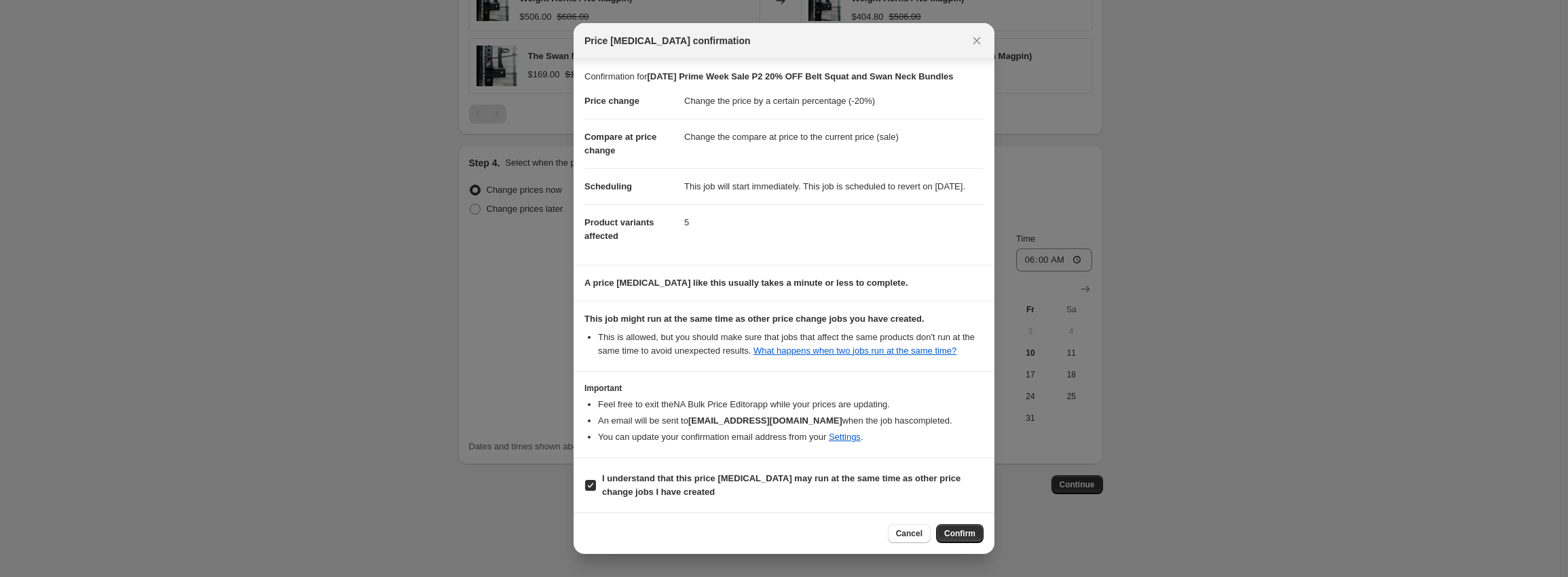
click at [956, 530] on button "Confirm" at bounding box center [960, 534] width 47 height 19
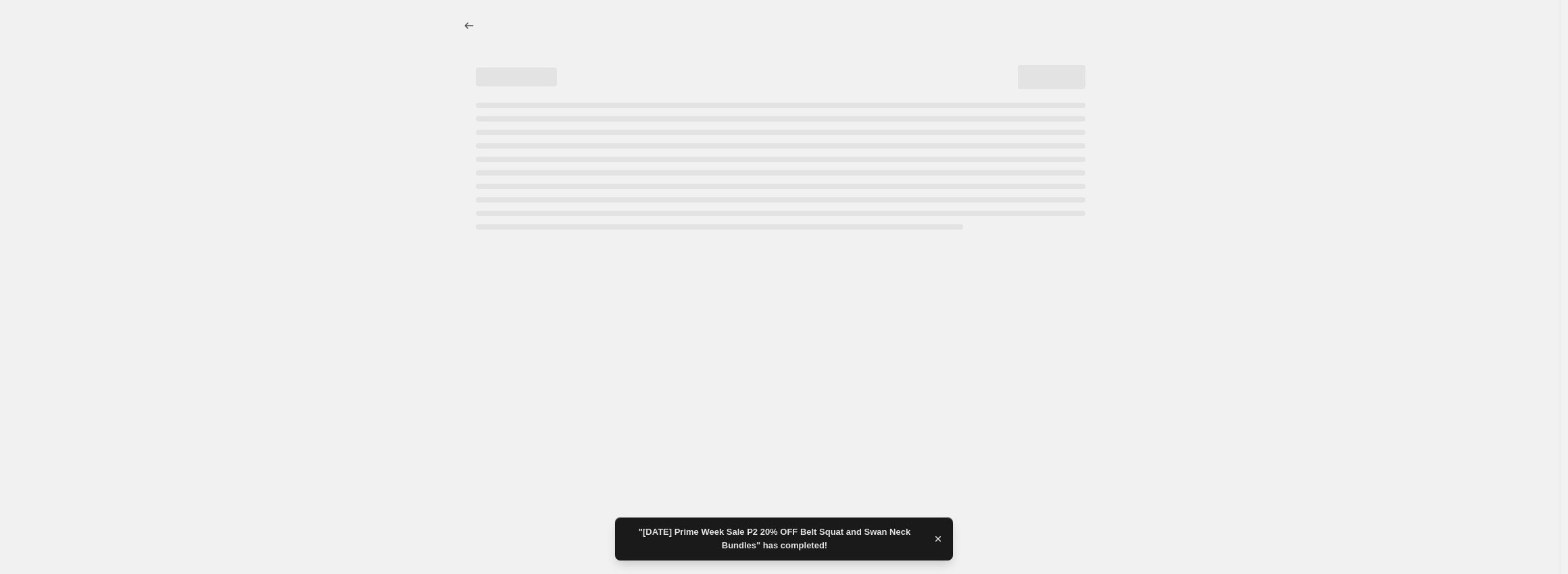
select select "percentage"
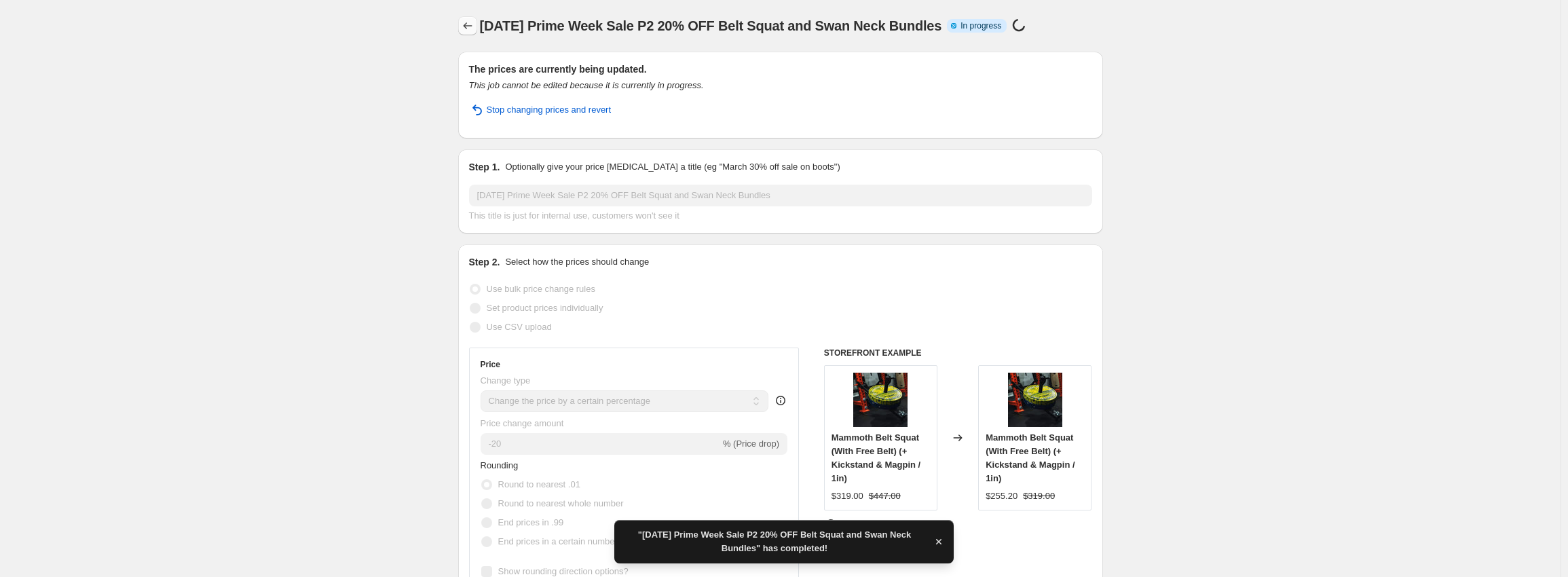
click at [463, 25] on icon "Price change jobs" at bounding box center [467, 26] width 14 height 14
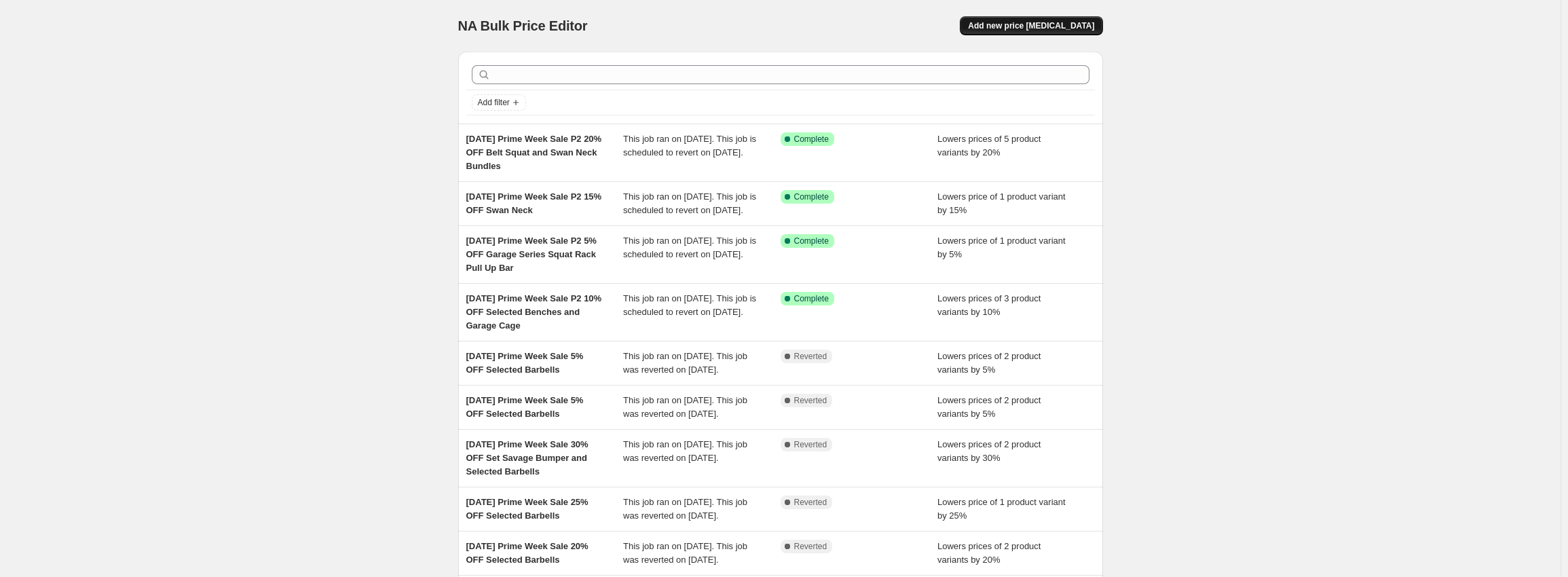
click at [1018, 21] on span "Add new price change job" at bounding box center [1031, 26] width 126 height 11
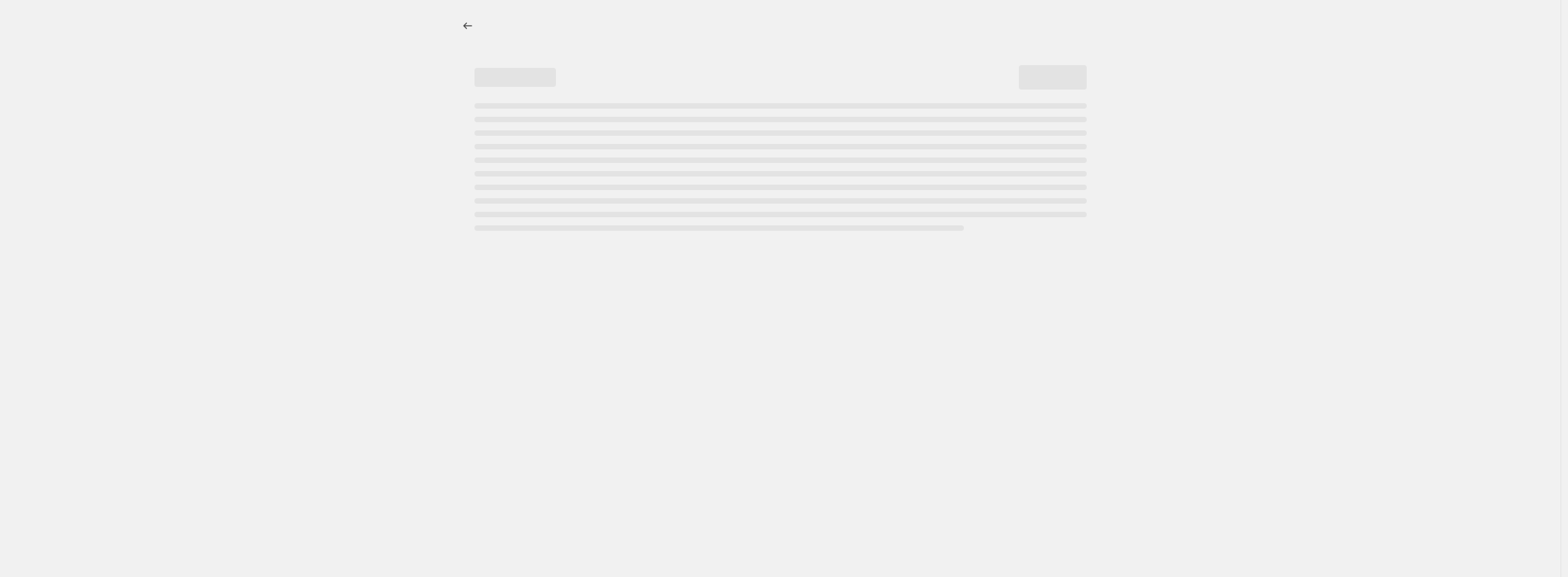
select select "percentage"
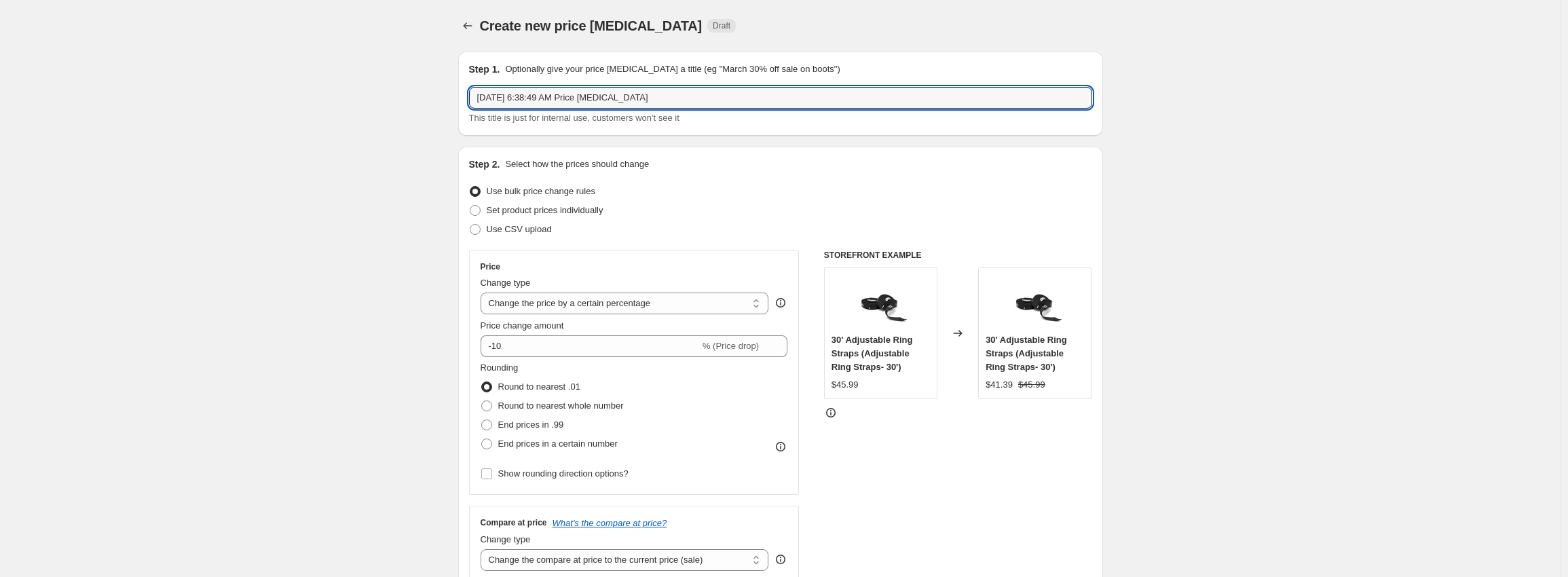
drag, startPoint x: 668, startPoint y: 94, endPoint x: 194, endPoint y: 86, distance: 474.1
paste input "Prime Week Sale P2 10% OFF Selected Benches"
click at [620, 96] on input "Oct 10, 2025 Prime Week Sale P2 10% OFF Selected Benches" at bounding box center [780, 98] width 624 height 22
click at [644, 99] on input "Oct 10, 2025 Prime Week Sale P2 25% OFF Selected Benches" at bounding box center [780, 98] width 624 height 22
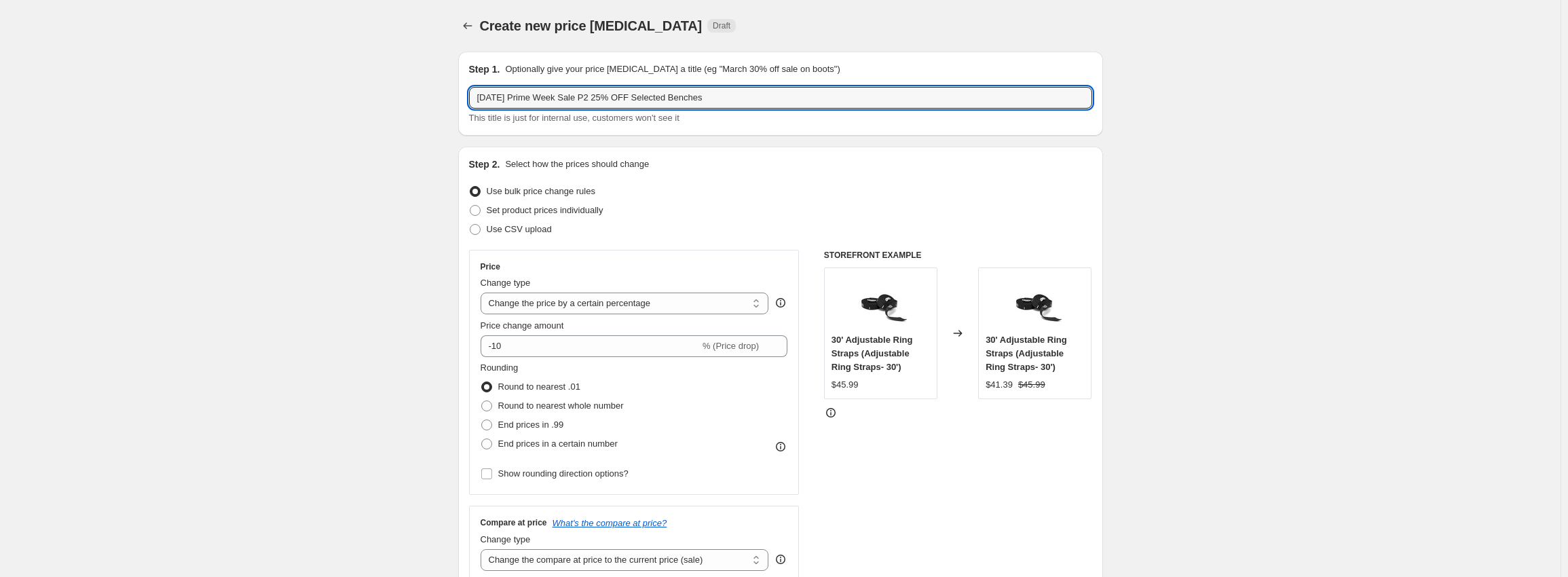
drag, startPoint x: 646, startPoint y: 99, endPoint x: 1572, endPoint y: 208, distance: 932.4
type input "Oct 10, 2025 Prime Week Sale P2 25% OFF Beltsquat Bundles"
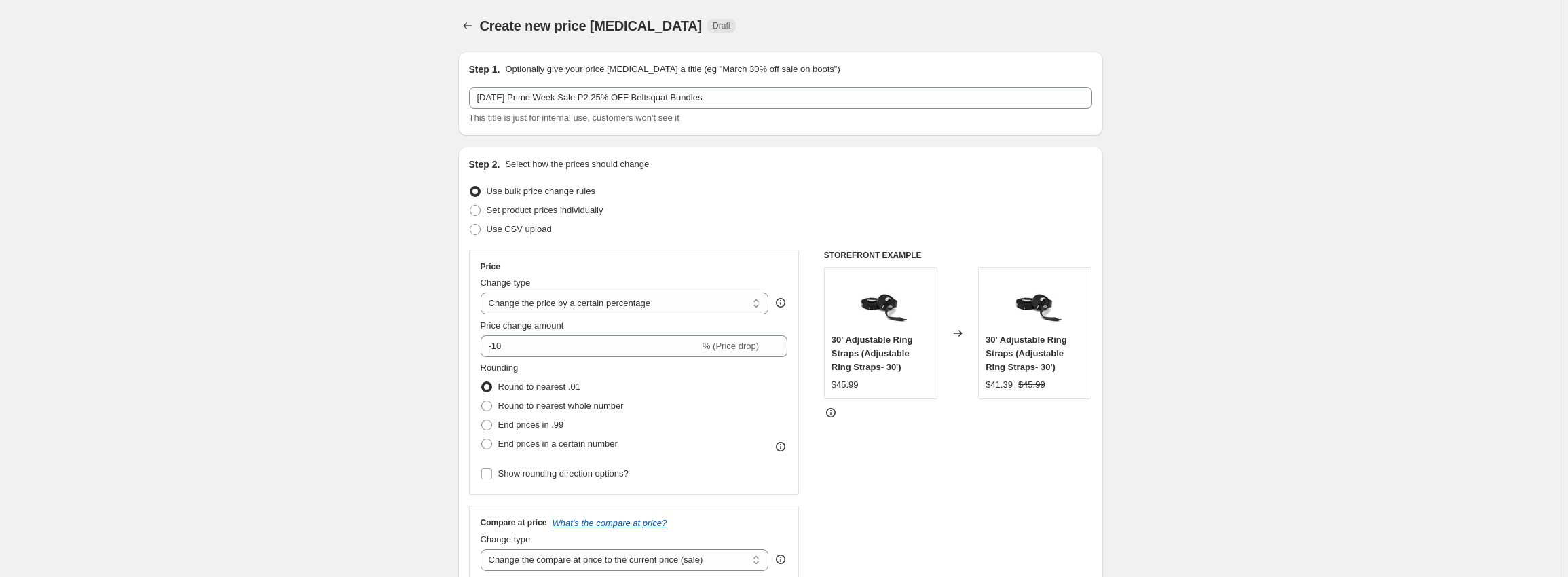
click at [519, 351] on input "-10" at bounding box center [590, 346] width 219 height 22
type input "-1"
type input "-25"
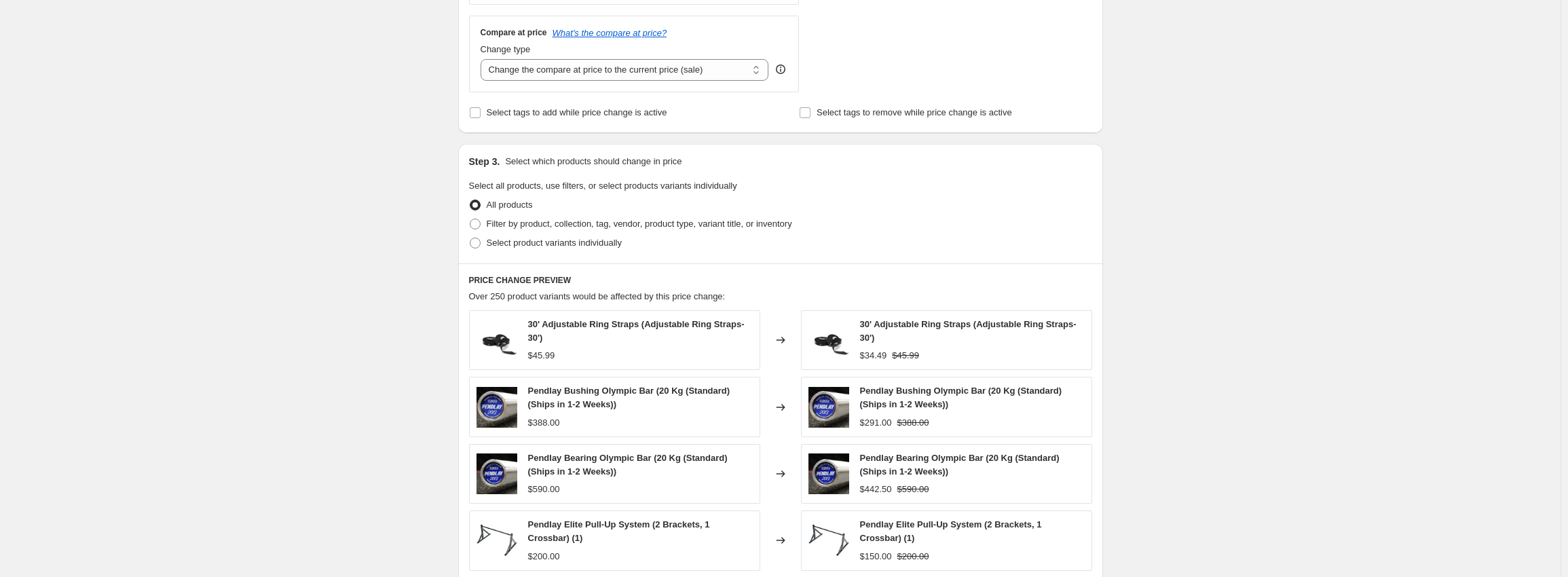
scroll to position [271, 0]
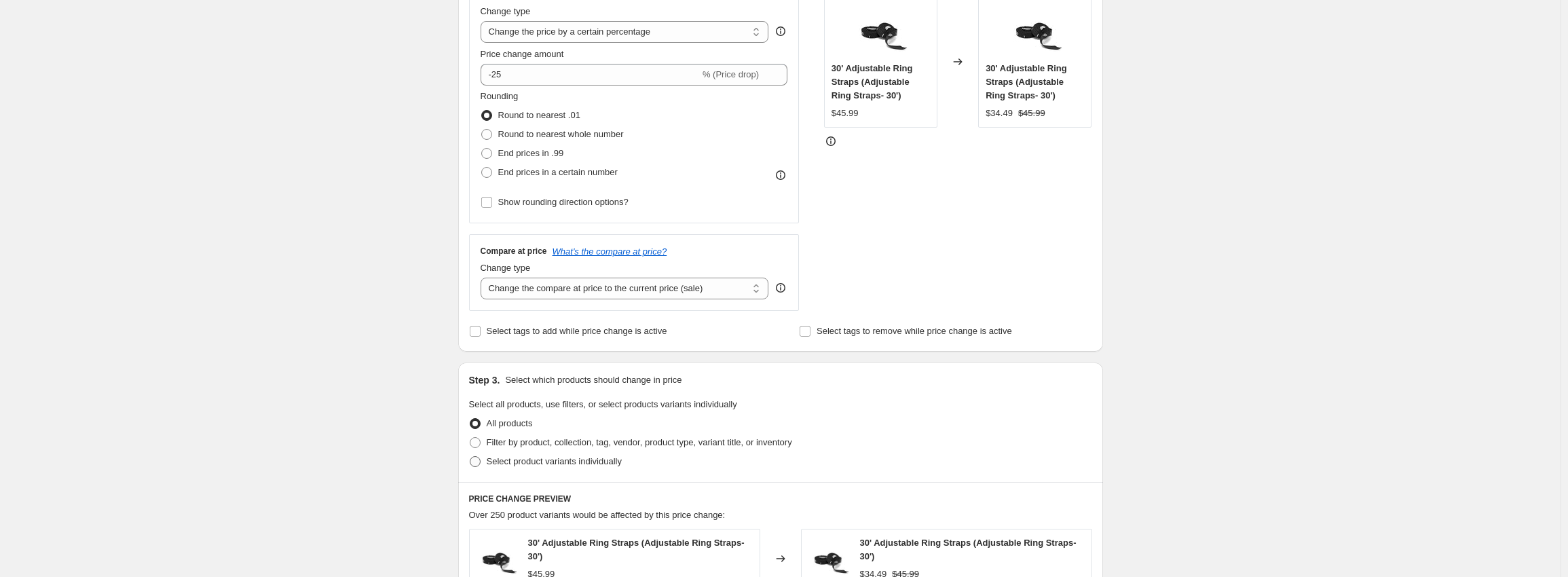
click at [512, 464] on span "Select product variants individually" at bounding box center [554, 461] width 135 height 10
click at [471, 457] on input "Select product variants individually" at bounding box center [470, 456] width 1 height 1
radio input "true"
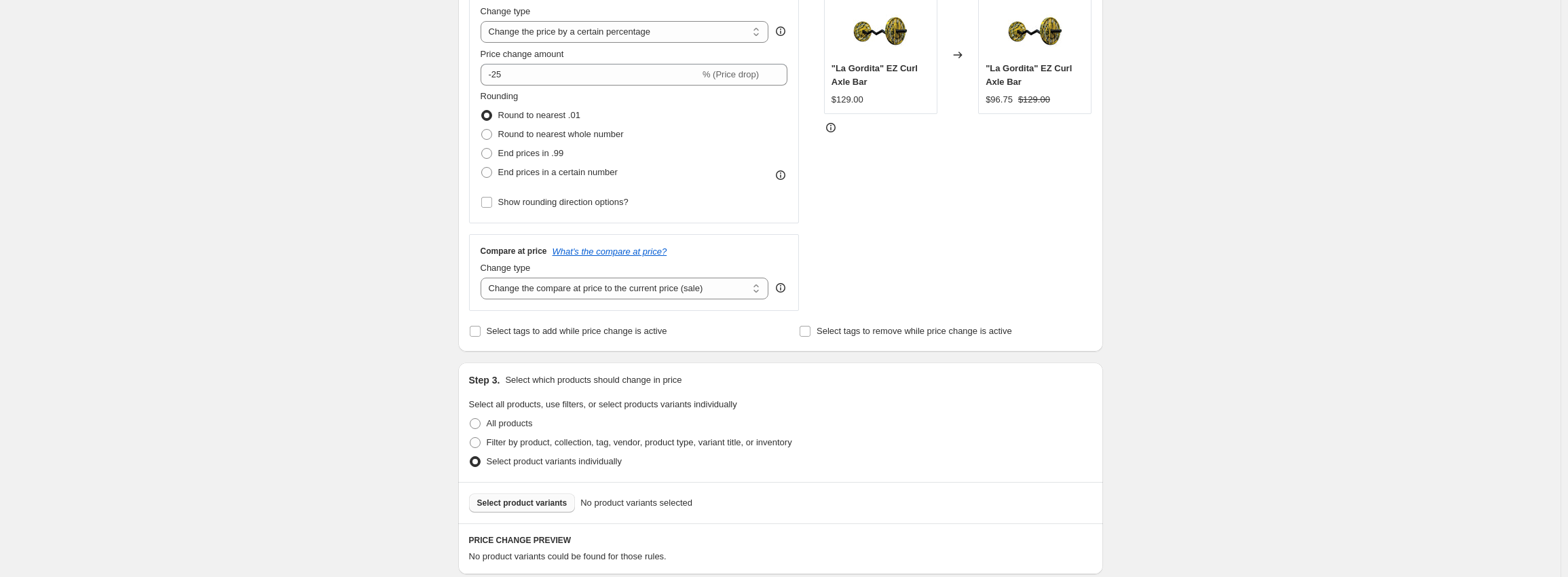
click at [525, 503] on span "Select product variants" at bounding box center [522, 503] width 90 height 11
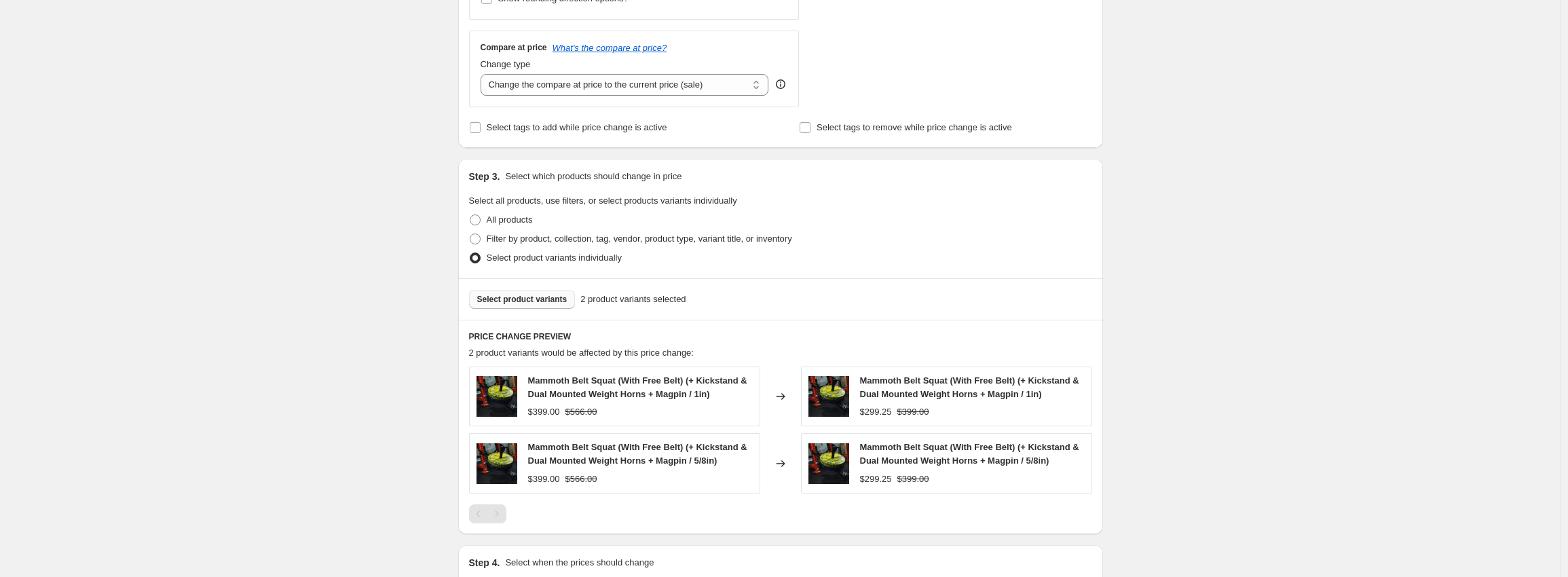
scroll to position [643, 0]
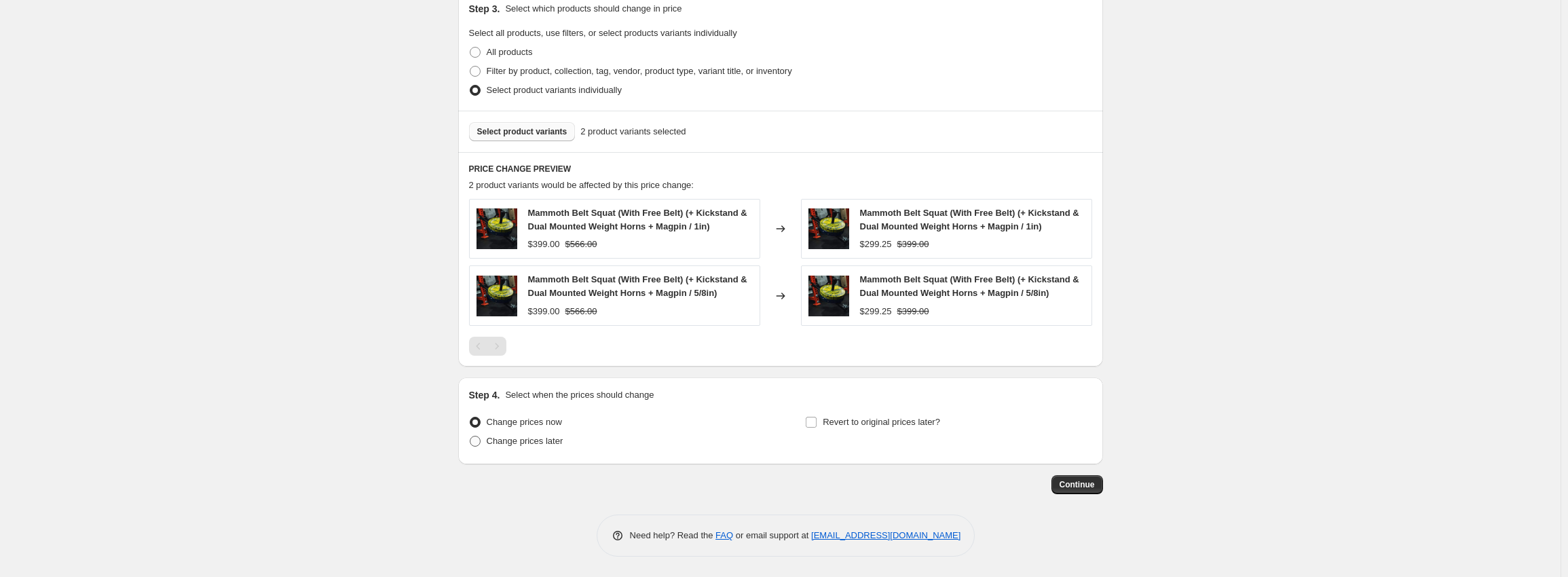
click at [512, 439] on span "Change prices later" at bounding box center [525, 441] width 77 height 10
click at [471, 436] on input "Change prices later" at bounding box center [470, 436] width 1 height 1
radio input "true"
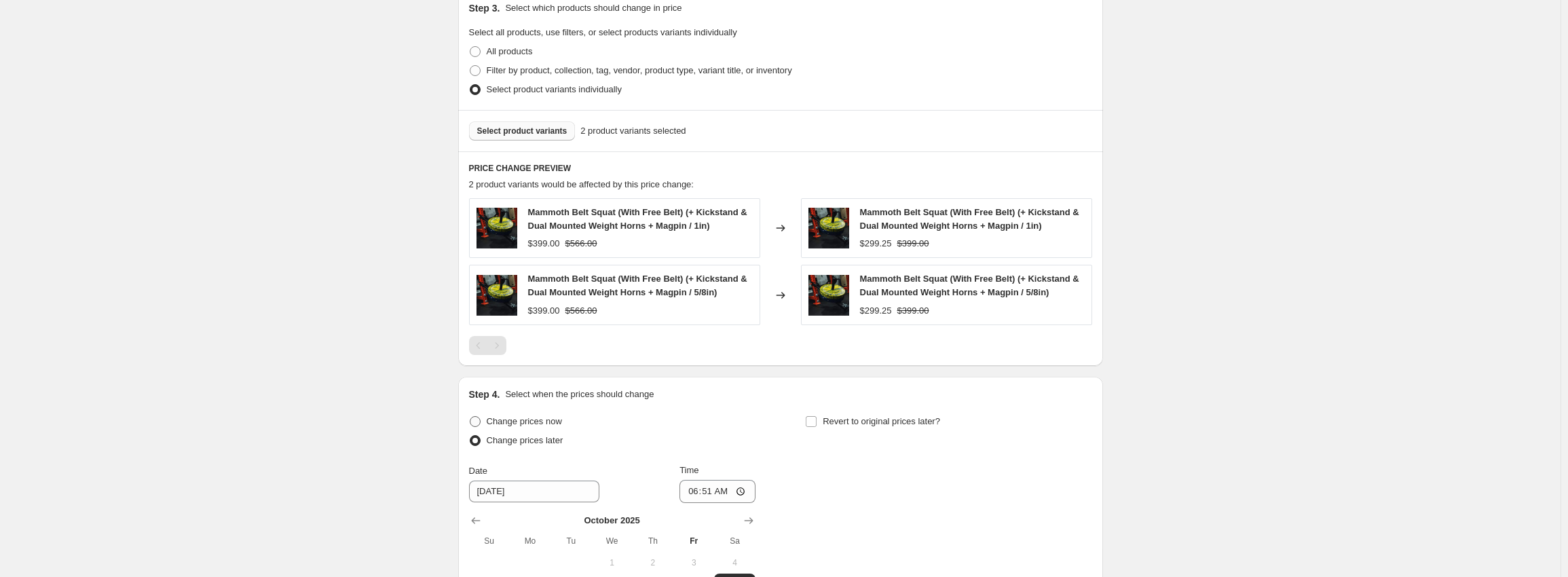
click at [527, 426] on span "Change prices now" at bounding box center [524, 421] width 75 height 10
click at [471, 417] on input "Change prices now" at bounding box center [470, 416] width 1 height 1
radio input "true"
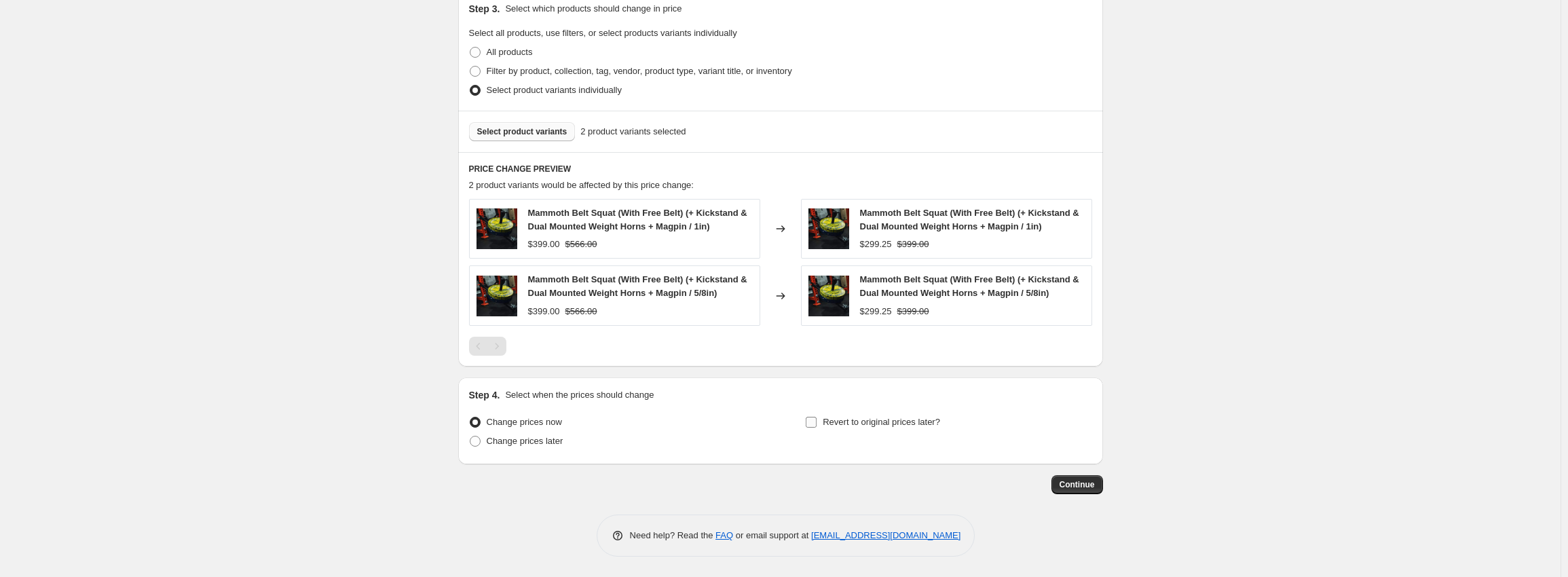
click at [892, 419] on span "Revert to original prices later?" at bounding box center [881, 422] width 118 height 10
click at [816, 419] on input "Revert to original prices later?" at bounding box center [812, 423] width 11 height 11
checkbox input "true"
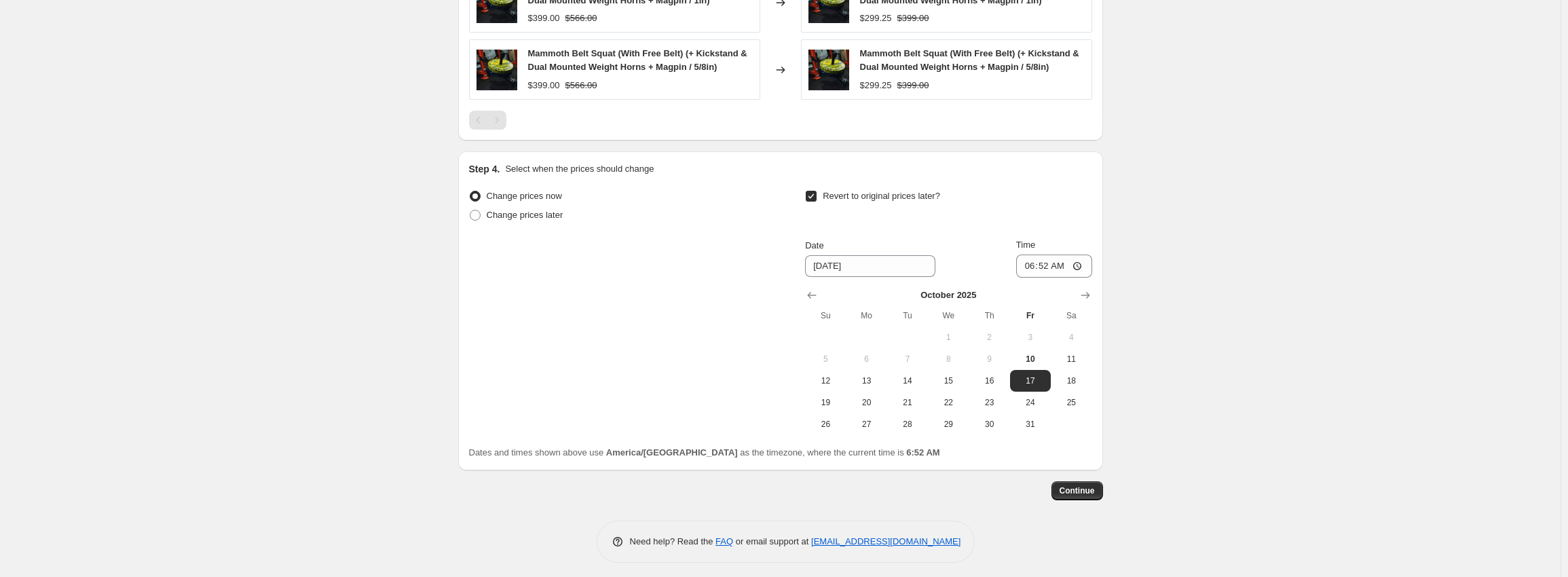
scroll to position [876, 0]
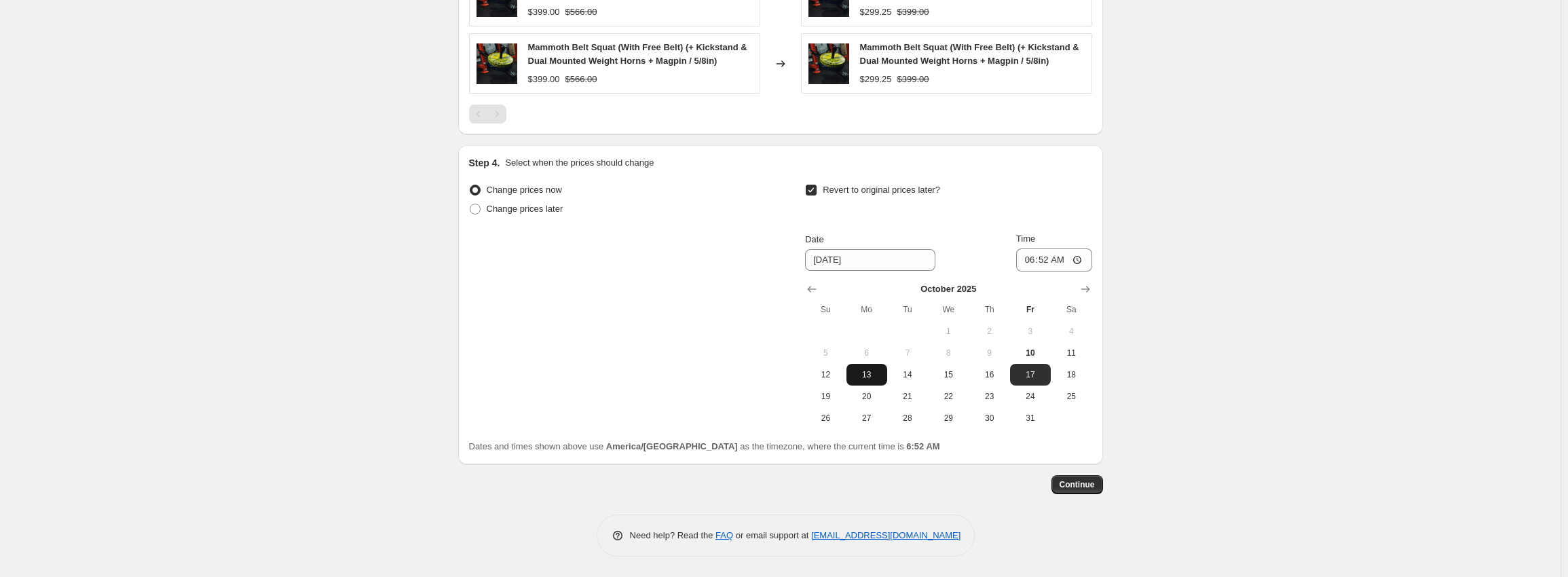
click at [874, 378] on span "13" at bounding box center [866, 375] width 30 height 11
type input "10/13/2025"
click at [1021, 267] on input "06:52" at bounding box center [1054, 259] width 76 height 23
type input "06:00"
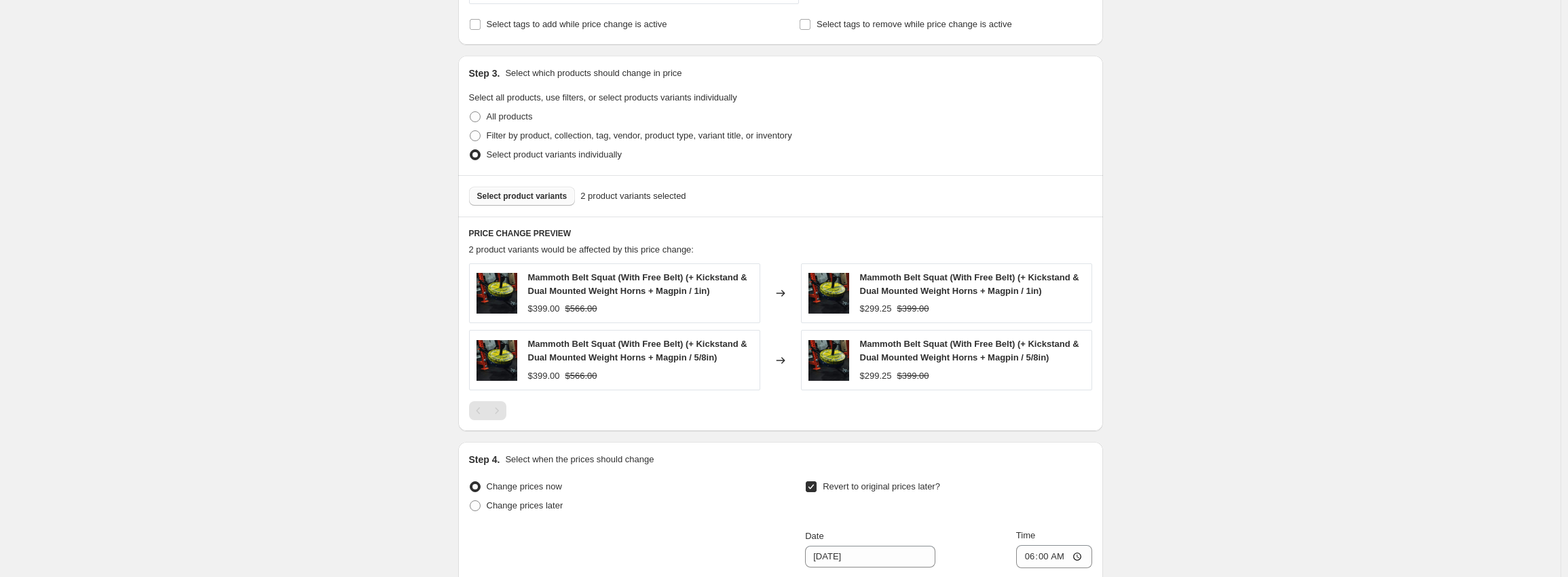
scroll to position [815, 0]
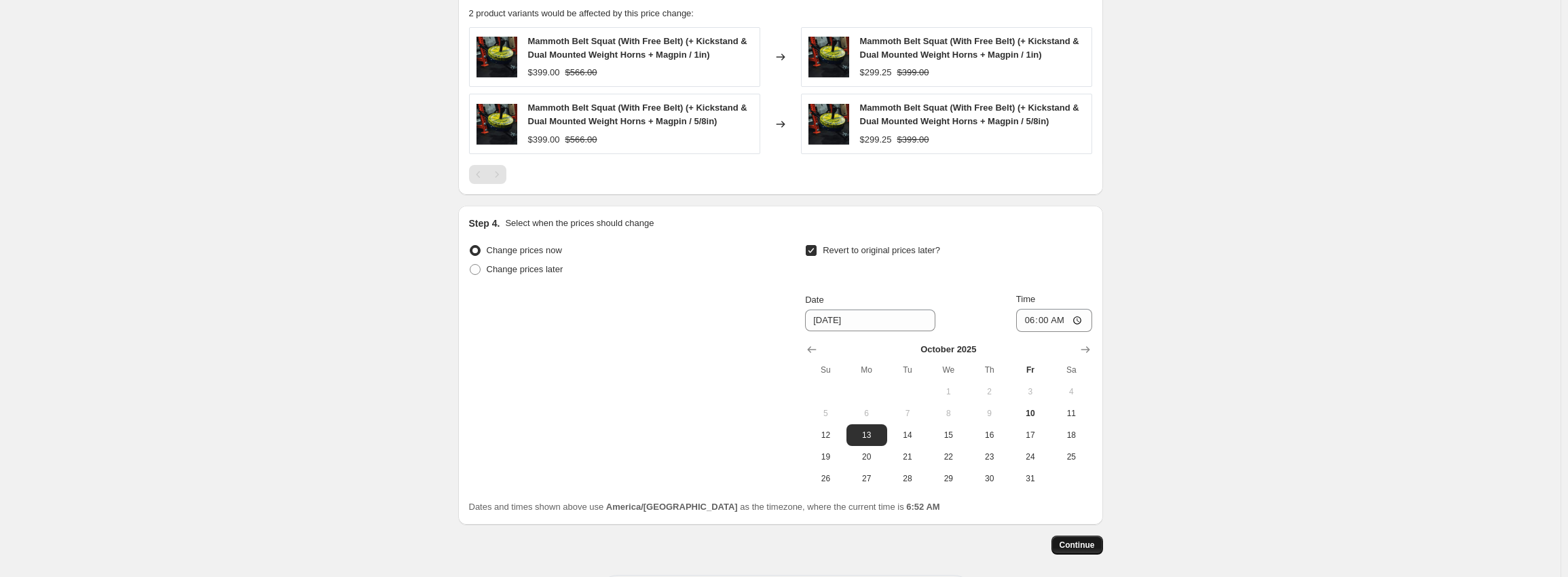
click at [1086, 539] on button "Continue" at bounding box center [1077, 545] width 51 height 19
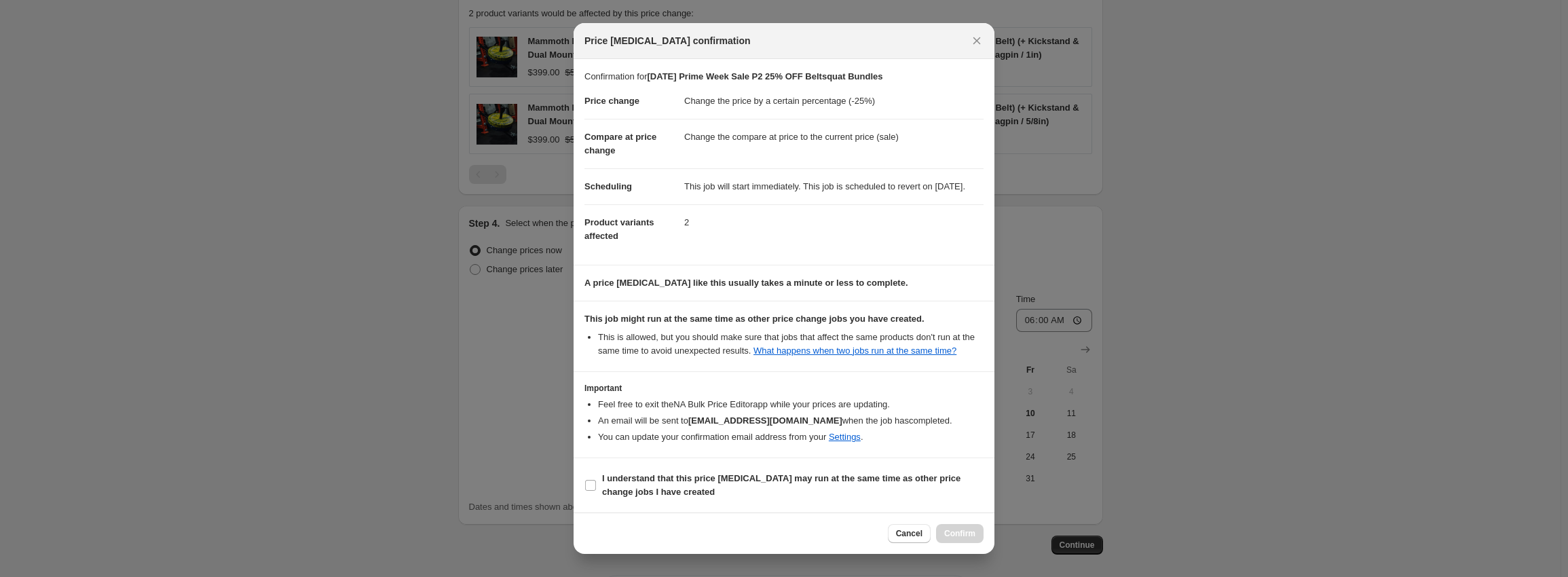
scroll to position [8, 0]
click at [601, 486] on label "I understand that this price change job may run at the same time as other price…" at bounding box center [784, 485] width 399 height 33
click at [596, 486] on input "I understand that this price change job may run at the same time as other price…" at bounding box center [591, 486] width 11 height 11
checkbox input "true"
click at [960, 535] on span "Confirm" at bounding box center [960, 534] width 31 height 11
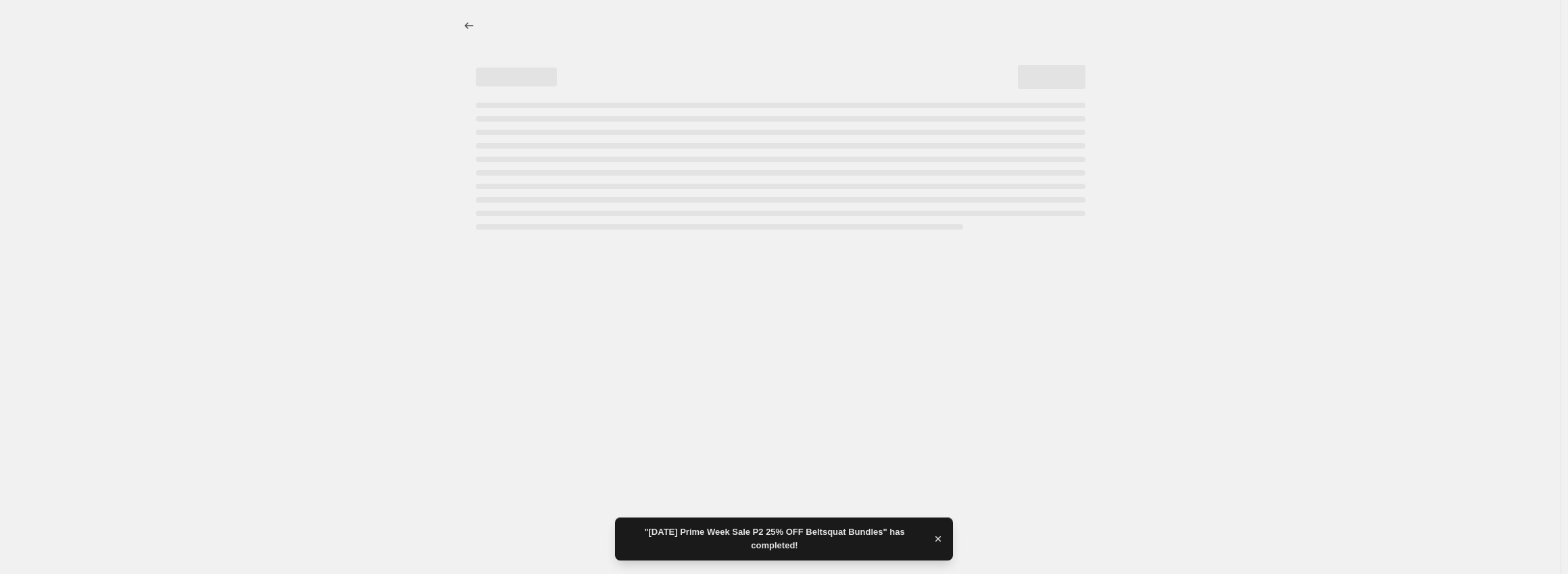
select select "percentage"
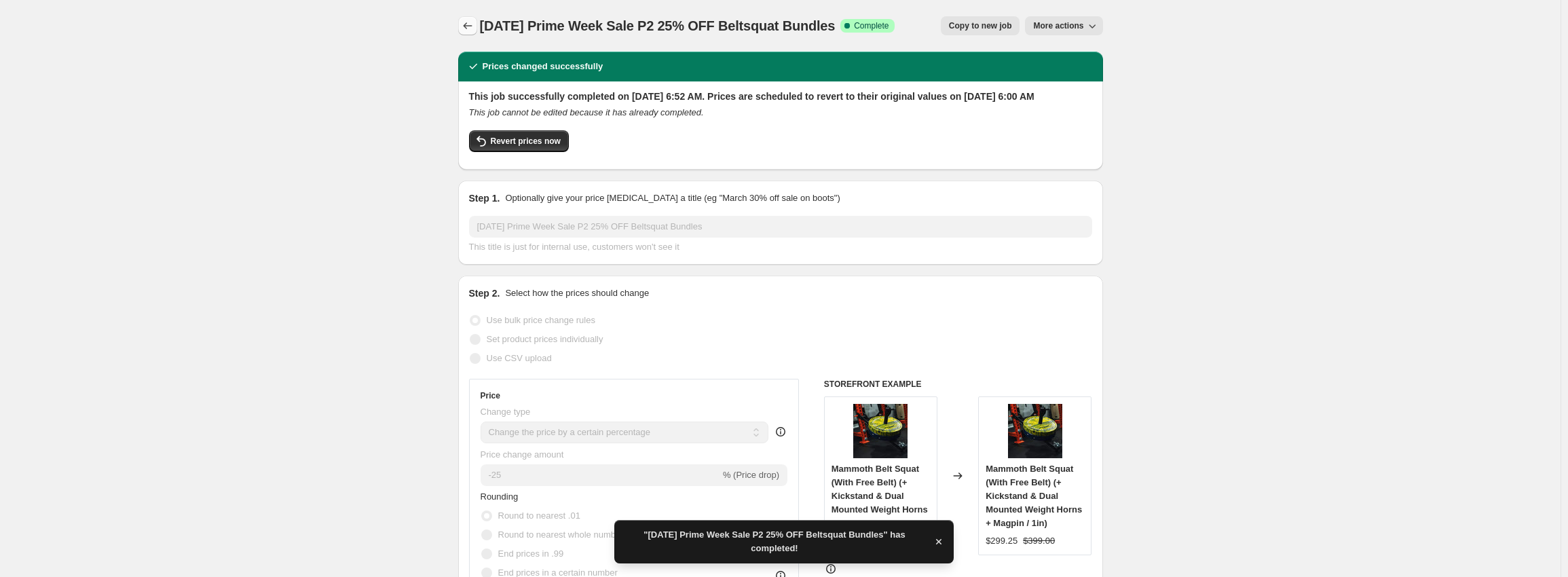
click at [473, 29] on icon "Price change jobs" at bounding box center [467, 26] width 14 height 14
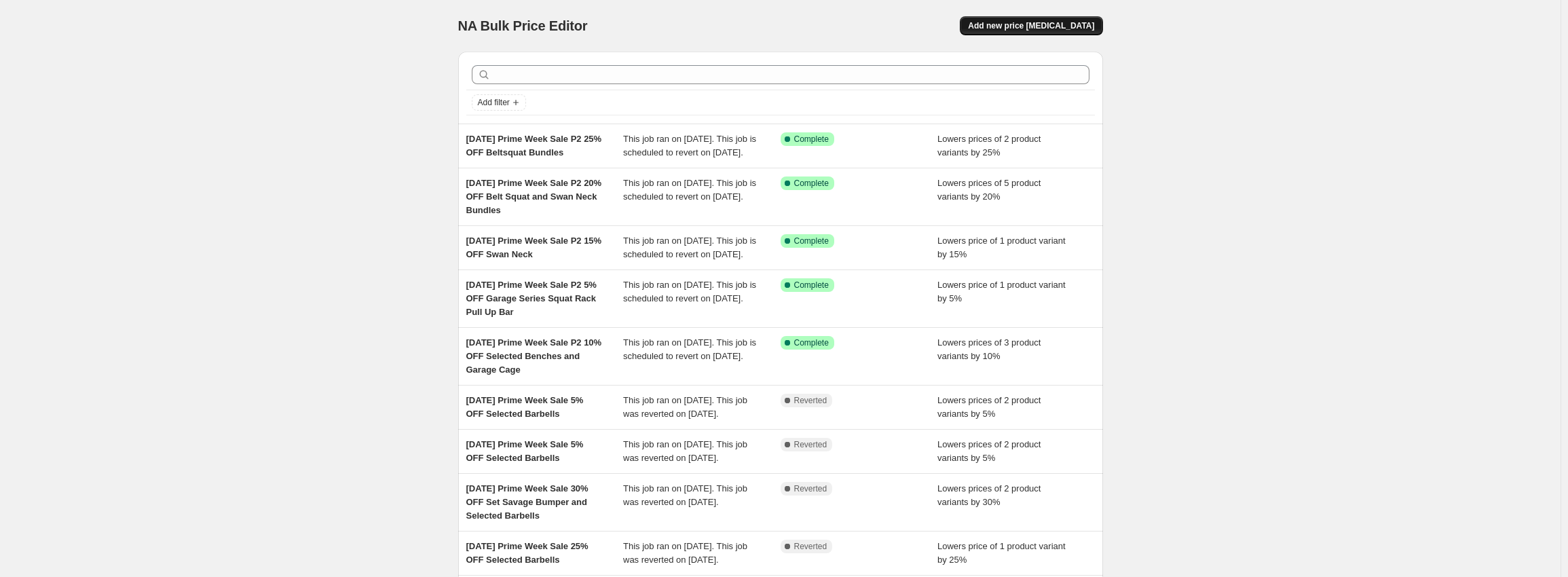
click at [1046, 31] on button "Add new price change job" at bounding box center [1031, 26] width 142 height 19
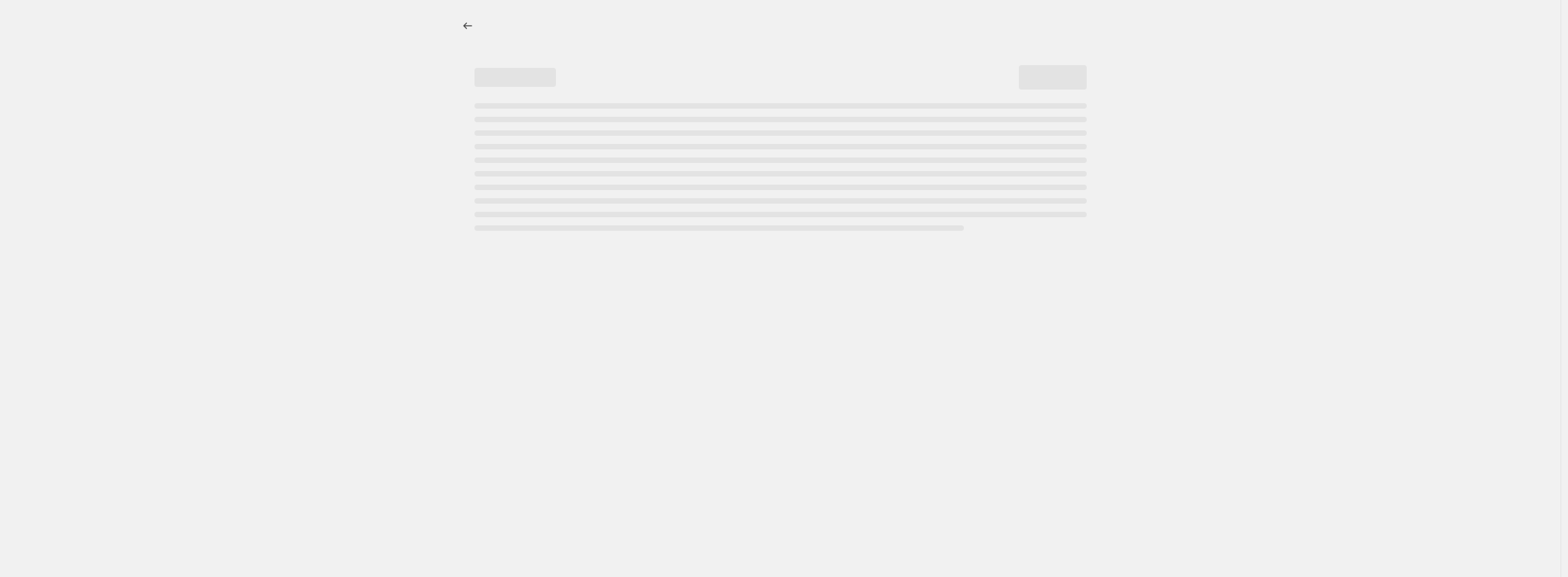
select select "percentage"
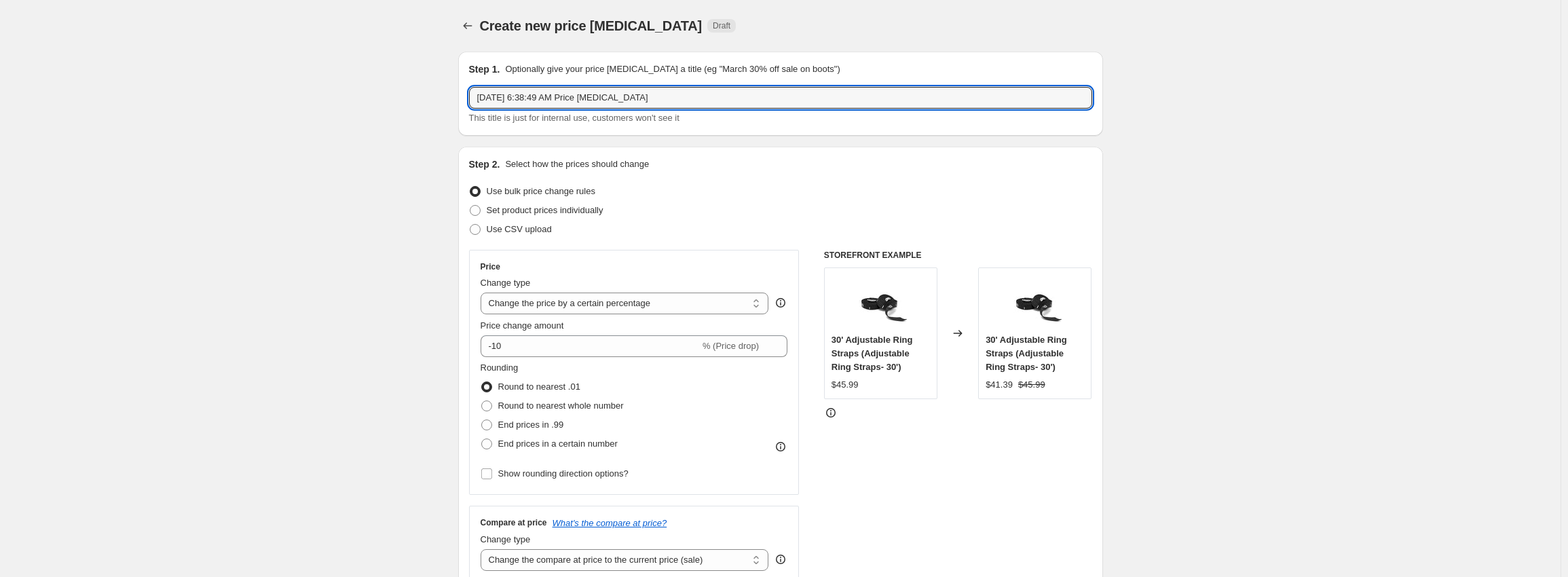
drag, startPoint x: 684, startPoint y: 95, endPoint x: 275, endPoint y: 75, distance: 409.5
paste input "Prime Week Sale P2 10% OFF Selected Benches"
click at [616, 101] on input "Oct 10, 2025 Prime Week Sale P2 10% OFF Selected Benches" at bounding box center [780, 98] width 624 height 22
click at [620, 95] on input "Oct 10, 2025 Prime Week Sale P2 10% OFF Selected Benches" at bounding box center [780, 98] width 624 height 22
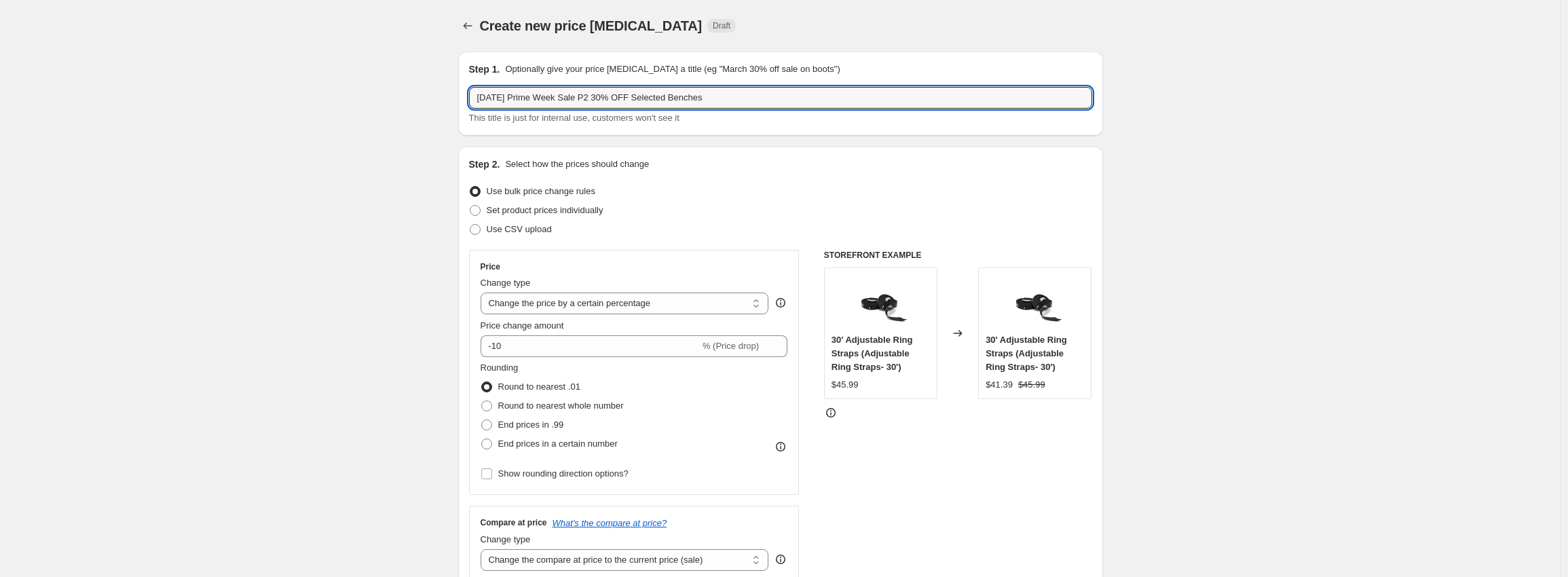
type input "Oct 10, 2025 Prime Week Sale P2 30% OFF Selected Benches"
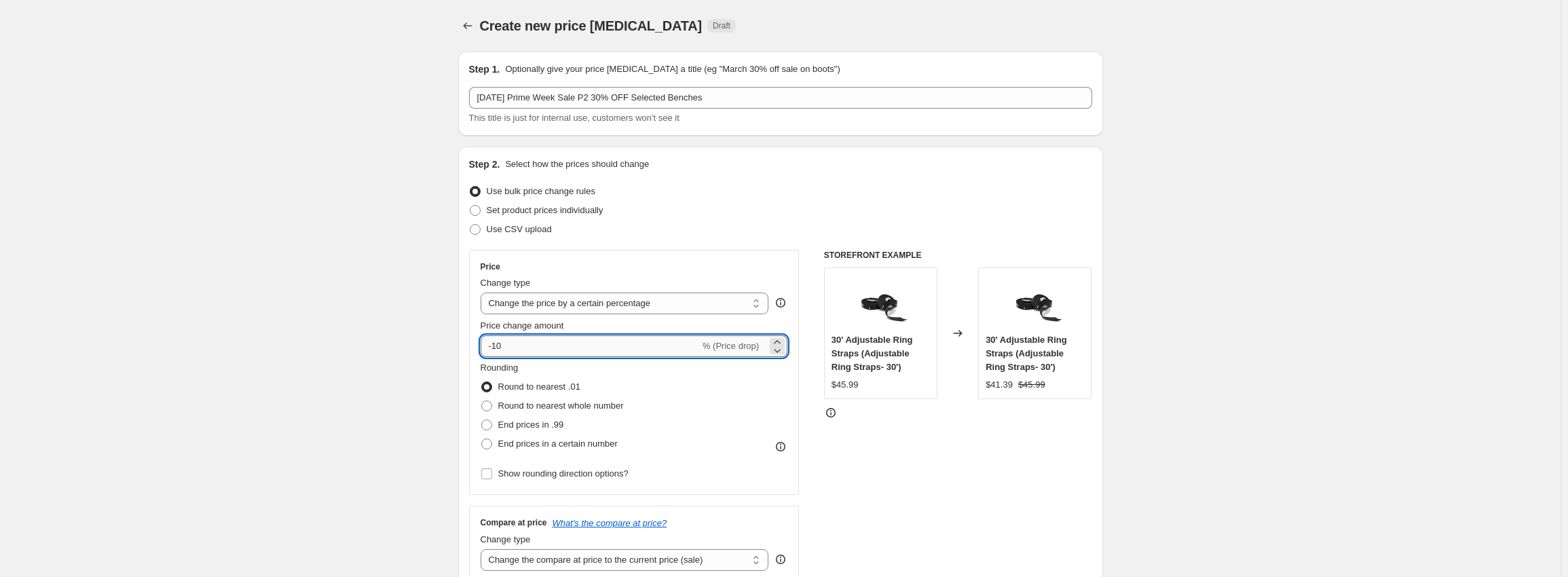
click at [536, 349] on input "-10" at bounding box center [590, 346] width 219 height 22
type input "-1"
type input "-30"
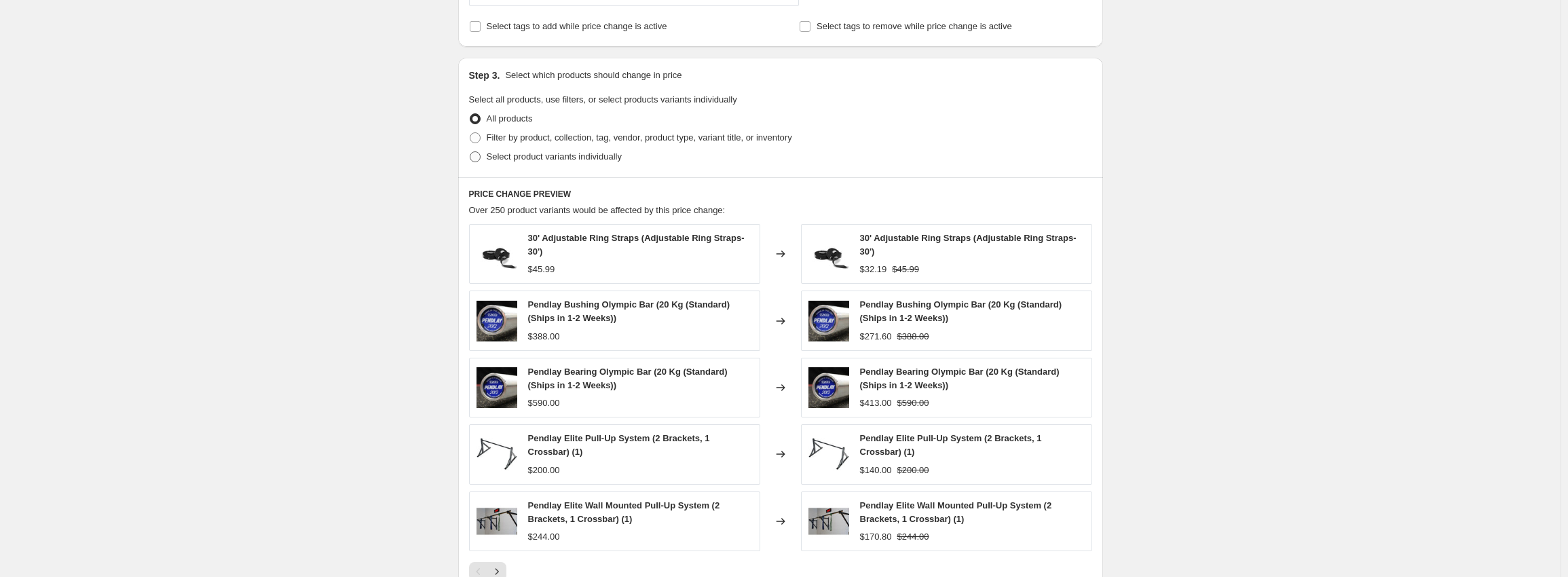
scroll to position [803, 0]
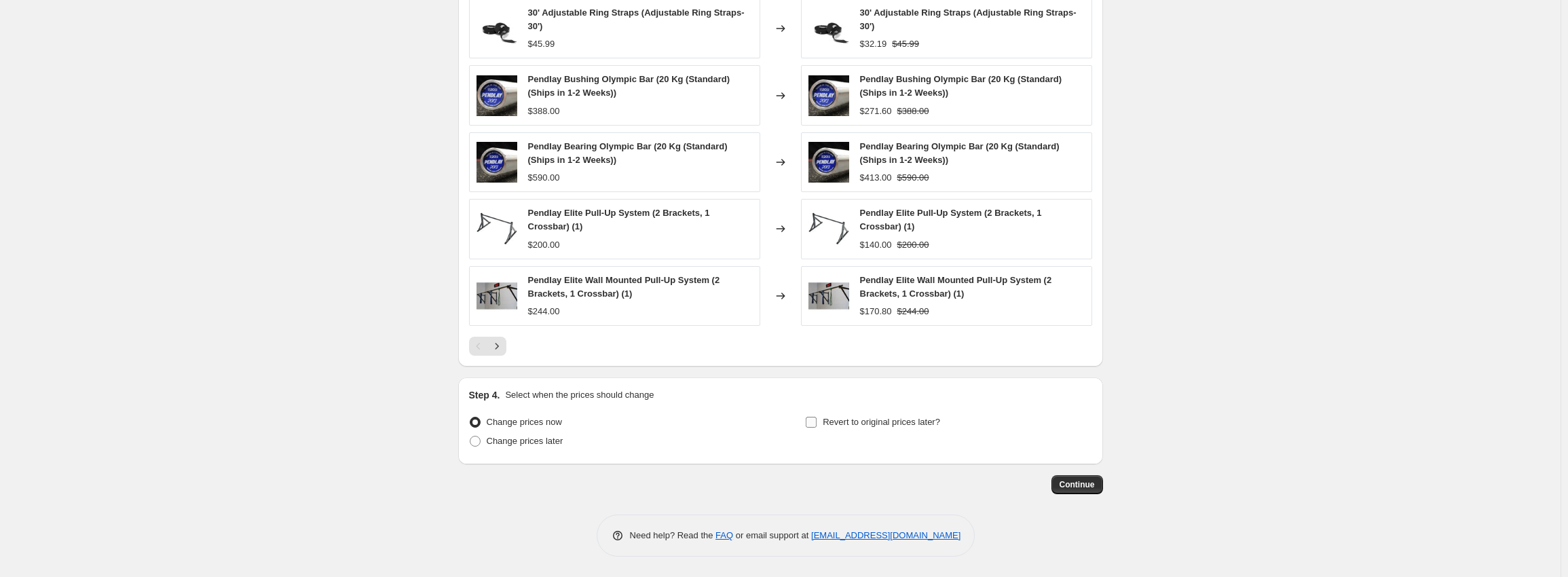
click at [834, 426] on span "Revert to original prices later?" at bounding box center [881, 422] width 118 height 10
click at [816, 426] on input "Revert to original prices later?" at bounding box center [812, 423] width 11 height 11
checkbox input "true"
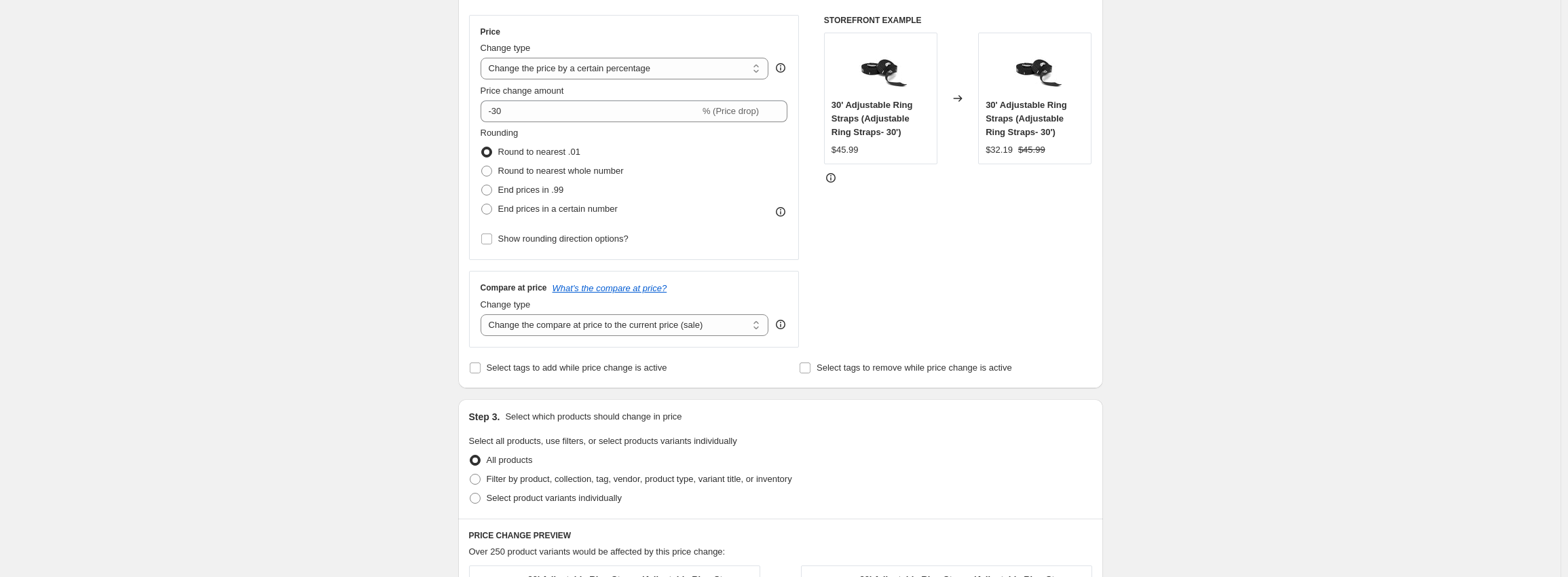
scroll to position [339, 0]
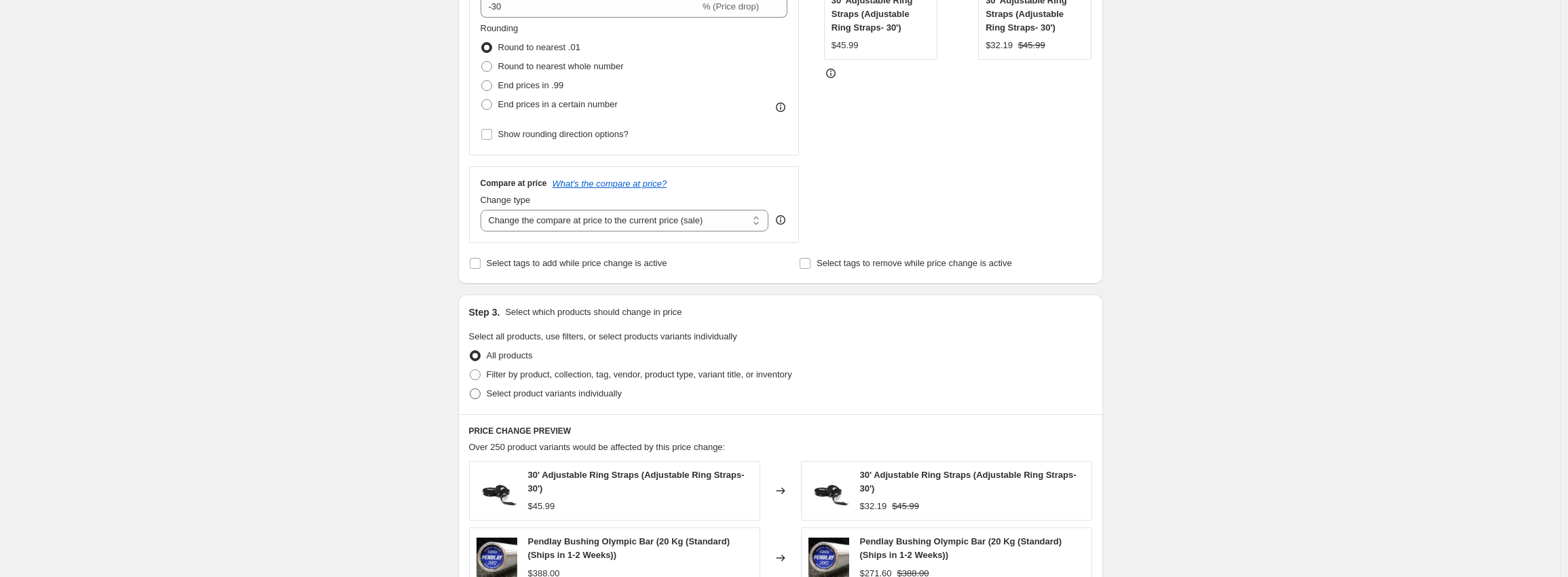
click at [547, 390] on span "Select product variants individually" at bounding box center [554, 393] width 135 height 10
click at [471, 389] on input "Select product variants individually" at bounding box center [470, 388] width 1 height 1
radio input "true"
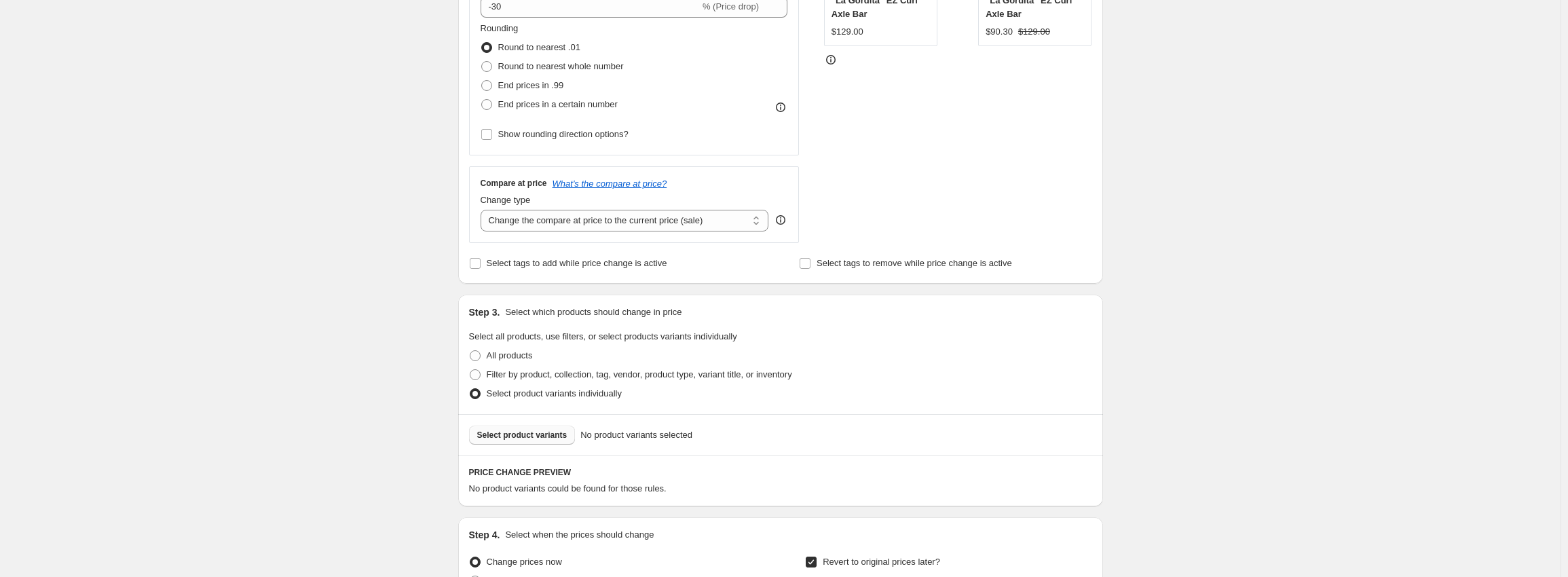
click at [551, 426] on button "Select product variants" at bounding box center [522, 435] width 106 height 19
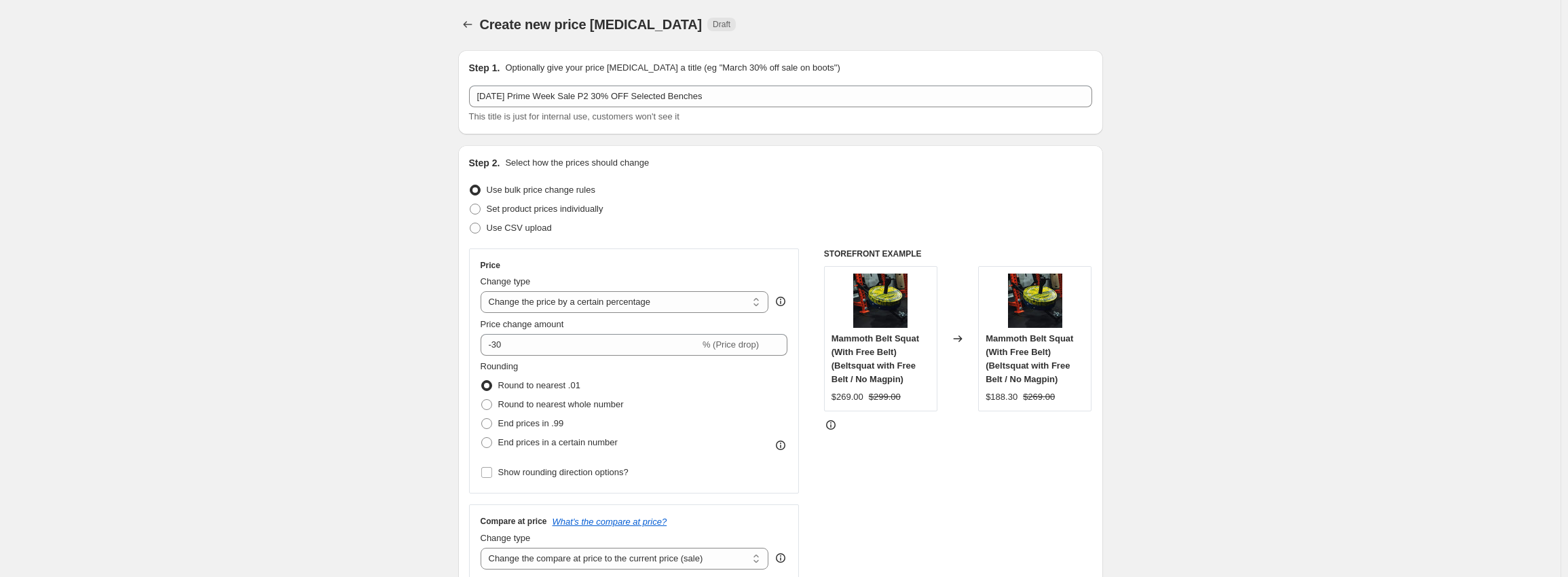
scroll to position [0, 0]
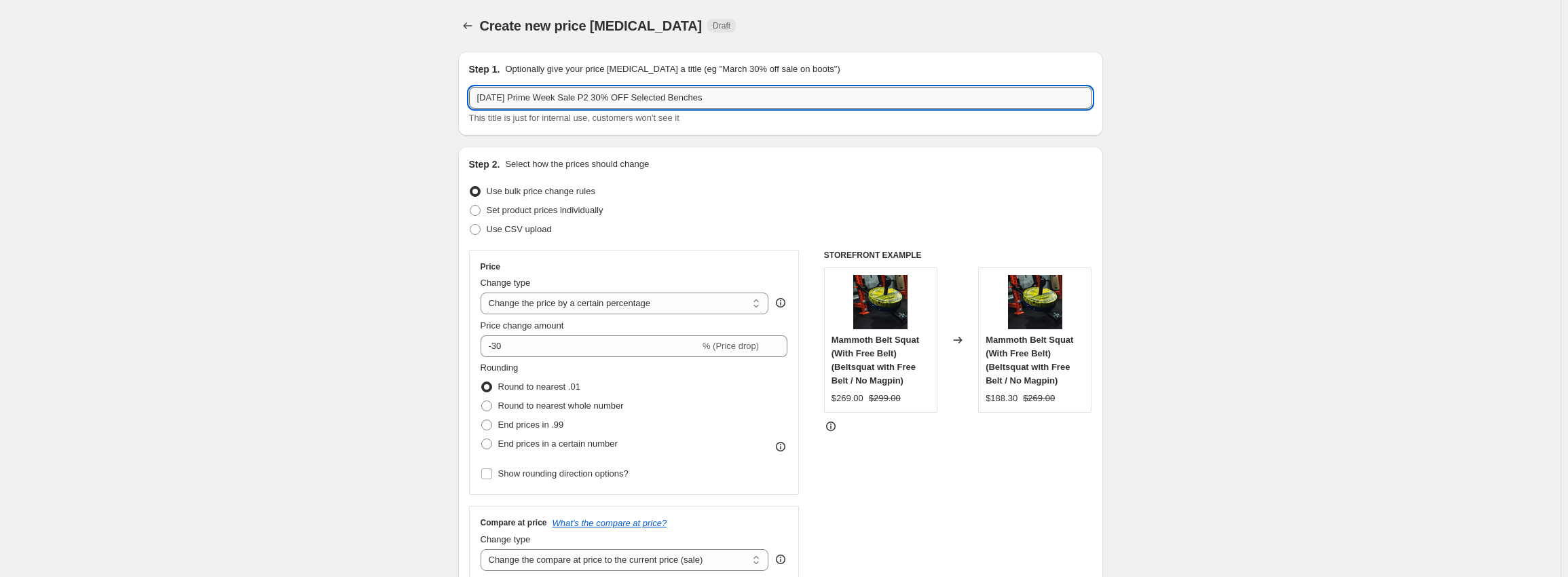
click at [818, 94] on input "Oct 10, 2025 Prime Week Sale P2 30% OFF Selected Benches" at bounding box center [780, 98] width 624 height 22
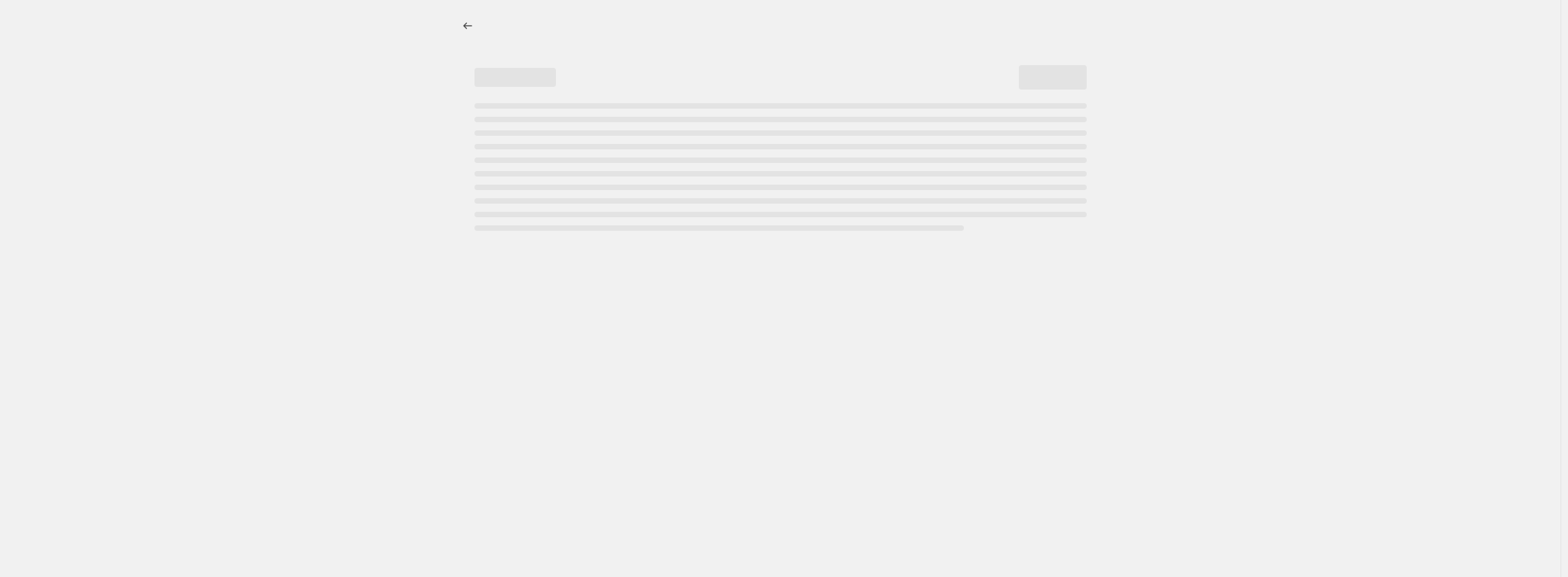
select select "percentage"
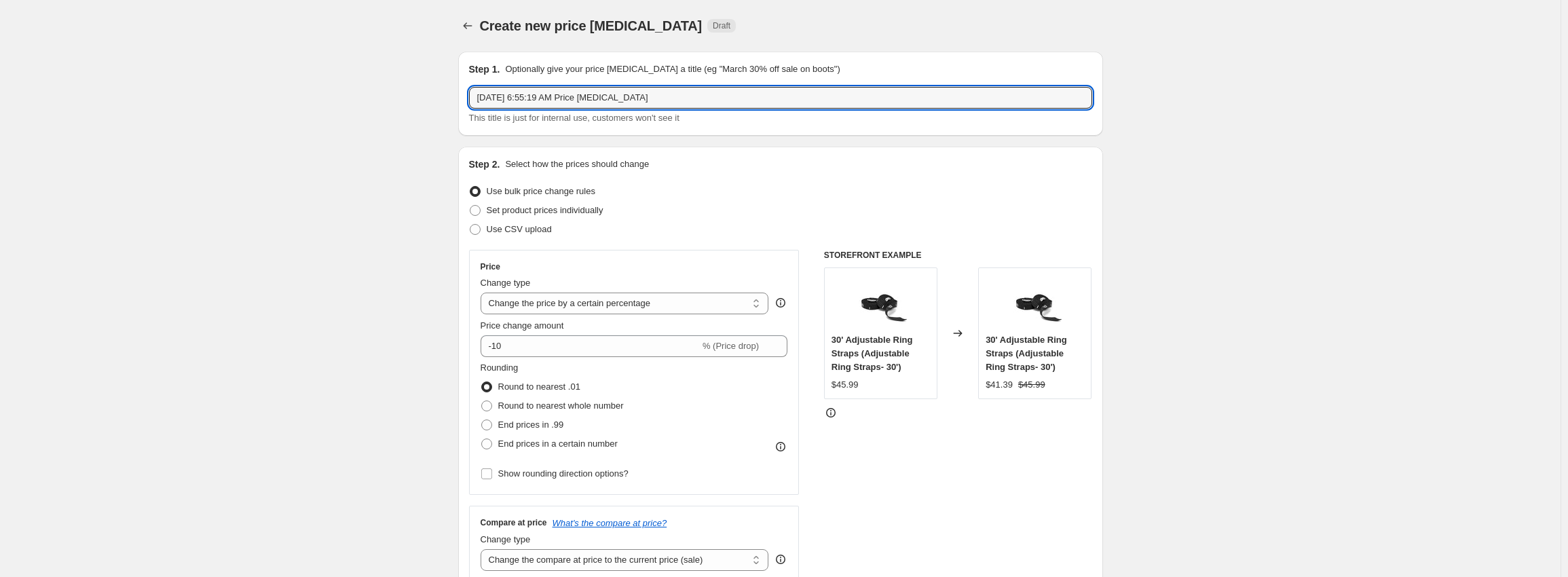
drag, startPoint x: 678, startPoint y: 101, endPoint x: 151, endPoint y: 51, distance: 529.4
paste input "Prime Week Sale P2 30% OFF Selected Benches"
click at [556, 96] on input "Oct 10, 2025 Prime Week Sale P2 30% OFF Selected Benches" at bounding box center [780, 98] width 624 height 22
drag, startPoint x: 645, startPoint y: 97, endPoint x: 1177, endPoint y: 149, distance: 534.5
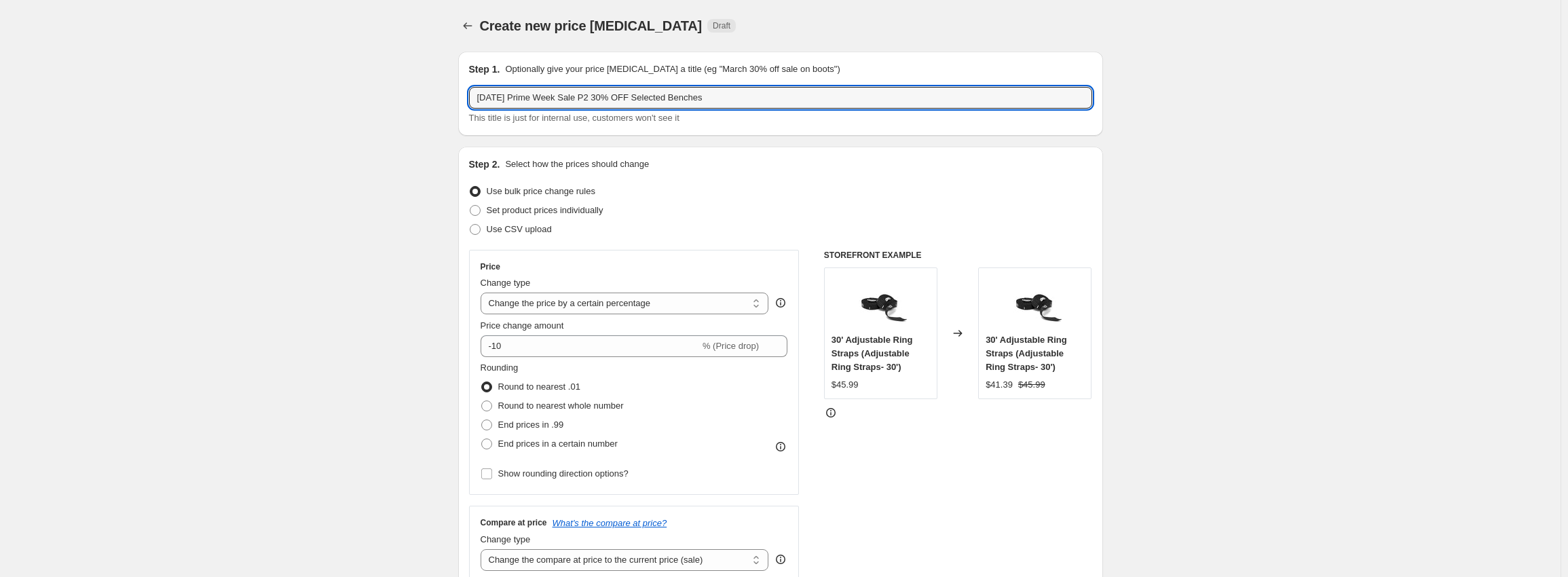
type input "Oct 10, 2025 Prime Week Sale P2 30% OFF Beltsquat"
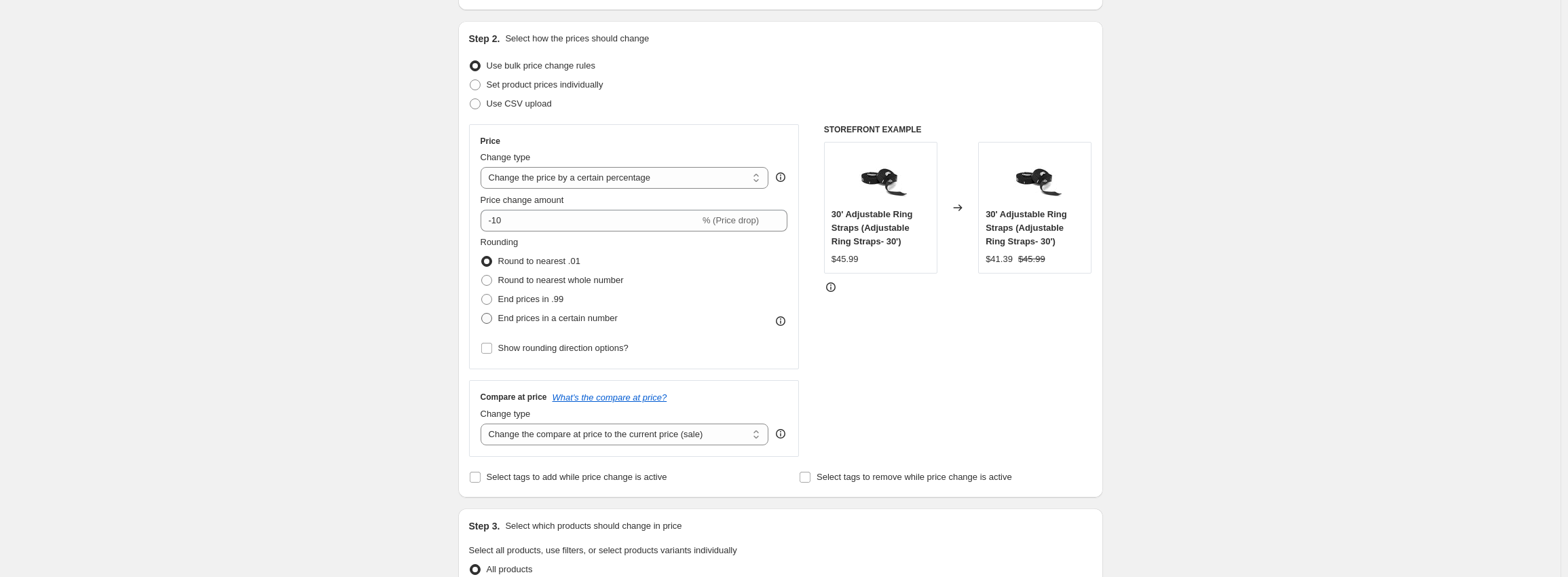
scroll to position [136, 0]
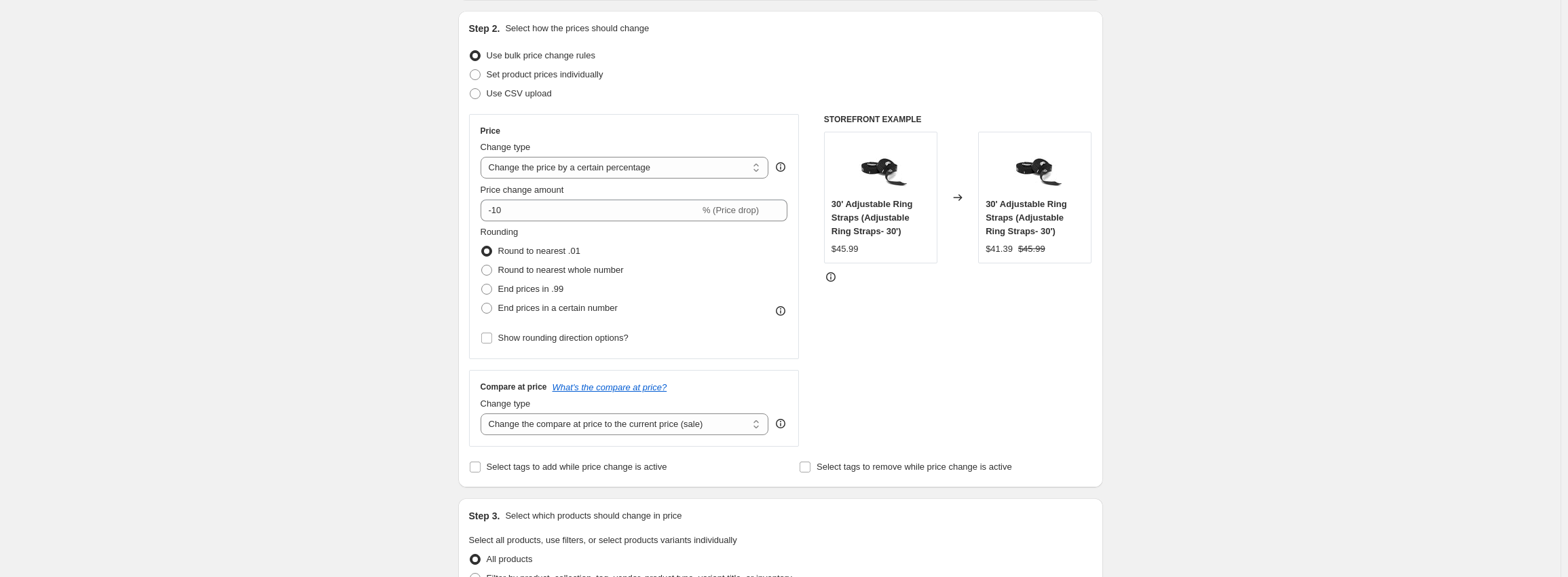
click at [542, 198] on div "Price change amount -10 % (Price drop)" at bounding box center [634, 202] width 307 height 38
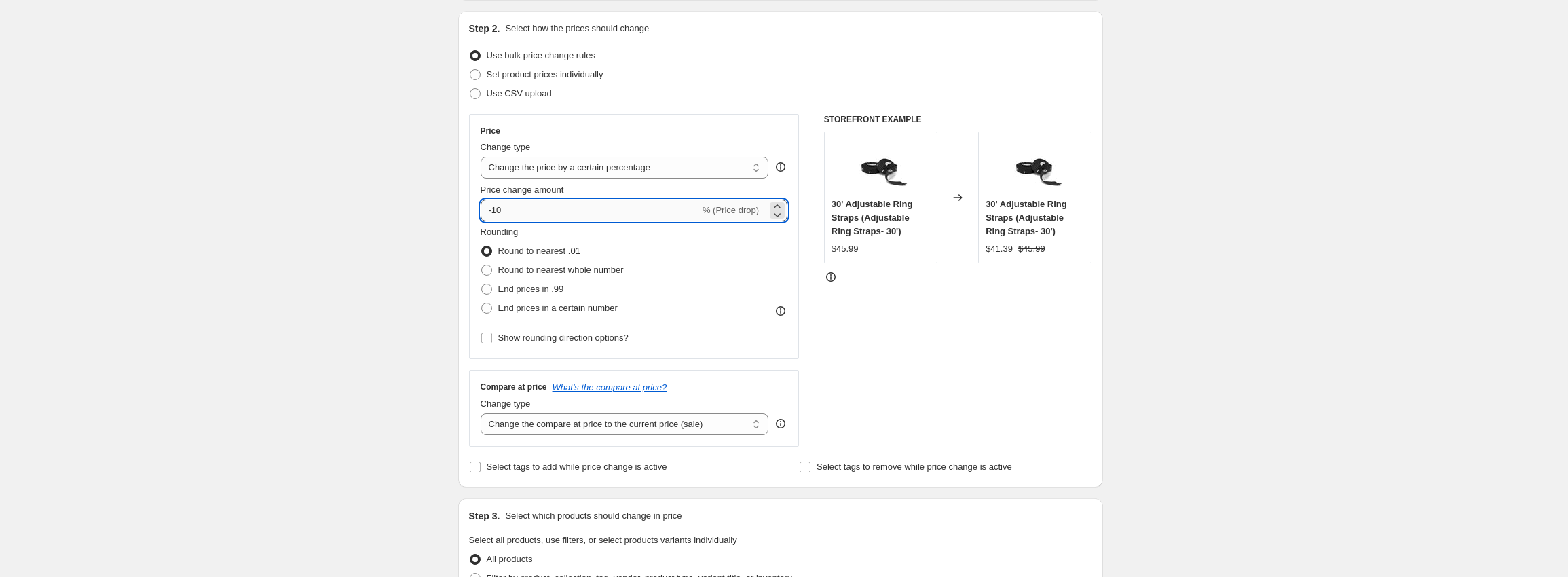
drag, startPoint x: 542, startPoint y: 198, endPoint x: 539, endPoint y: 206, distance: 8.5
click at [539, 206] on div "Price change amount -10 % (Price drop)" at bounding box center [634, 202] width 307 height 38
click at [539, 206] on input "-10" at bounding box center [590, 210] width 219 height 22
type input "-1"
type input "-2"
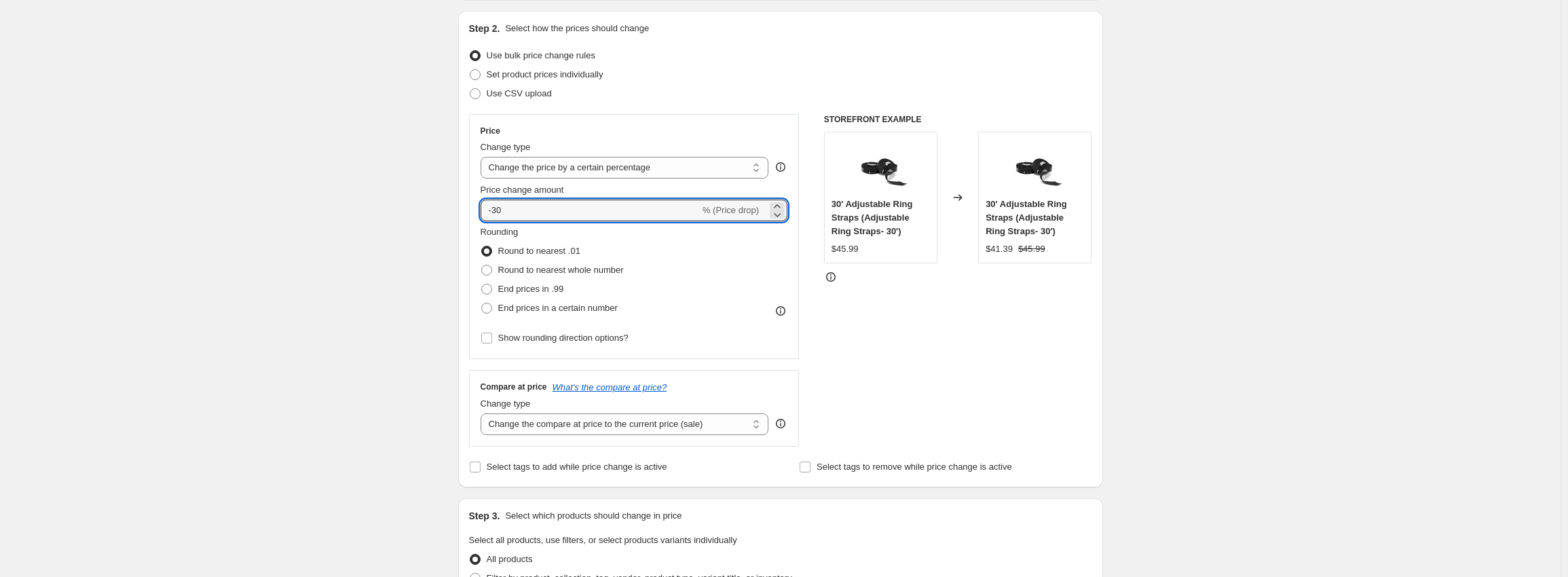
type input "-30"
click at [285, 435] on div "Create new price change job. This page is ready Create new price change job Dra…" at bounding box center [780, 553] width 1561 height 1379
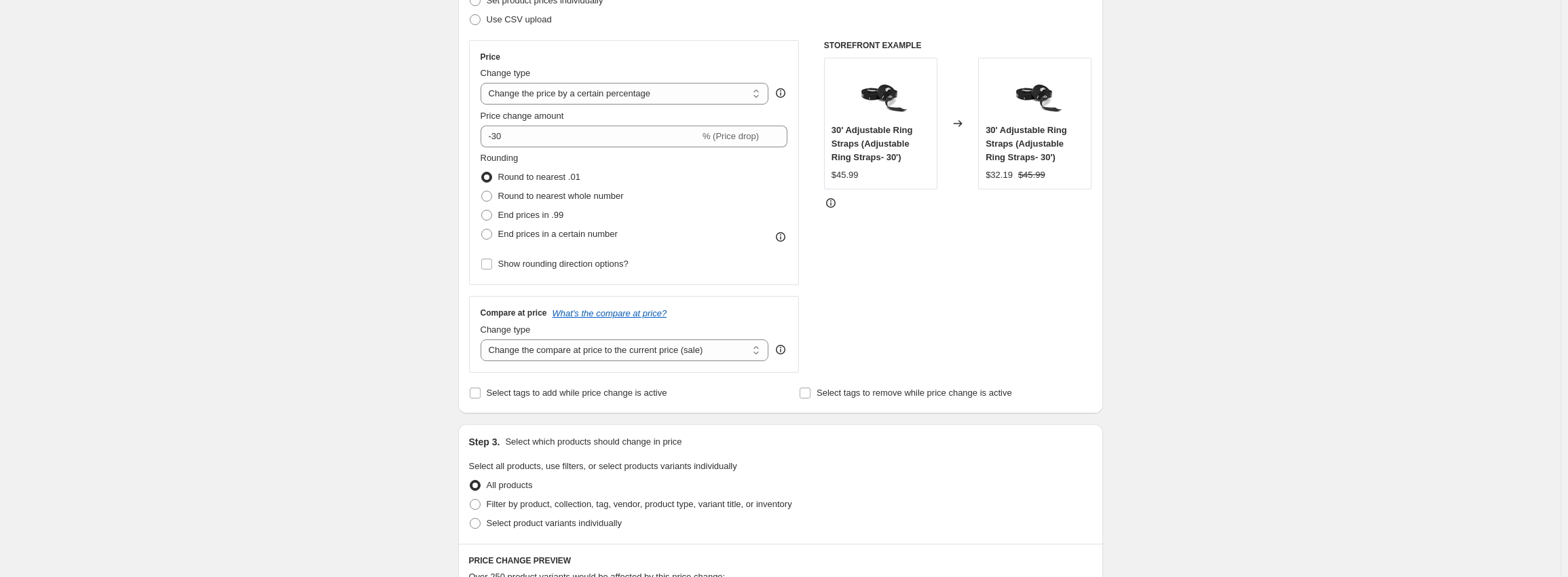
scroll to position [339, 0]
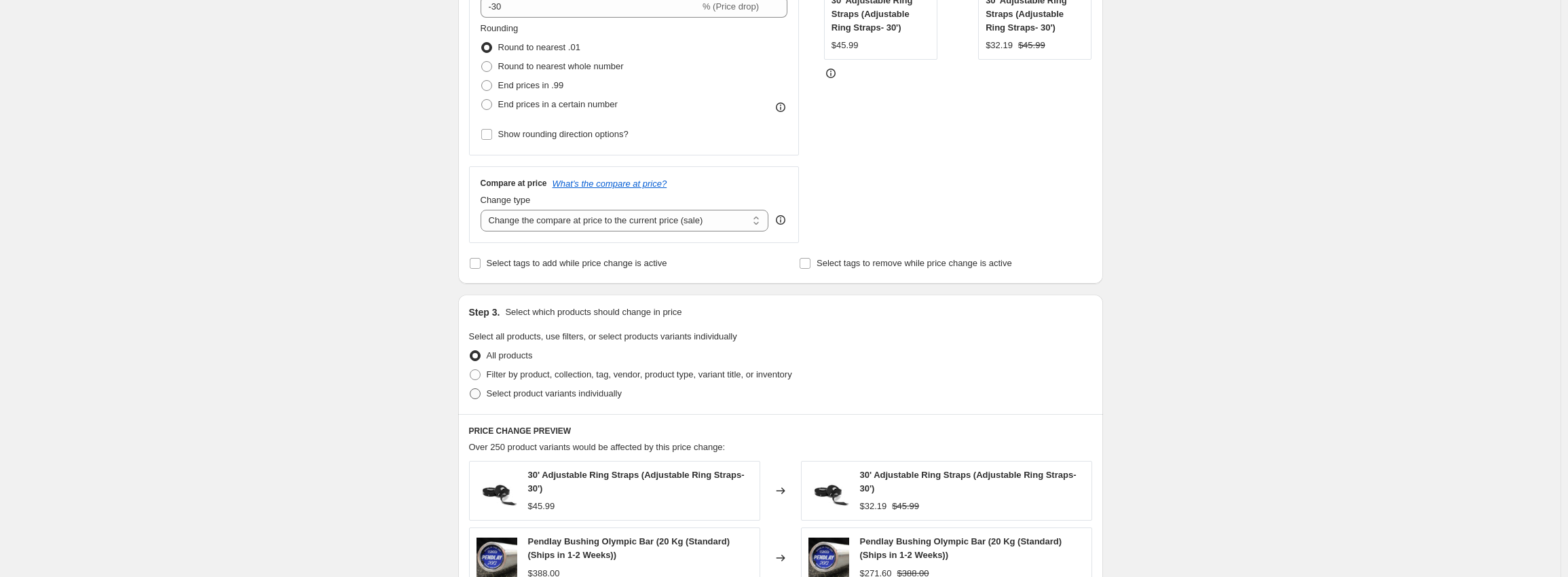
click at [552, 391] on span "Select product variants individually" at bounding box center [554, 393] width 135 height 10
click at [471, 389] on input "Select product variants individually" at bounding box center [470, 388] width 1 height 1
radio input "true"
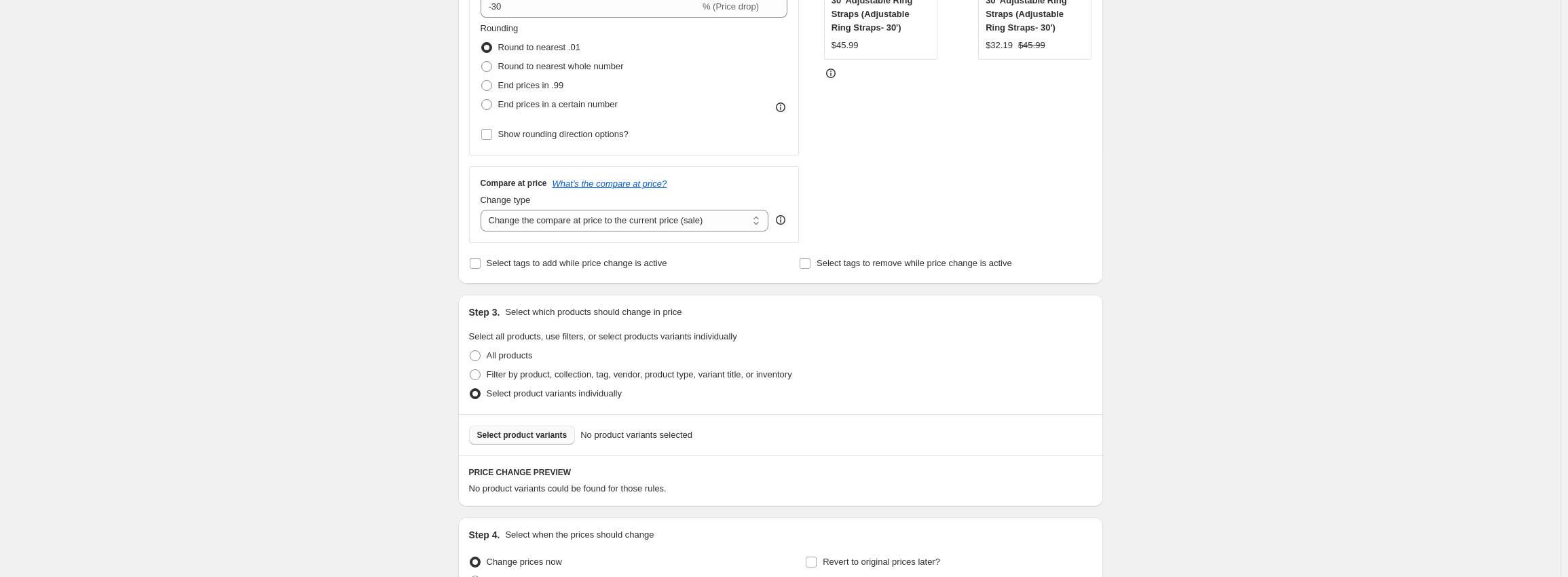
click at [561, 435] on span "Select product variants" at bounding box center [522, 435] width 90 height 11
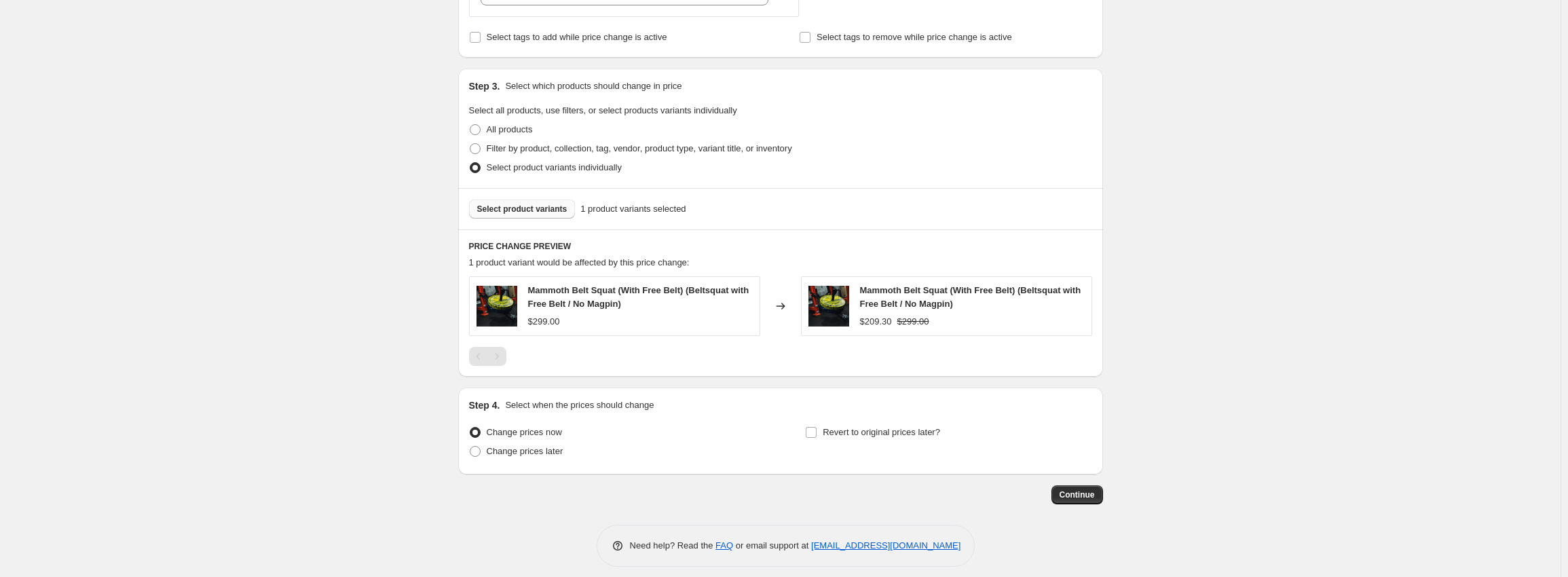
scroll to position [576, 0]
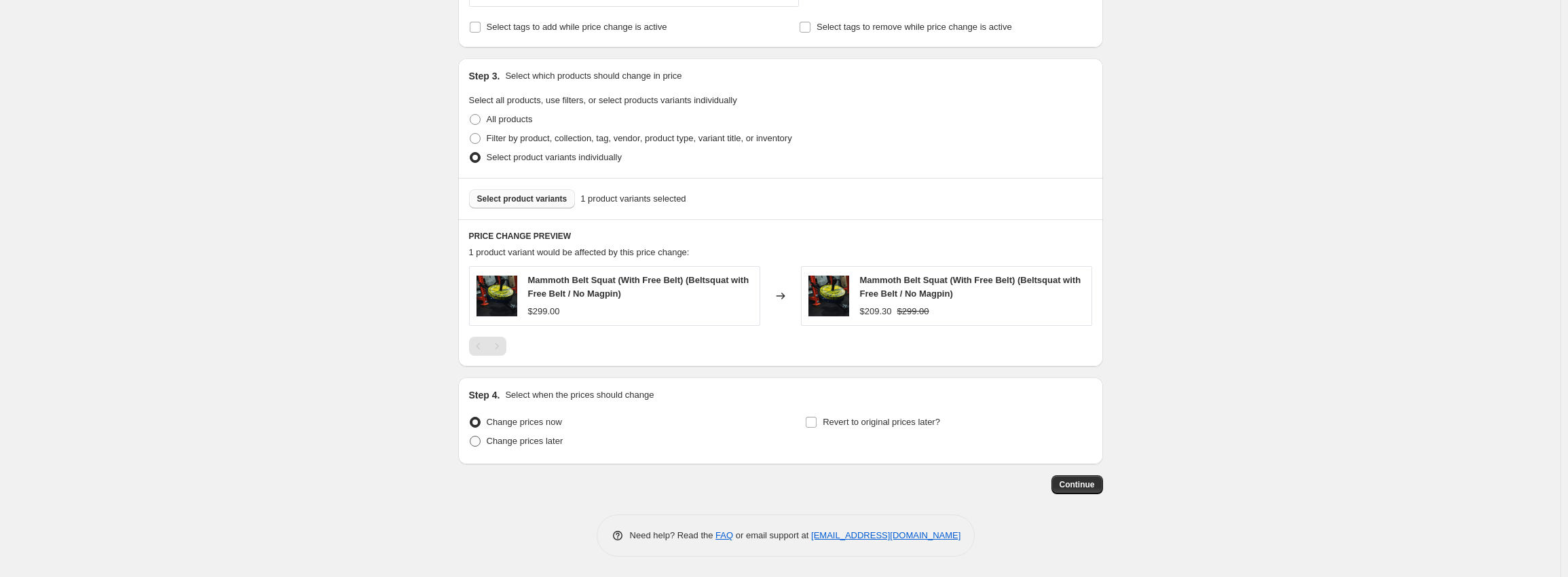
click at [523, 445] on span "Change prices later" at bounding box center [525, 441] width 77 height 10
click at [471, 436] on input "Change prices later" at bounding box center [470, 436] width 1 height 1
radio input "true"
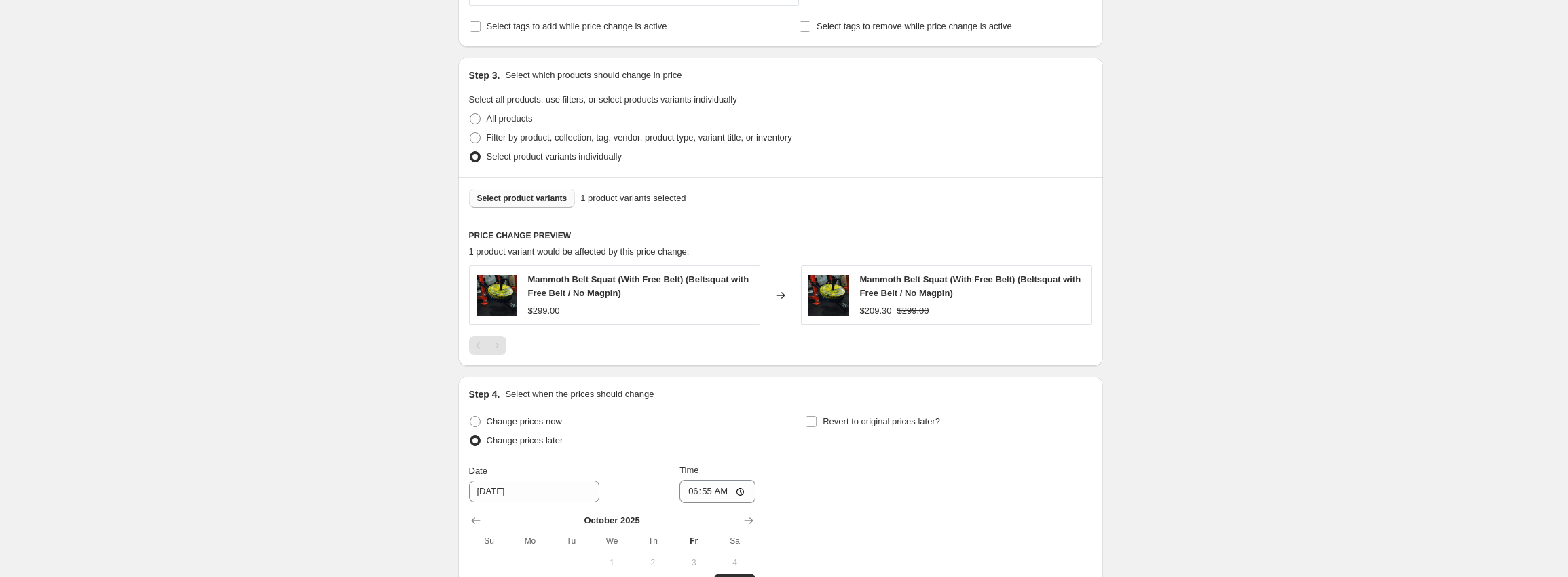
click at [468, 423] on div "Step 4. Select when the prices should change Change prices now Change prices la…" at bounding box center [781, 536] width 645 height 319
click at [478, 421] on span at bounding box center [475, 422] width 11 height 11
click at [471, 417] on input "Change prices now" at bounding box center [470, 416] width 1 height 1
radio input "true"
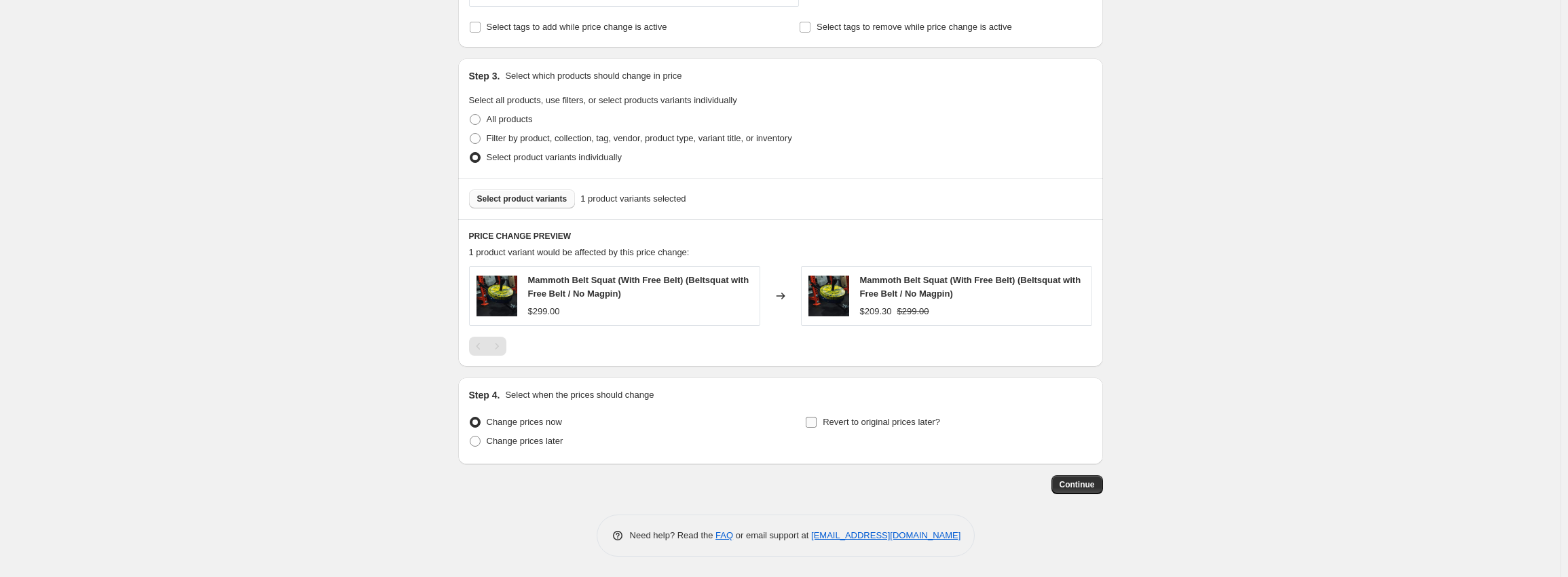
click at [859, 423] on span "Revert to original prices later?" at bounding box center [881, 422] width 118 height 10
click at [816, 423] on input "Revert to original prices later?" at bounding box center [812, 423] width 11 height 11
checkbox input "true"
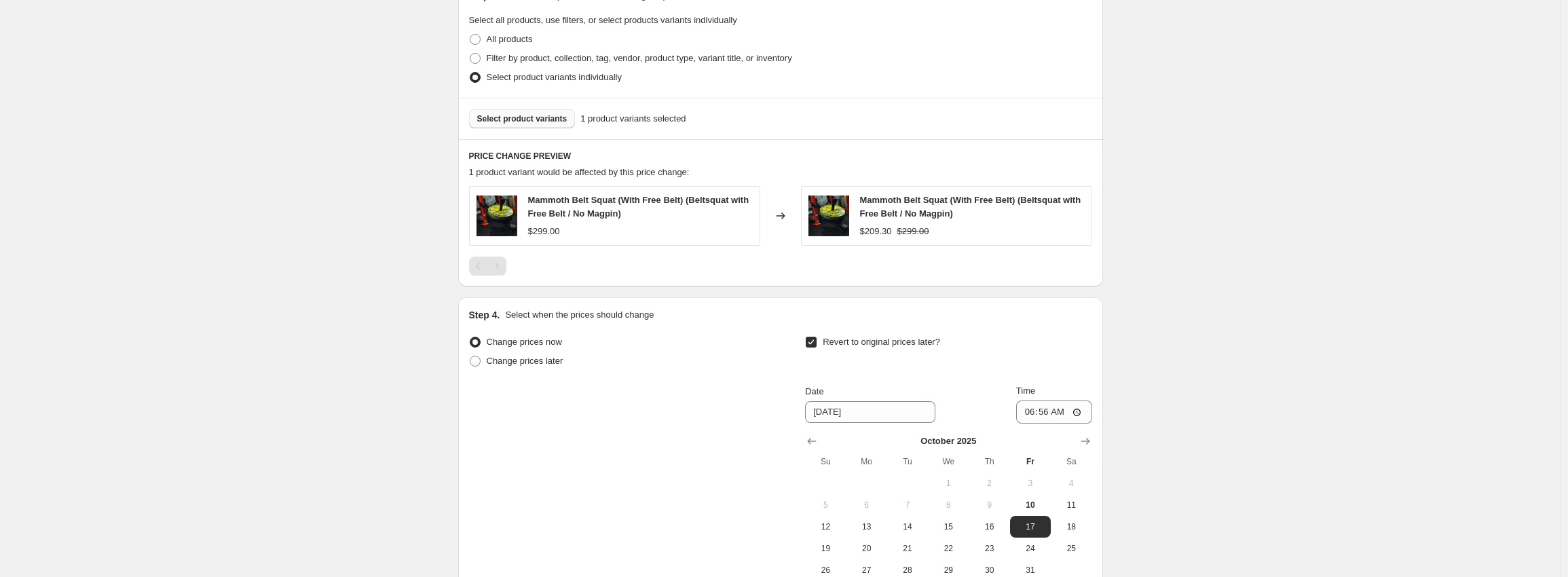
scroll to position [808, 0]
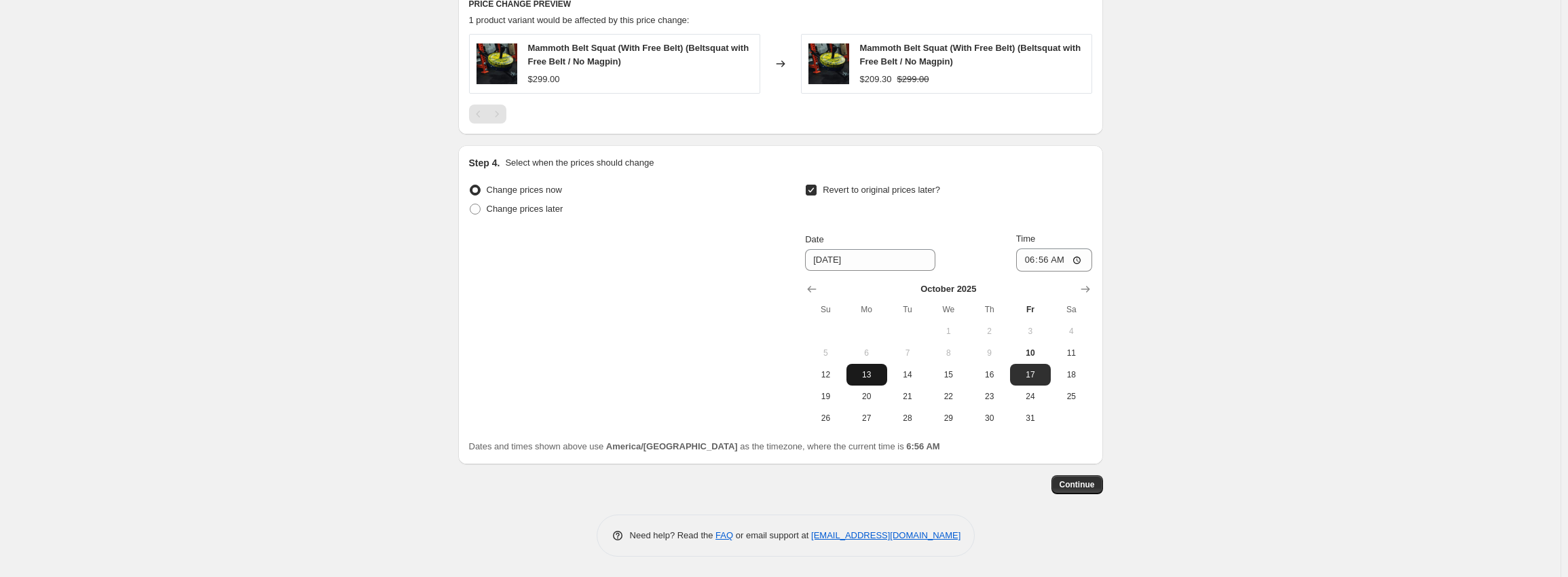
click at [872, 379] on span "13" at bounding box center [866, 375] width 30 height 11
type input "10/13/2025"
click at [1035, 263] on input "06:56" at bounding box center [1054, 259] width 76 height 23
type input "06:00"
drag, startPoint x: 1161, startPoint y: 226, endPoint x: 1174, endPoint y: 222, distance: 13.6
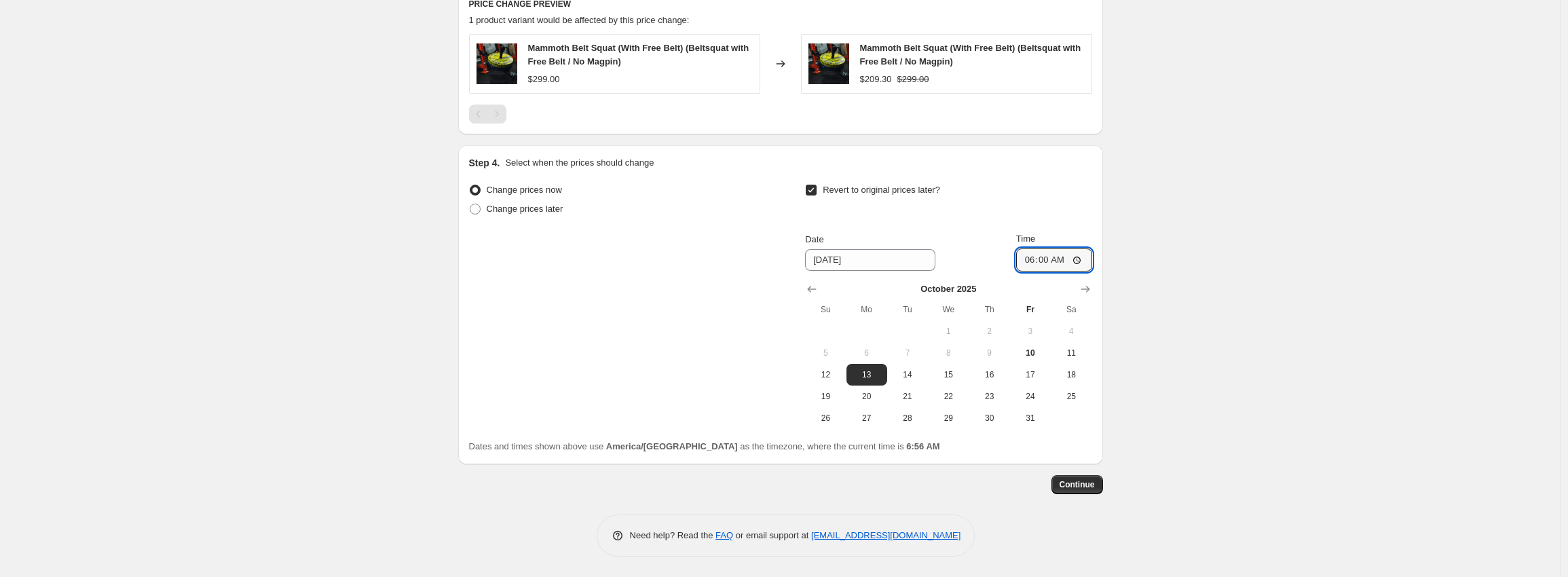
click at [1084, 479] on button "Continue" at bounding box center [1077, 485] width 51 height 19
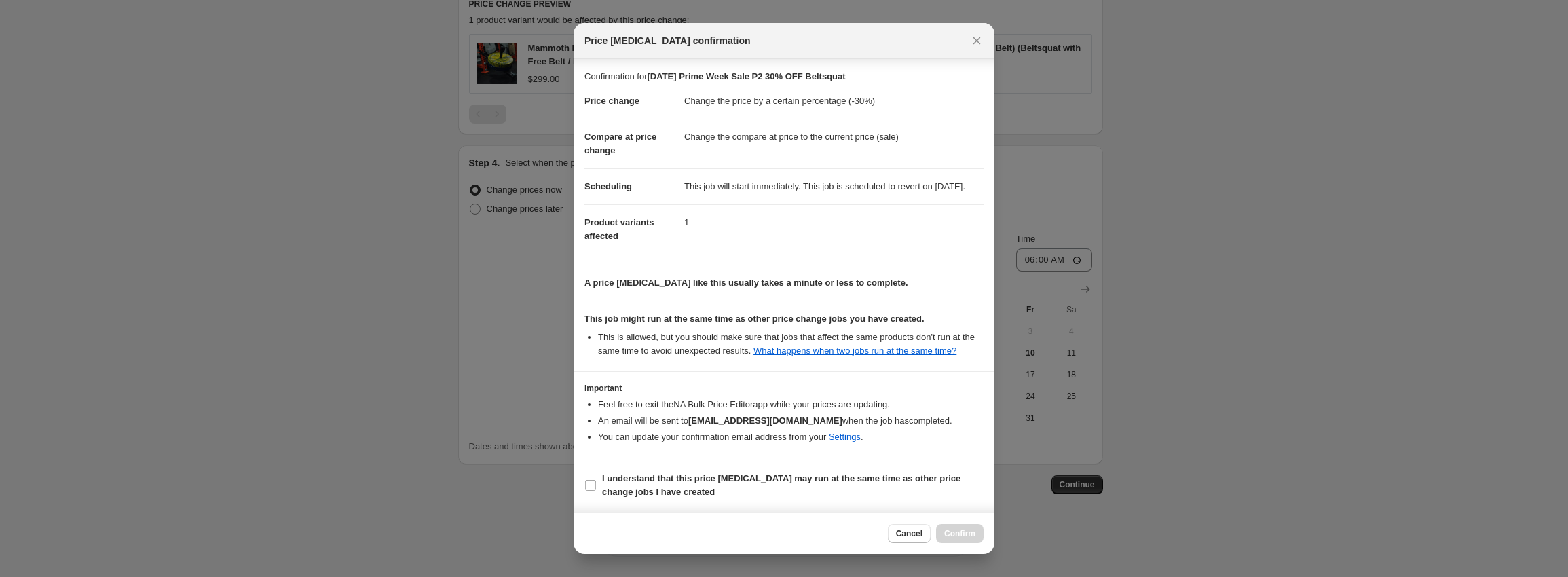
scroll to position [8, 0]
click at [664, 485] on b "I understand that this price change job may run at the same time as other price…" at bounding box center [781, 485] width 359 height 24
click at [596, 485] on input "I understand that this price change job may run at the same time as other price…" at bounding box center [591, 486] width 11 height 11
checkbox input "true"
click at [964, 530] on button "Confirm" at bounding box center [960, 534] width 47 height 19
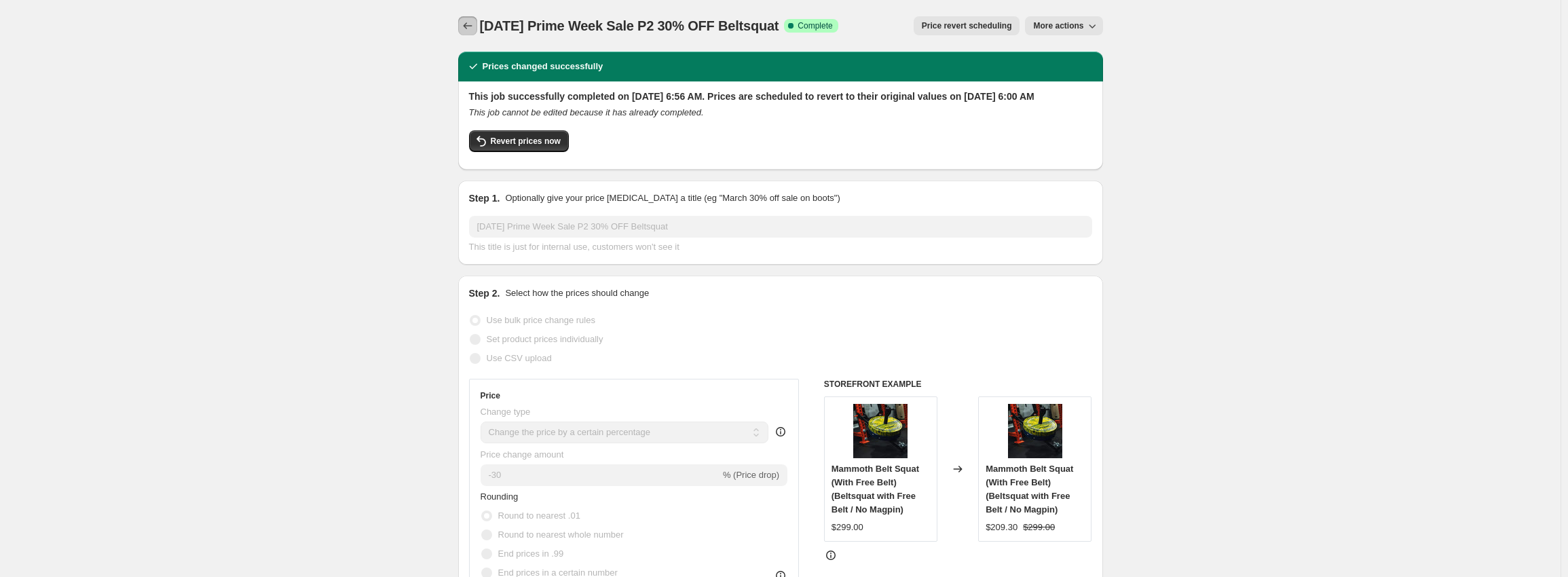
click at [463, 20] on button "Price change jobs" at bounding box center [468, 26] width 19 height 19
